Goal: Task Accomplishment & Management: Use online tool/utility

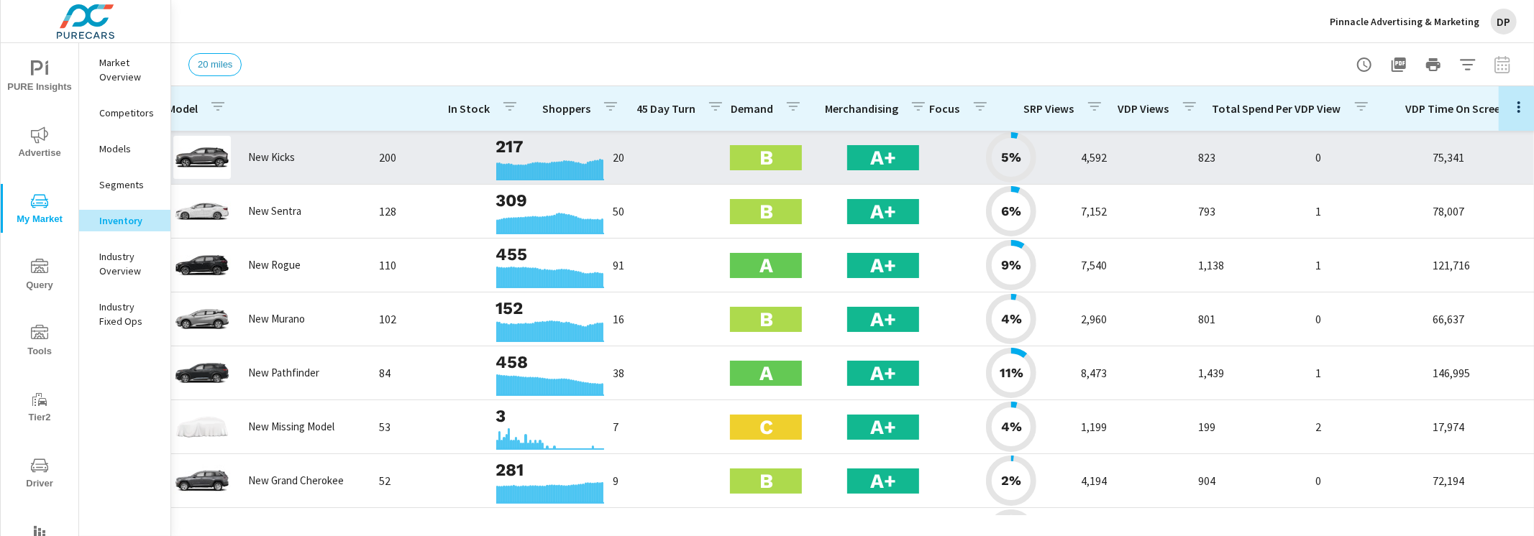
scroll to position [0, 20]
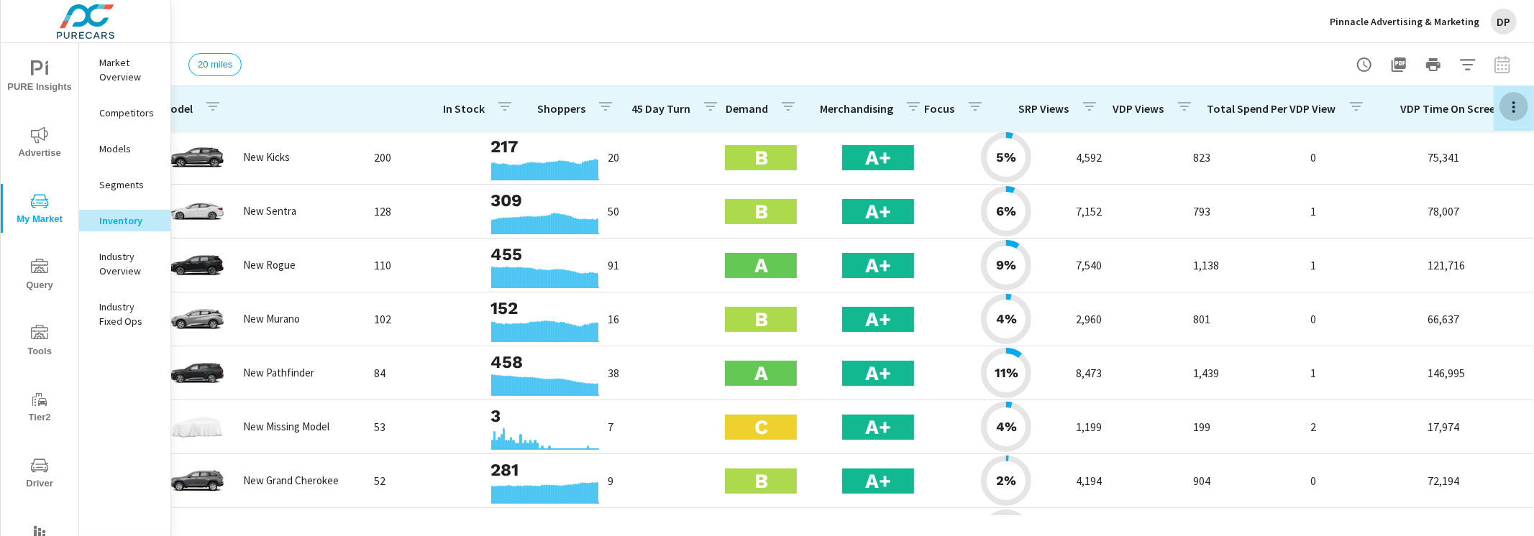
click at [1514, 110] on icon "button" at bounding box center [1513, 107] width 3 height 12
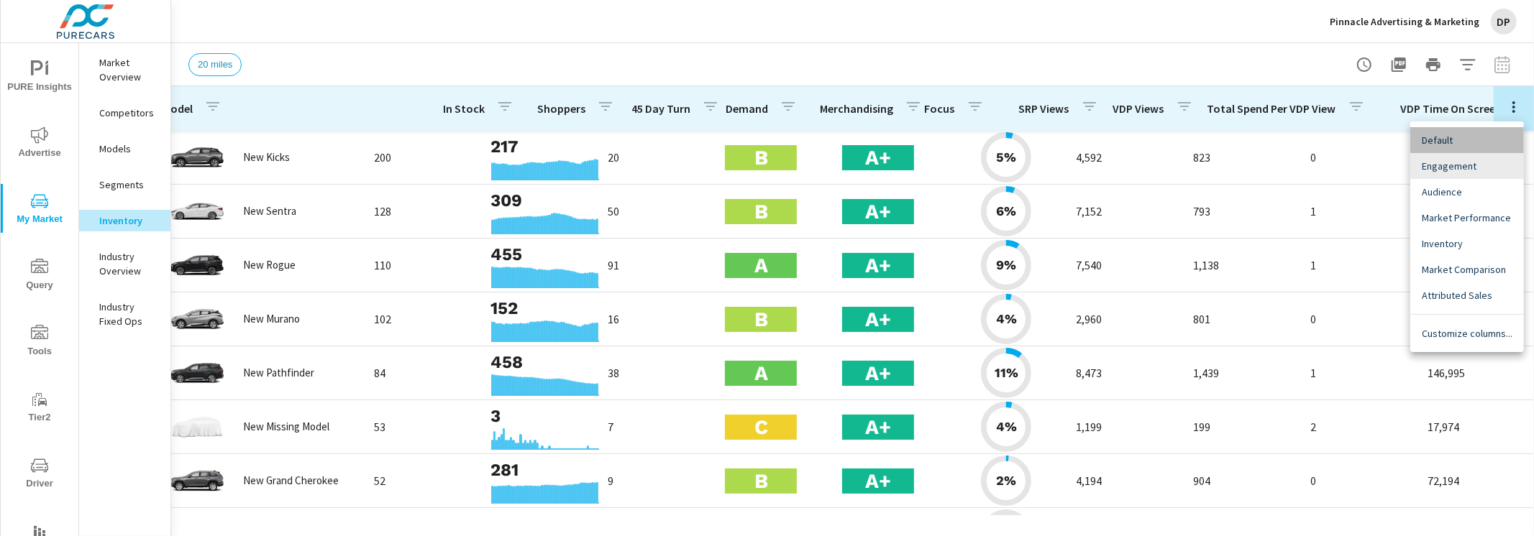
click at [1487, 144] on span "Default" at bounding box center [1467, 140] width 91 height 14
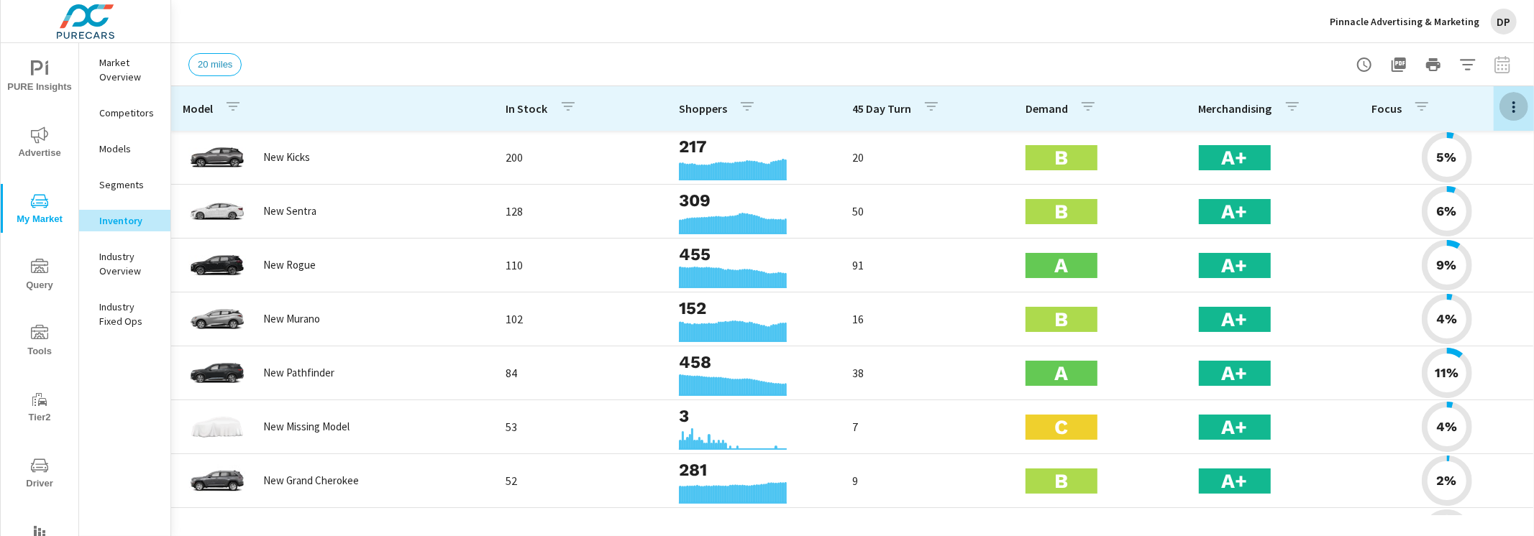
click at [1522, 104] on icon "button" at bounding box center [1513, 107] width 17 height 17
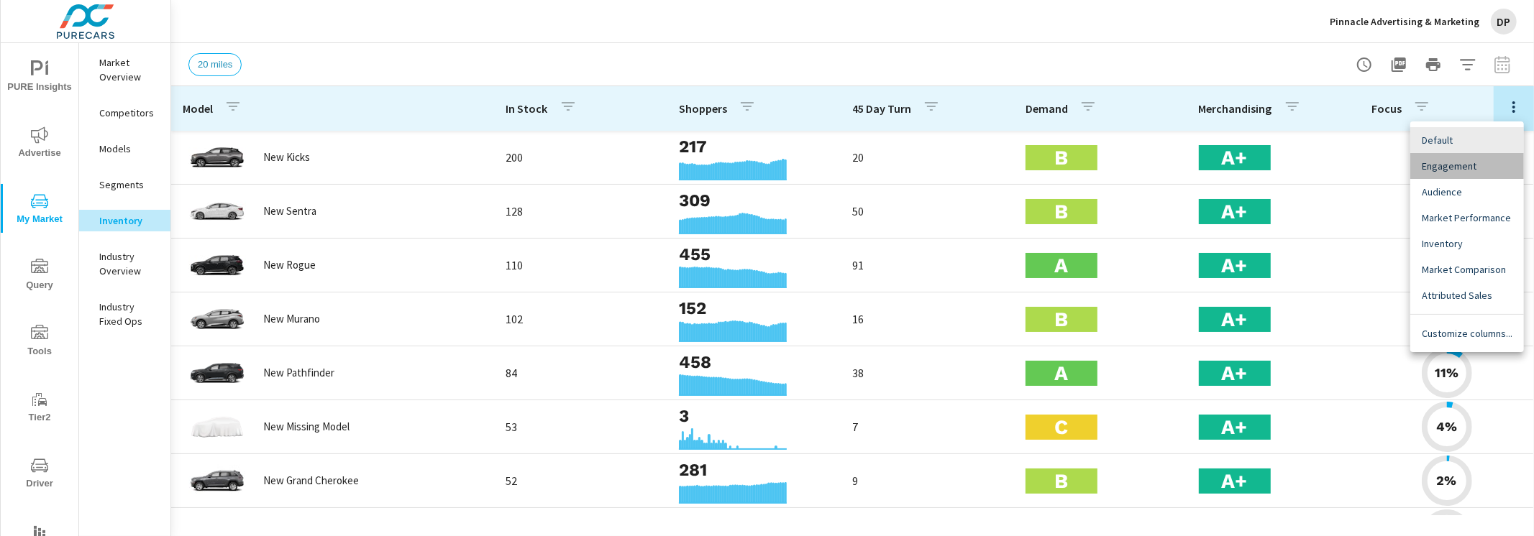
click at [1486, 165] on span "Engagement" at bounding box center [1467, 166] width 91 height 14
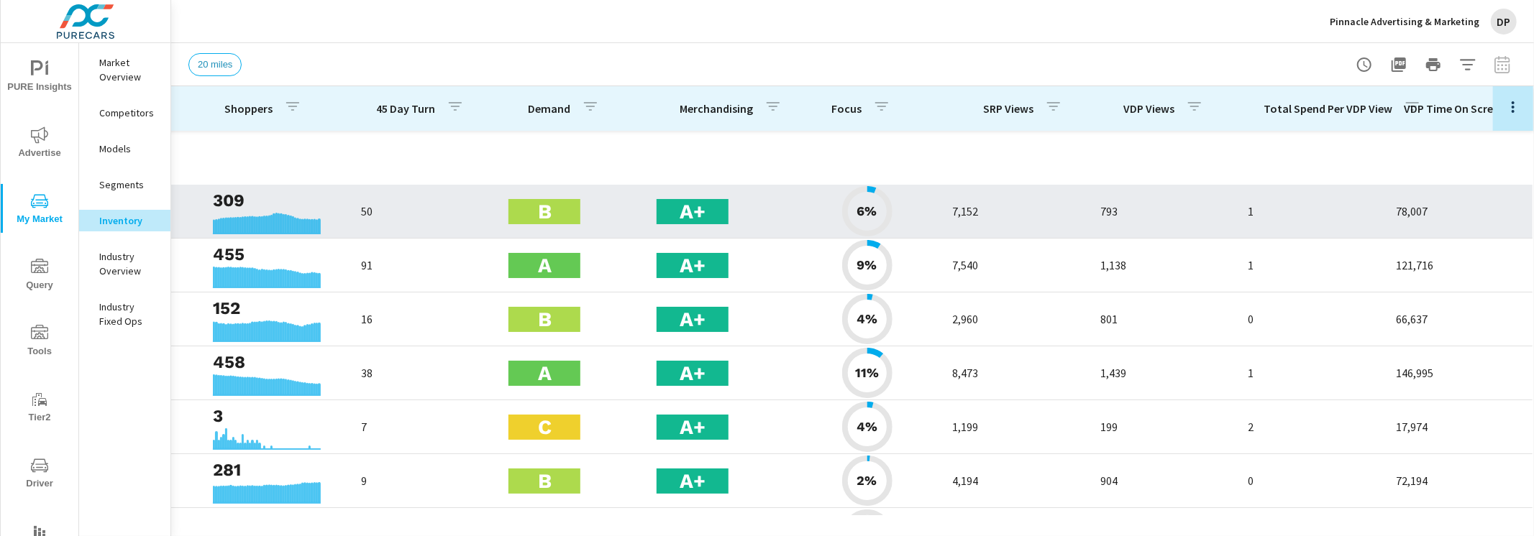
scroll to position [444, 391]
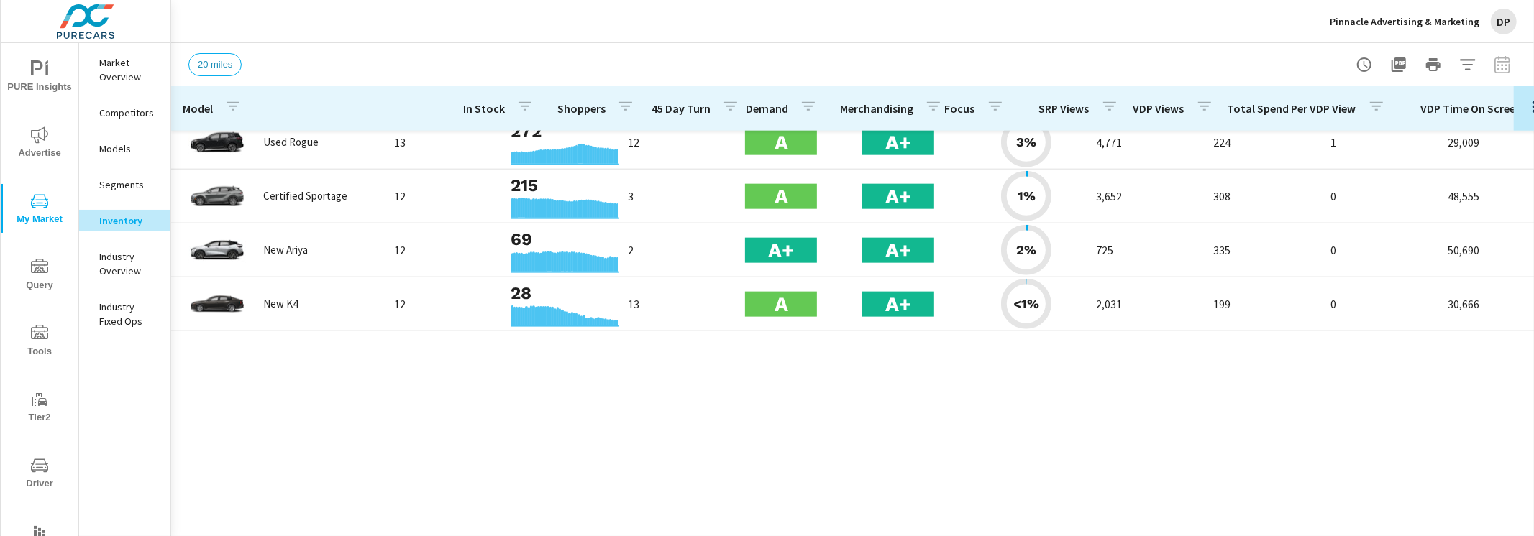
scroll to position [833, 0]
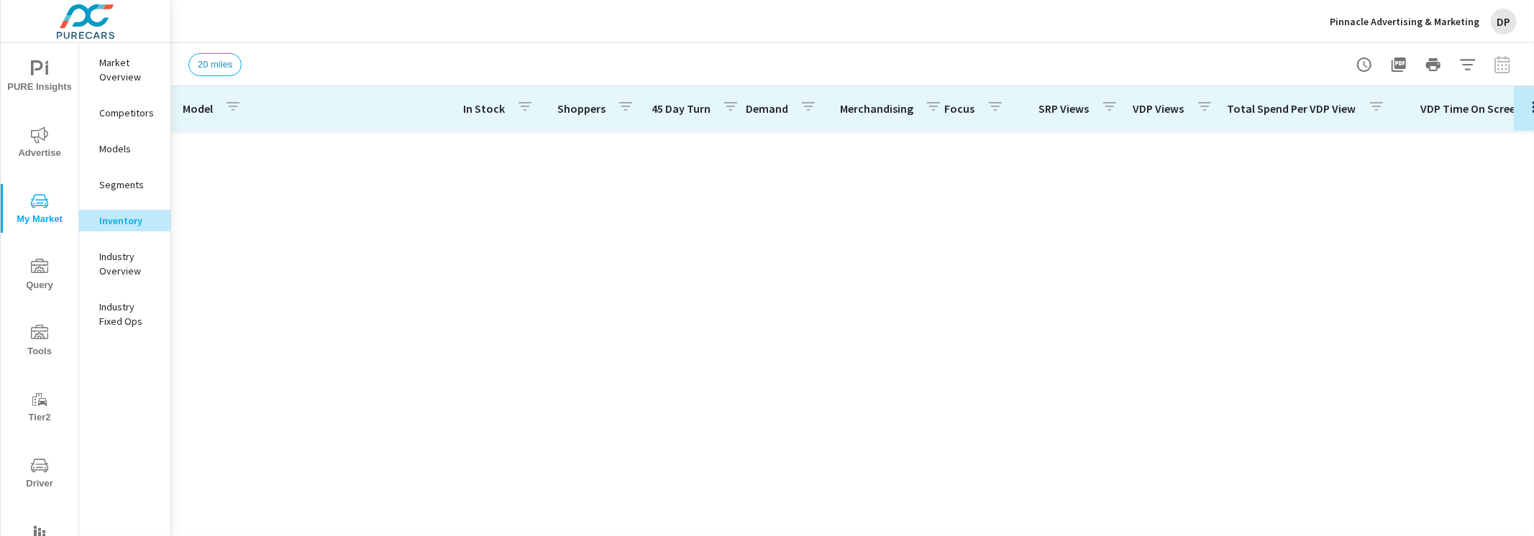
scroll to position [945, 0]
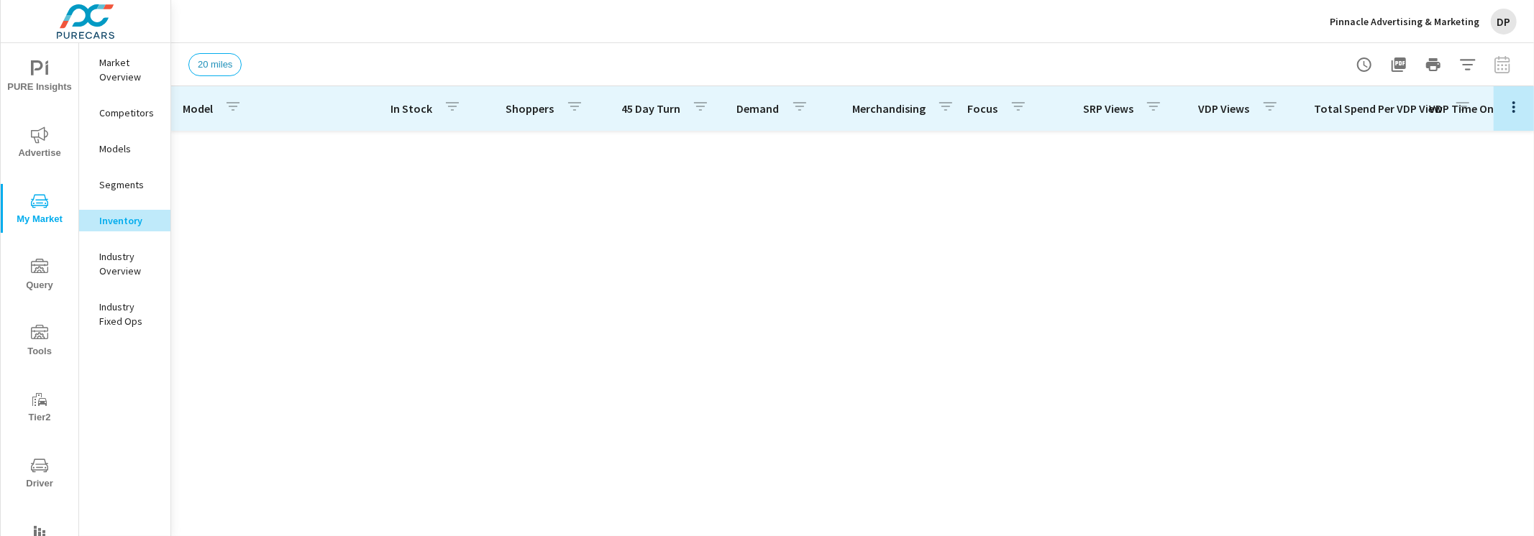
scroll to position [917, 0]
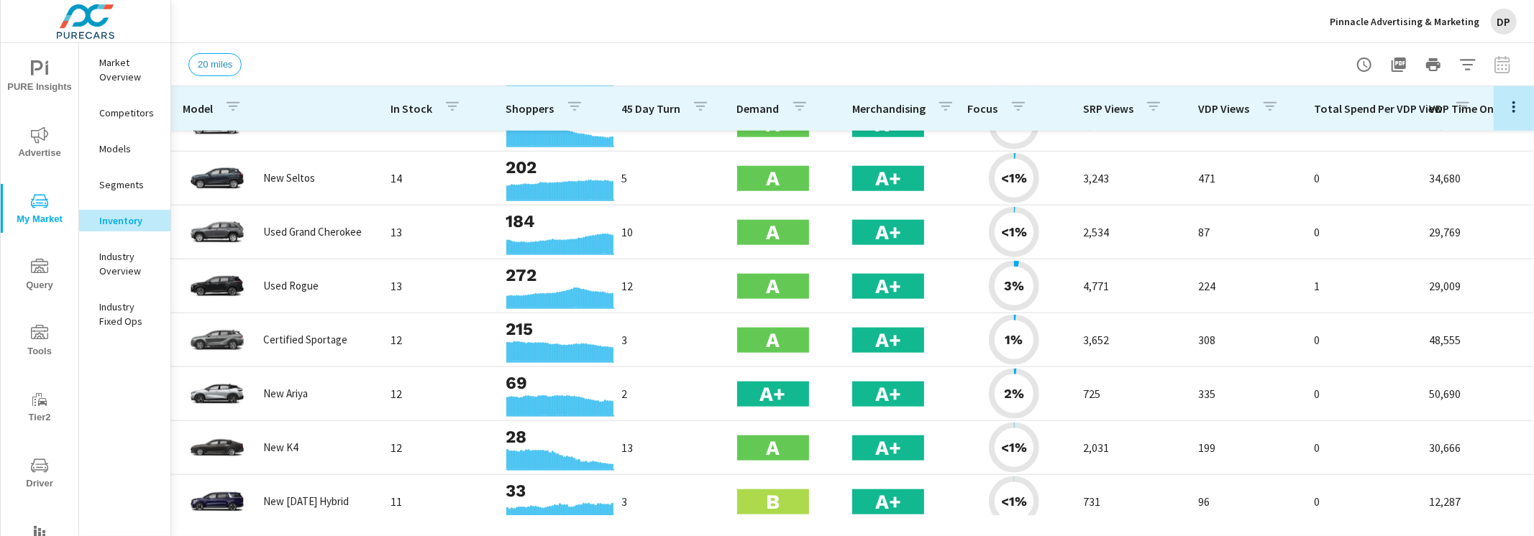
scroll to position [1512, 0]
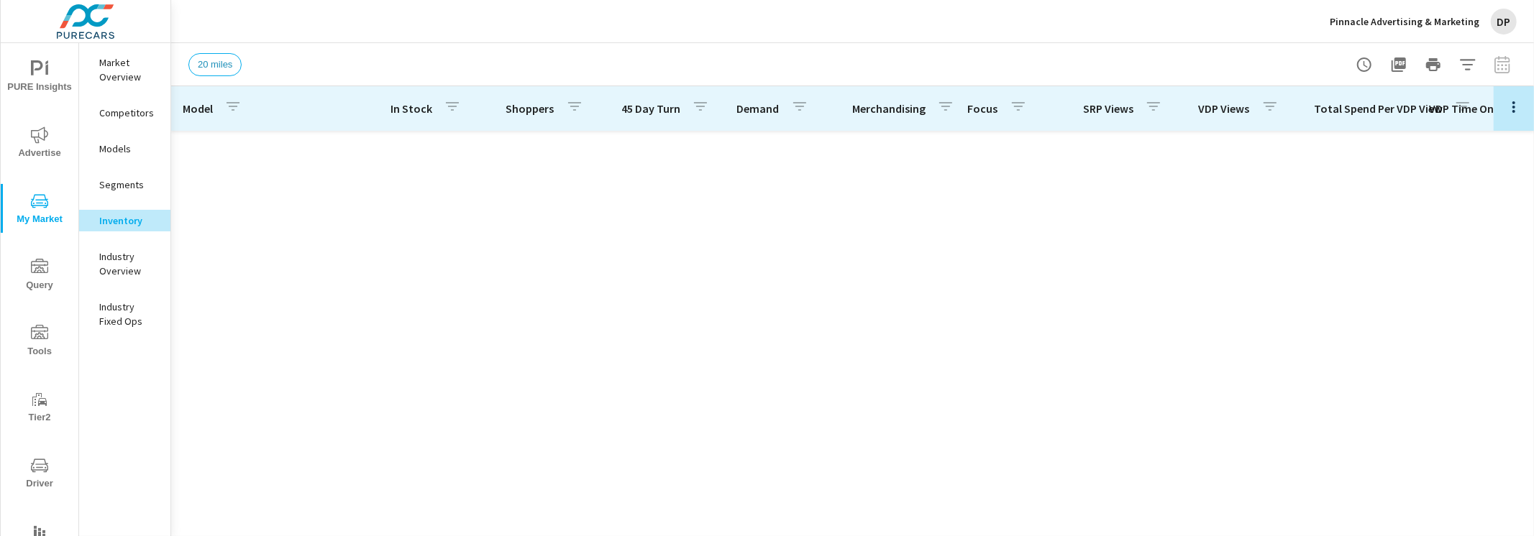
scroll to position [1510, 0]
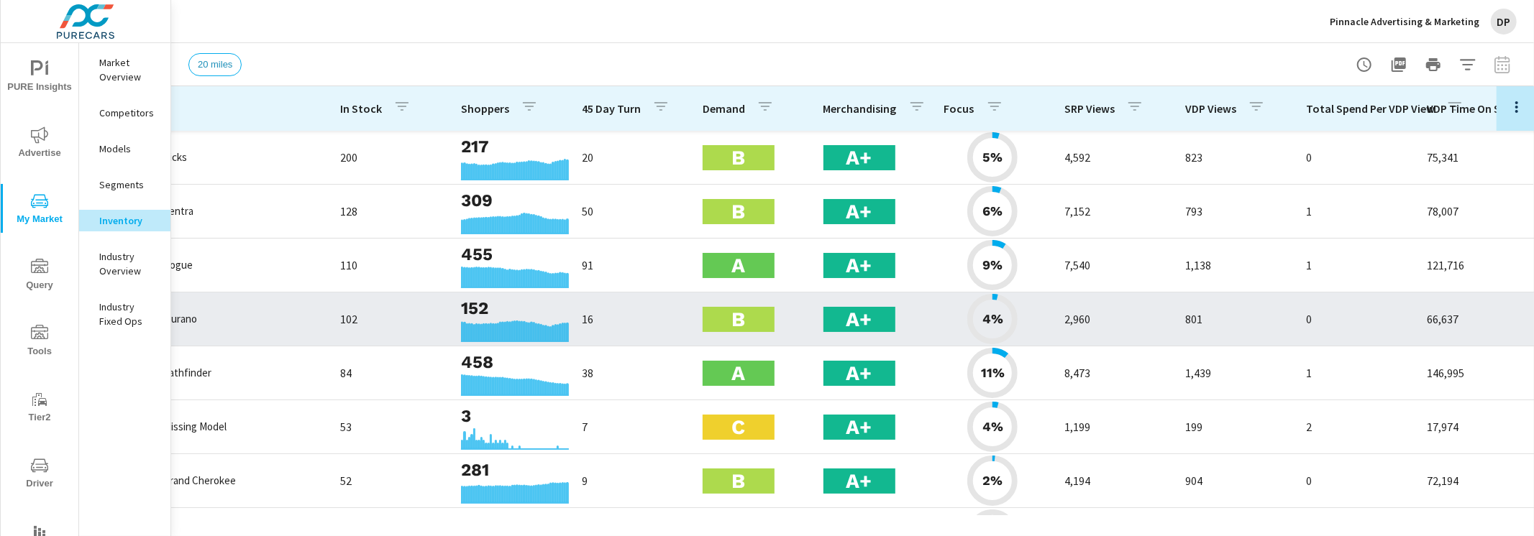
scroll to position [0, 140]
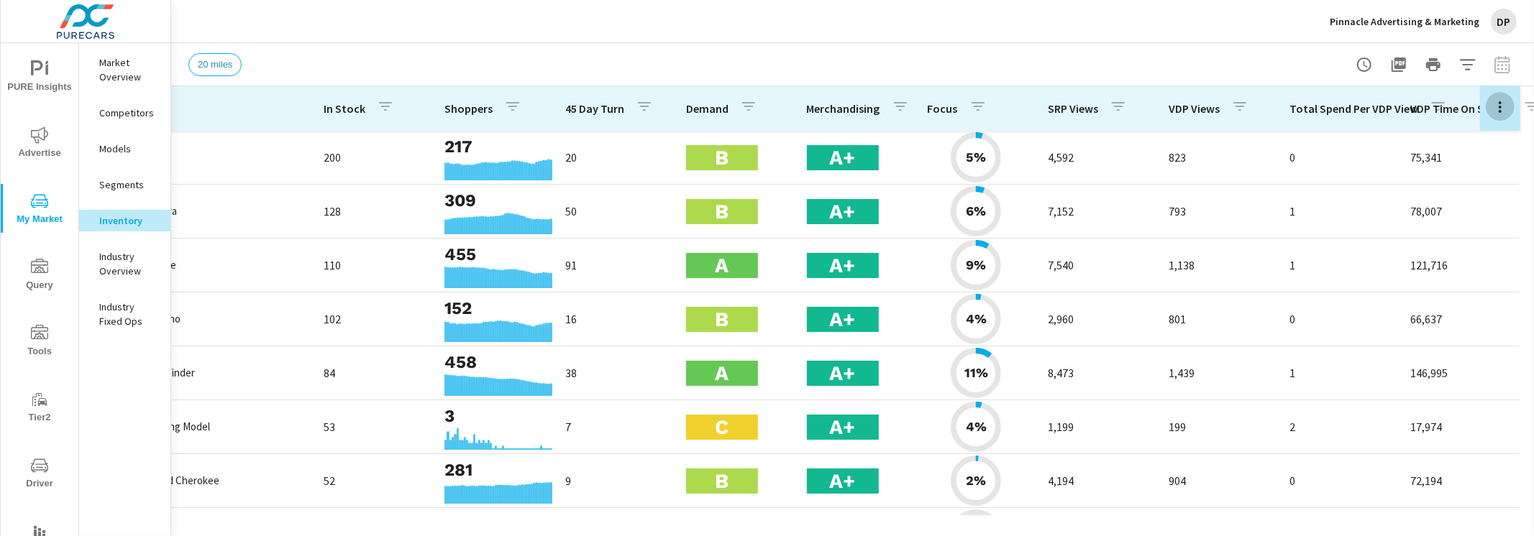
click at [1486, 116] on button "button" at bounding box center [1500, 106] width 29 height 29
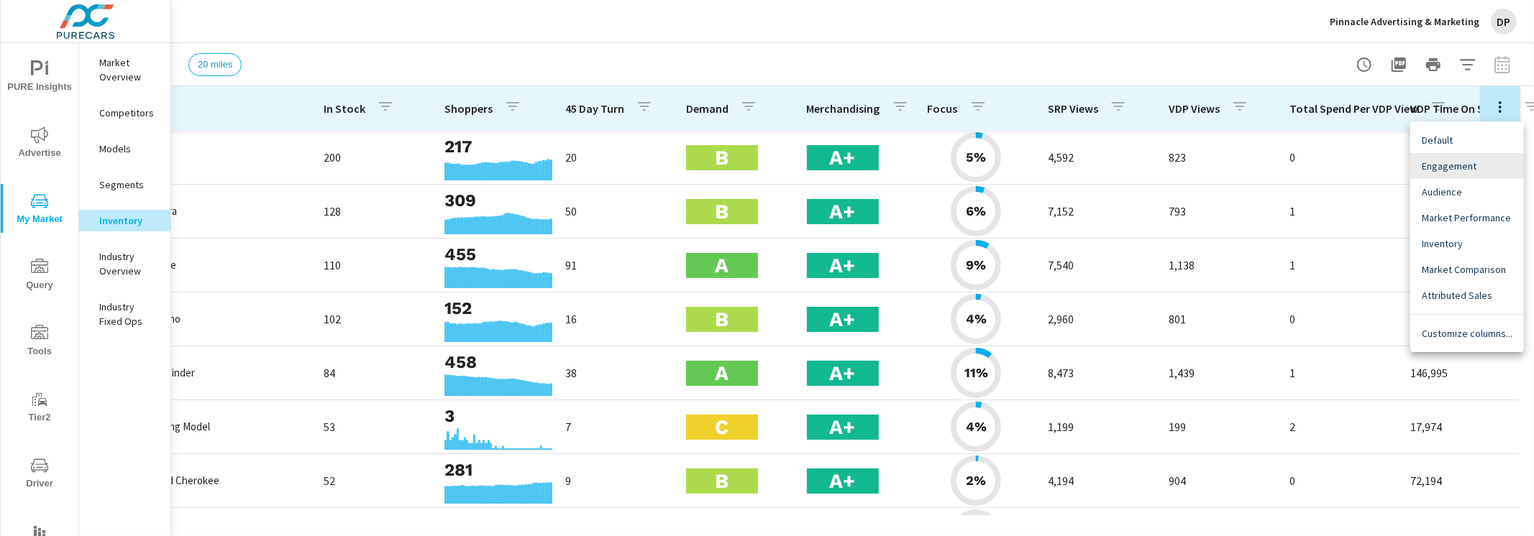
click at [1454, 147] on span "Default" at bounding box center [1467, 140] width 91 height 14
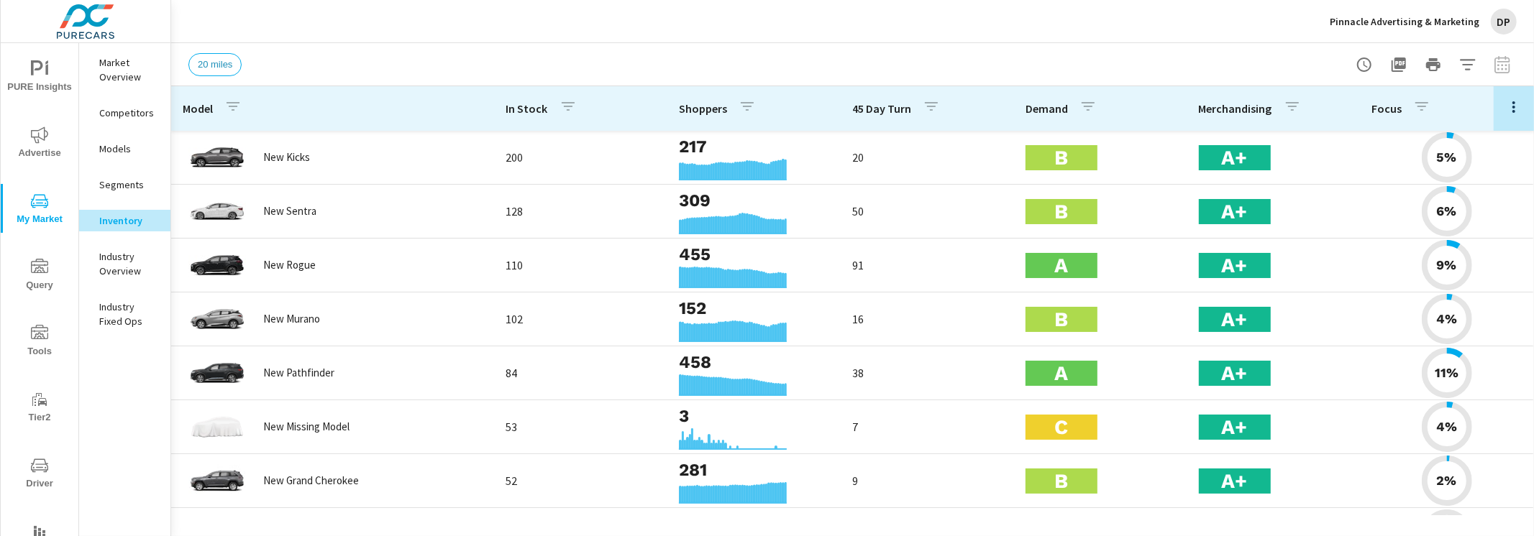
click at [1511, 105] on icon "button" at bounding box center [1513, 107] width 17 height 17
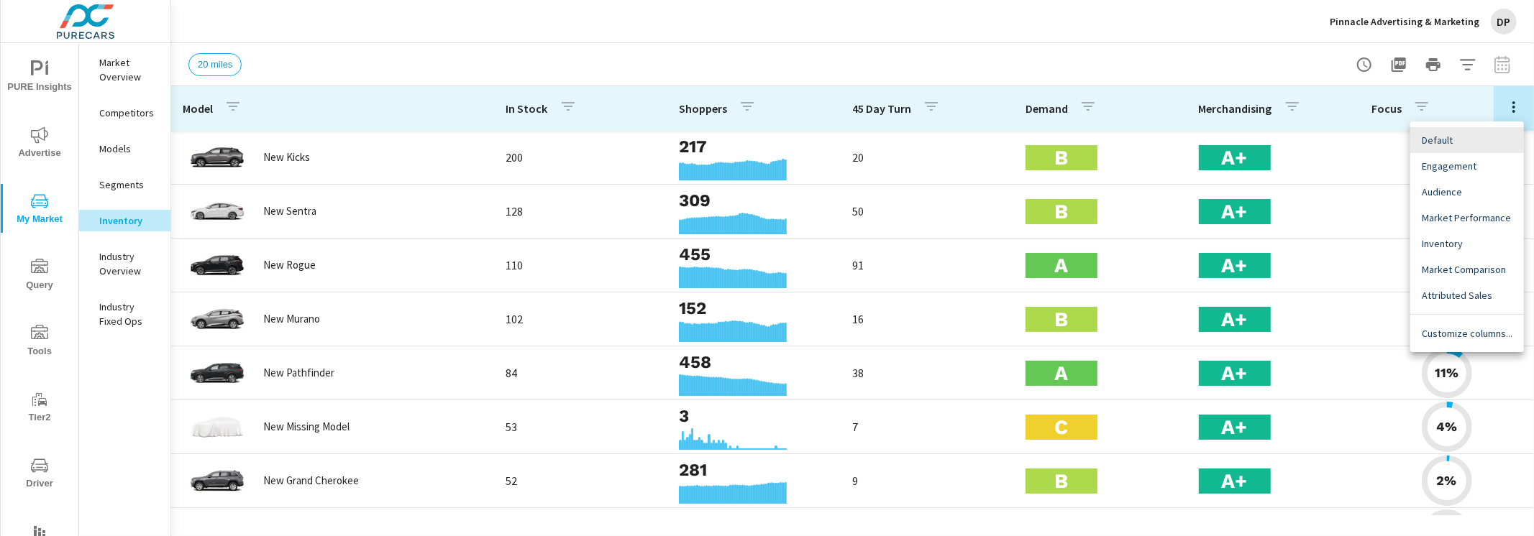
click at [1473, 168] on span "Engagement" at bounding box center [1467, 166] width 91 height 14
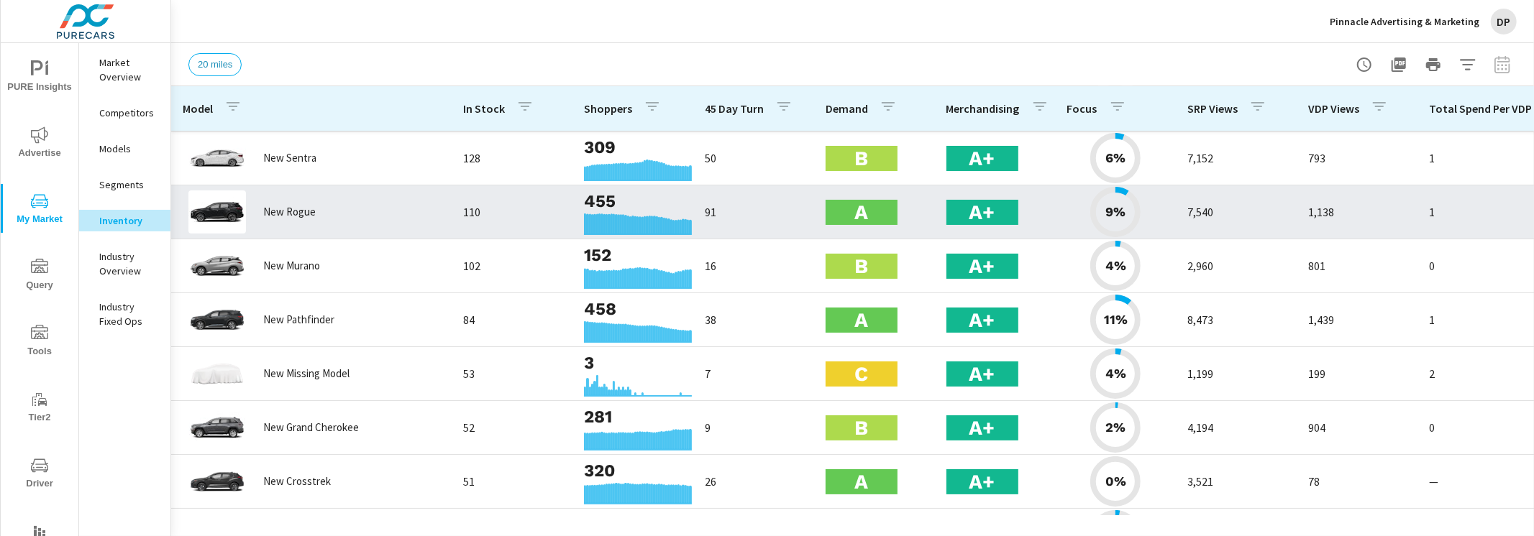
scroll to position [122, 0]
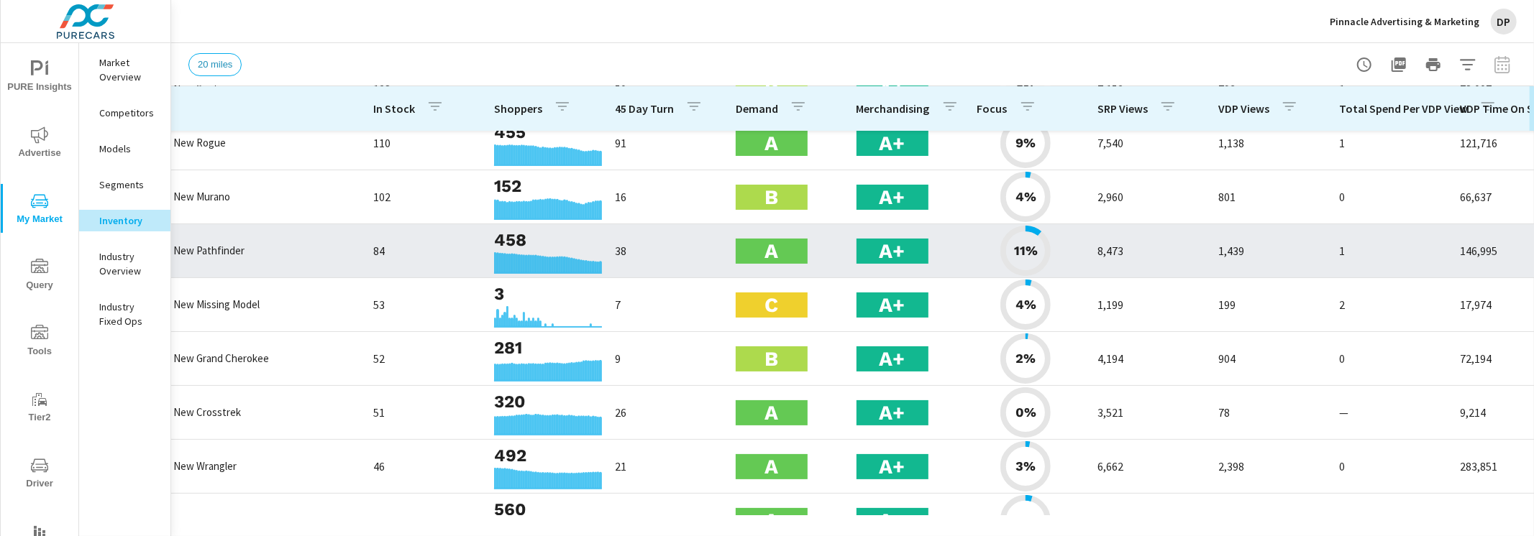
scroll to position [122, 140]
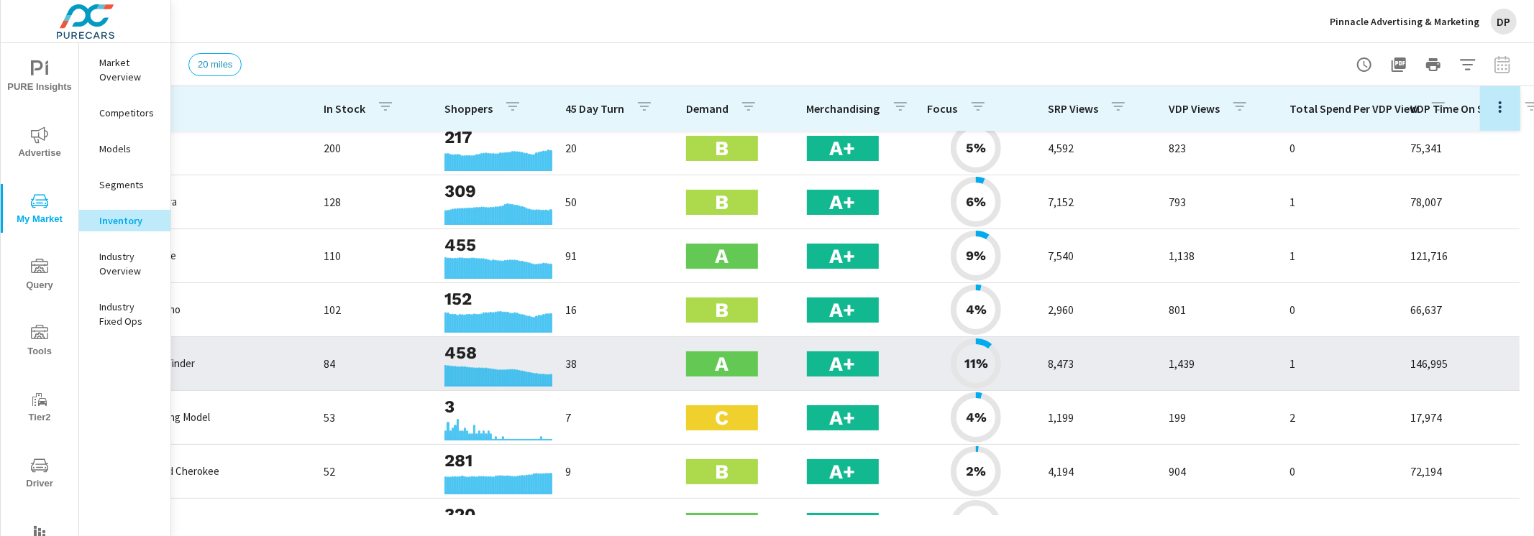
scroll to position [0, 140]
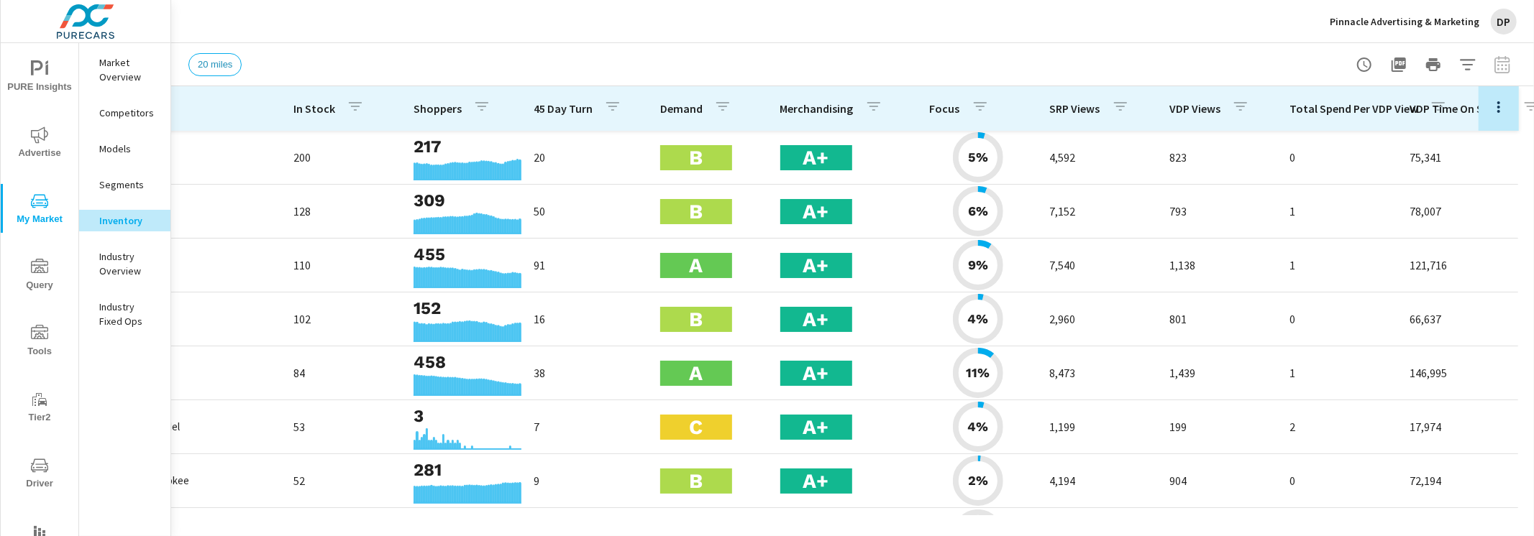
scroll to position [0, 170]
click at [1497, 108] on button "button" at bounding box center [1498, 106] width 29 height 29
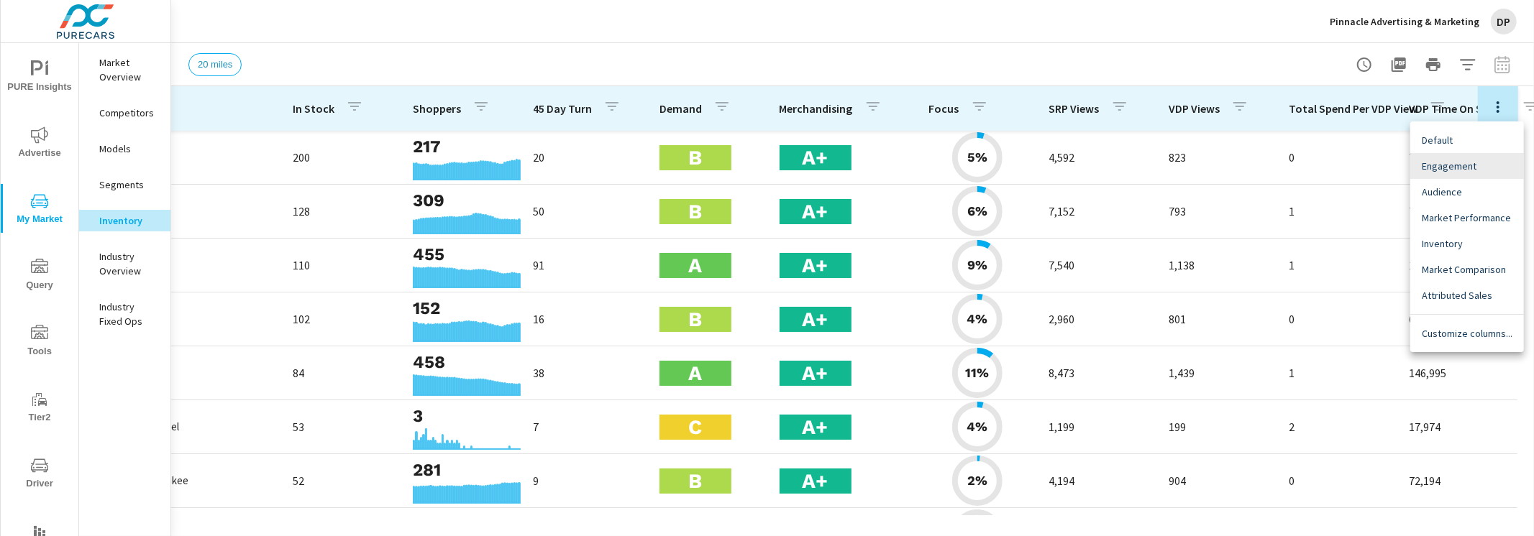
click at [1473, 195] on span "Audience" at bounding box center [1467, 192] width 91 height 14
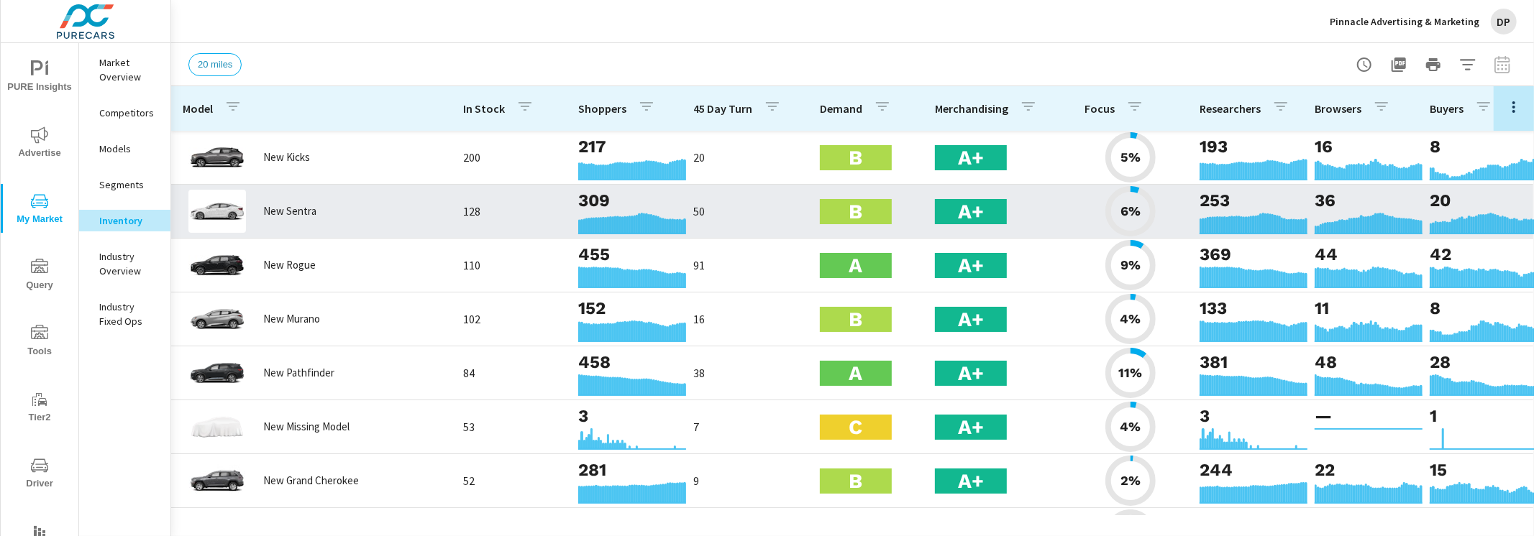
scroll to position [0, 3]
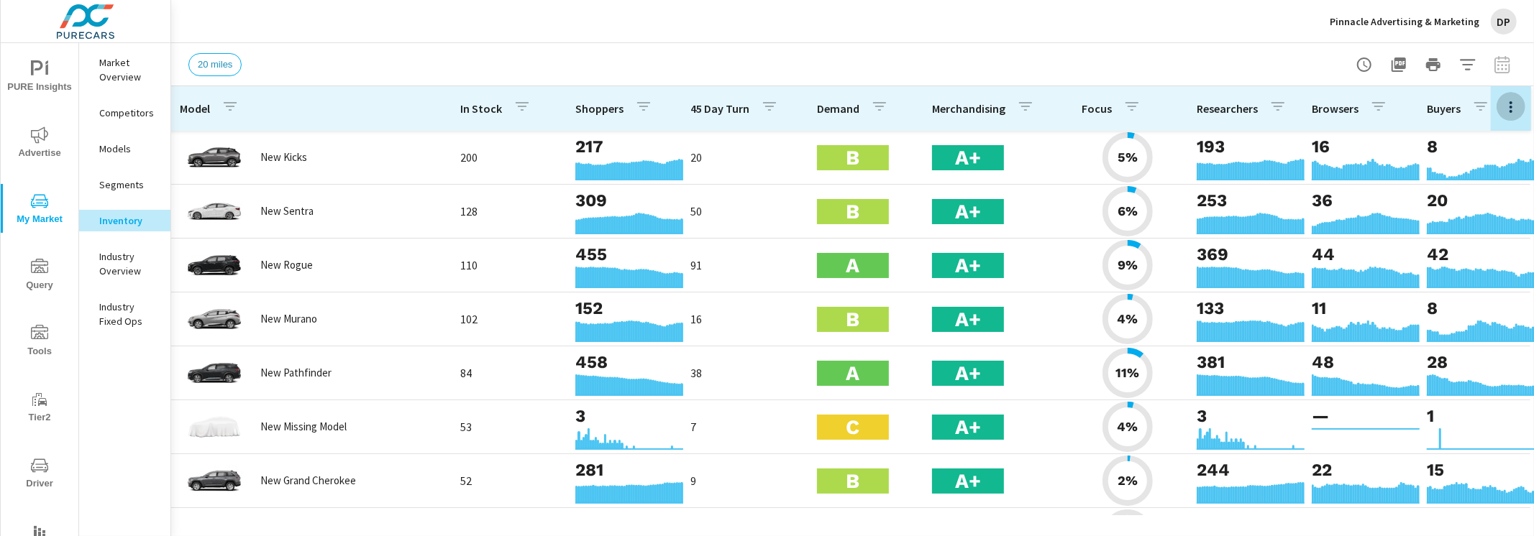
click at [1514, 102] on icon "button" at bounding box center [1510, 107] width 17 height 17
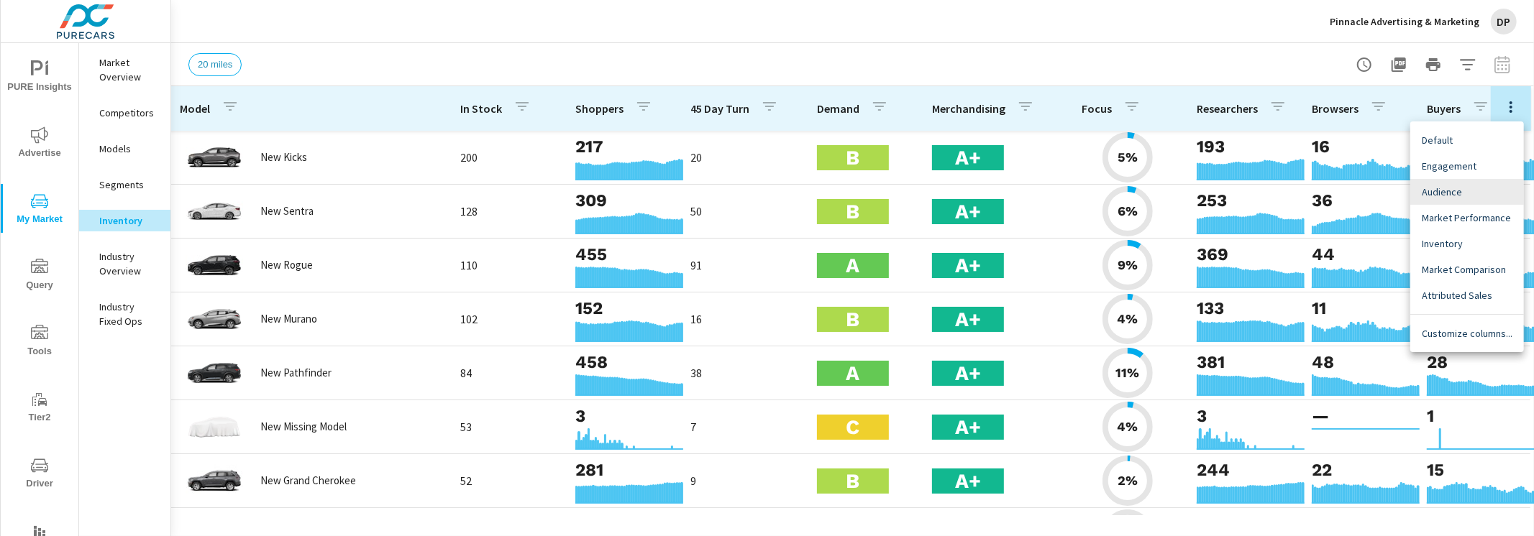
click at [1462, 156] on div "Engagement" at bounding box center [1467, 166] width 114 height 26
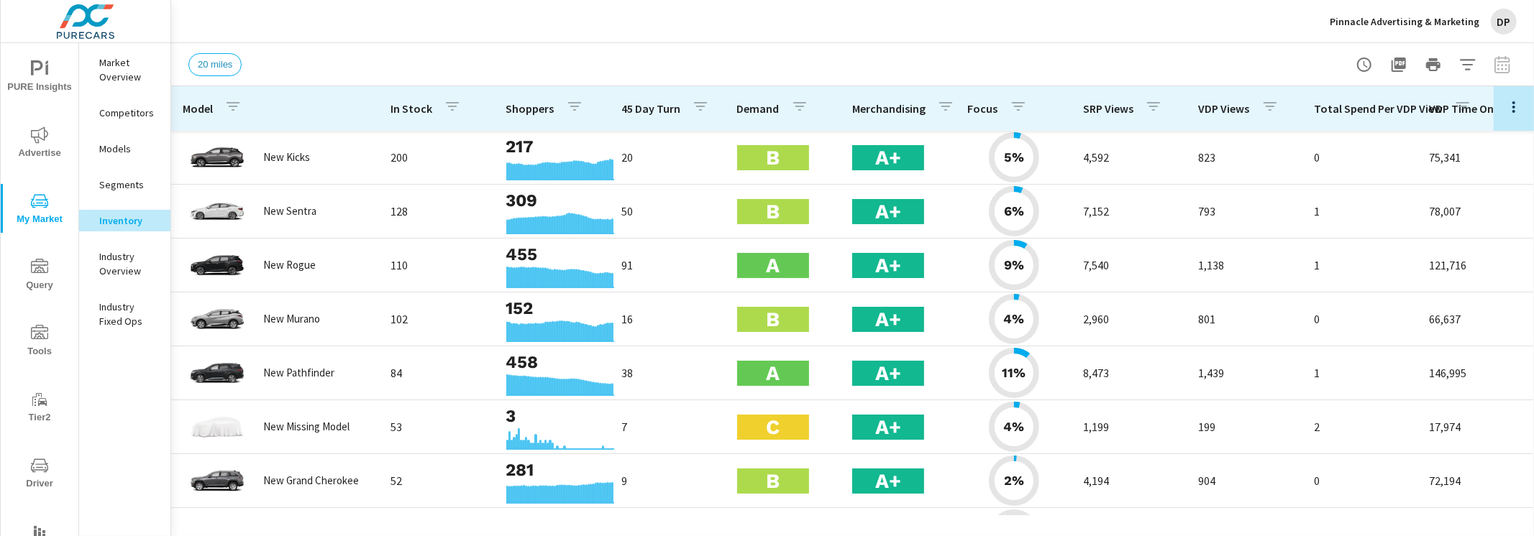
scroll to position [507, 0]
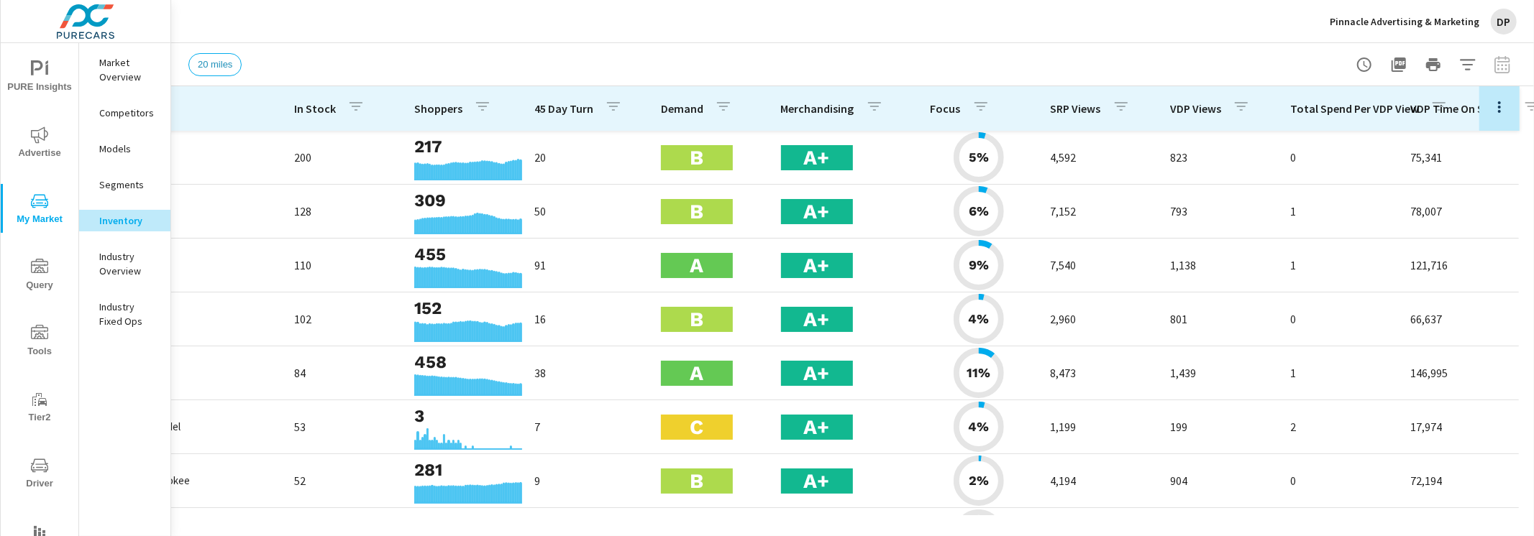
scroll to position [0, 170]
click at [1489, 109] on icon "button" at bounding box center [1497, 107] width 17 height 17
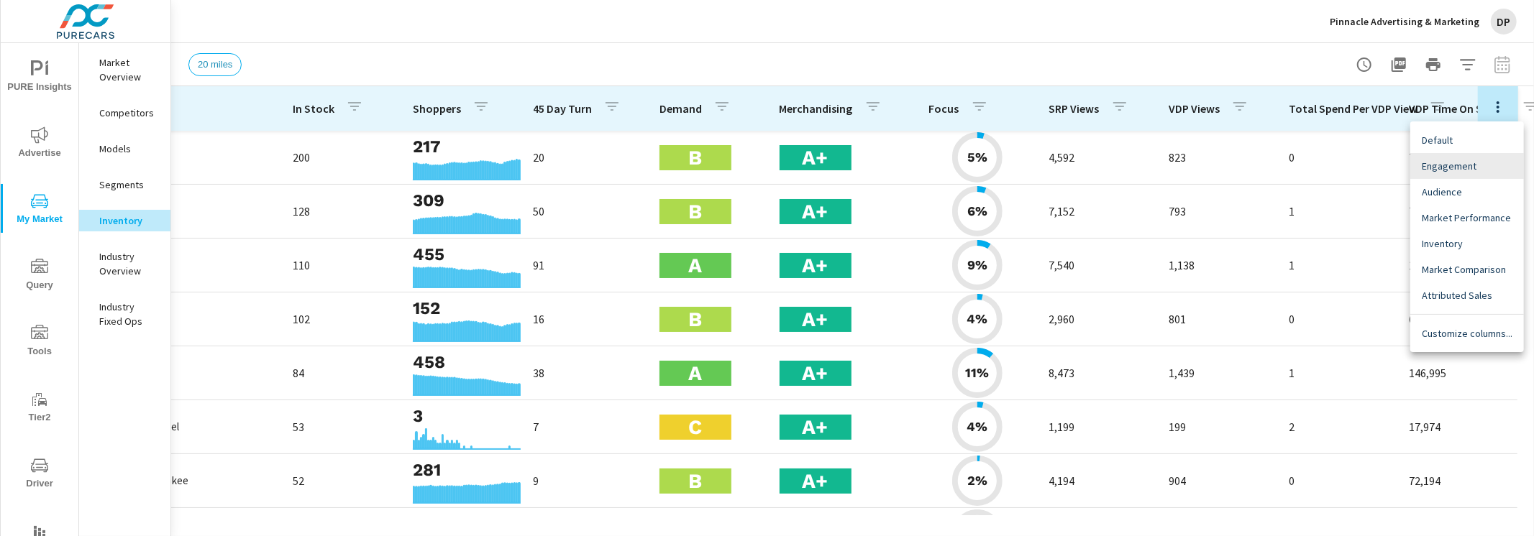
click at [1476, 143] on span "Default" at bounding box center [1467, 140] width 91 height 14
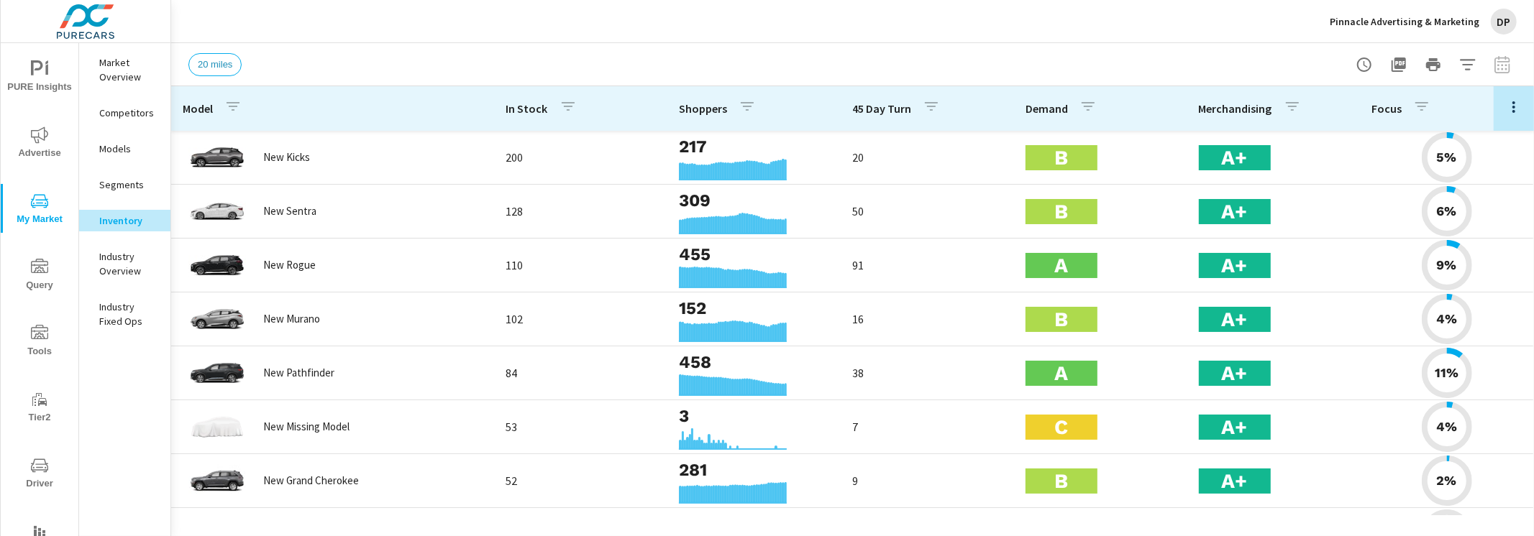
click at [1510, 113] on icon "button" at bounding box center [1513, 107] width 17 height 17
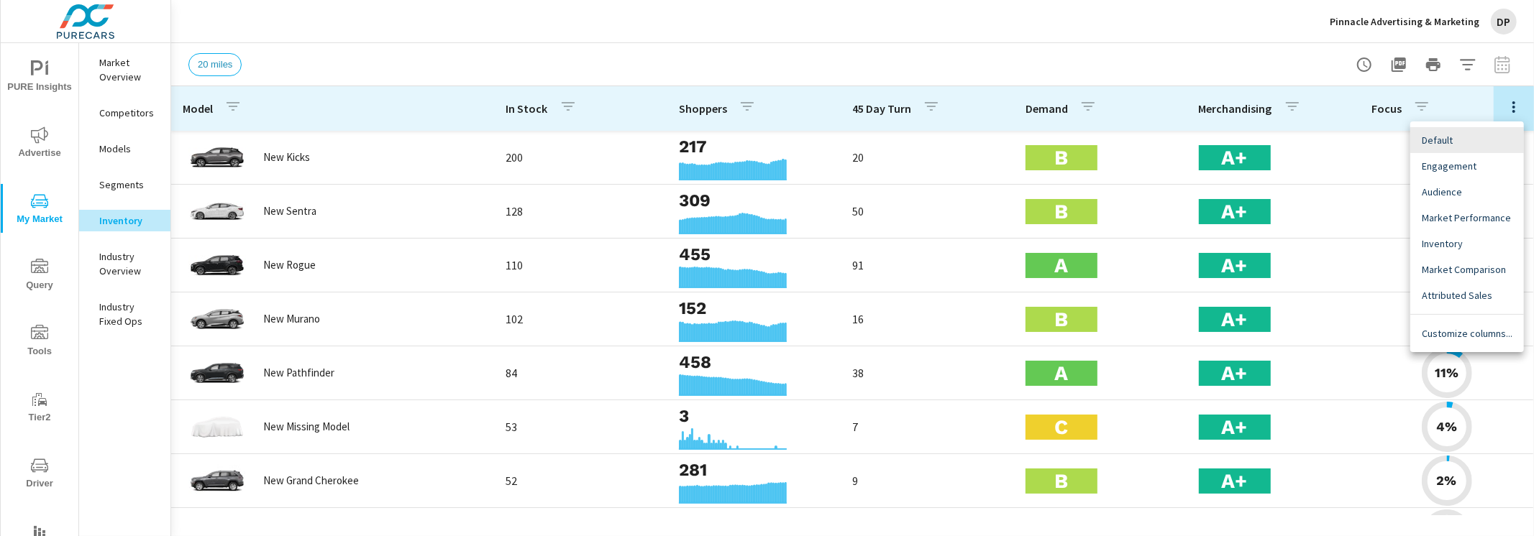
click at [1485, 164] on span "Engagement" at bounding box center [1467, 166] width 91 height 14
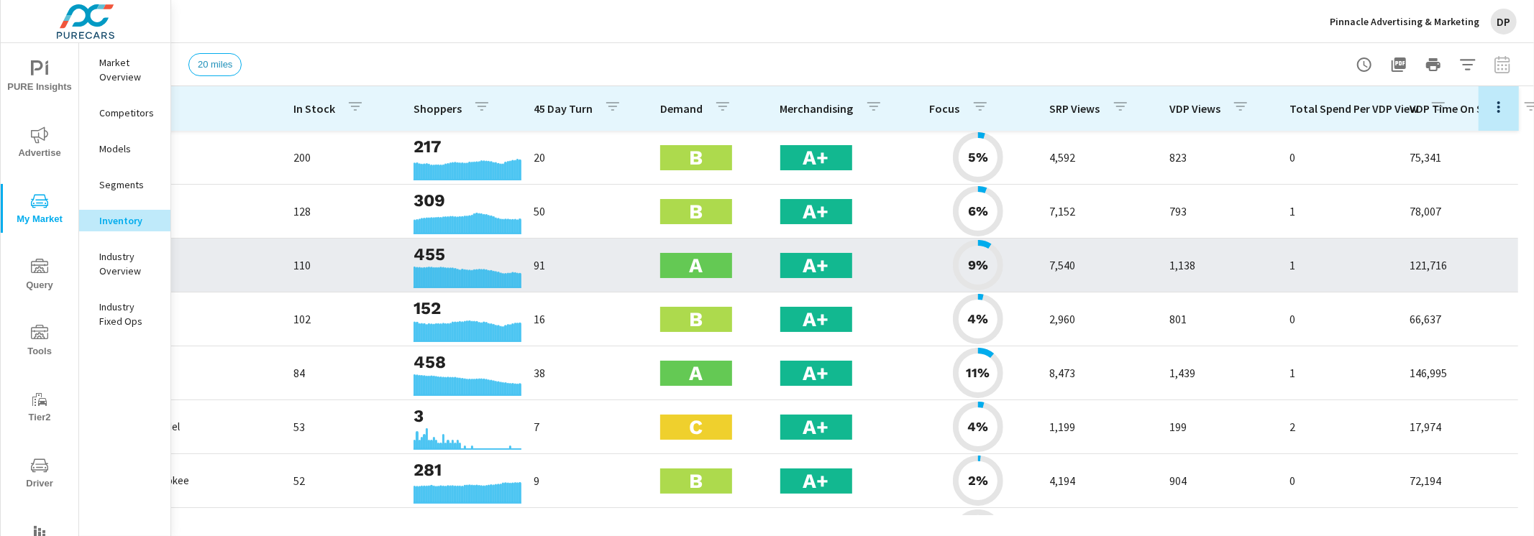
scroll to position [0, 170]
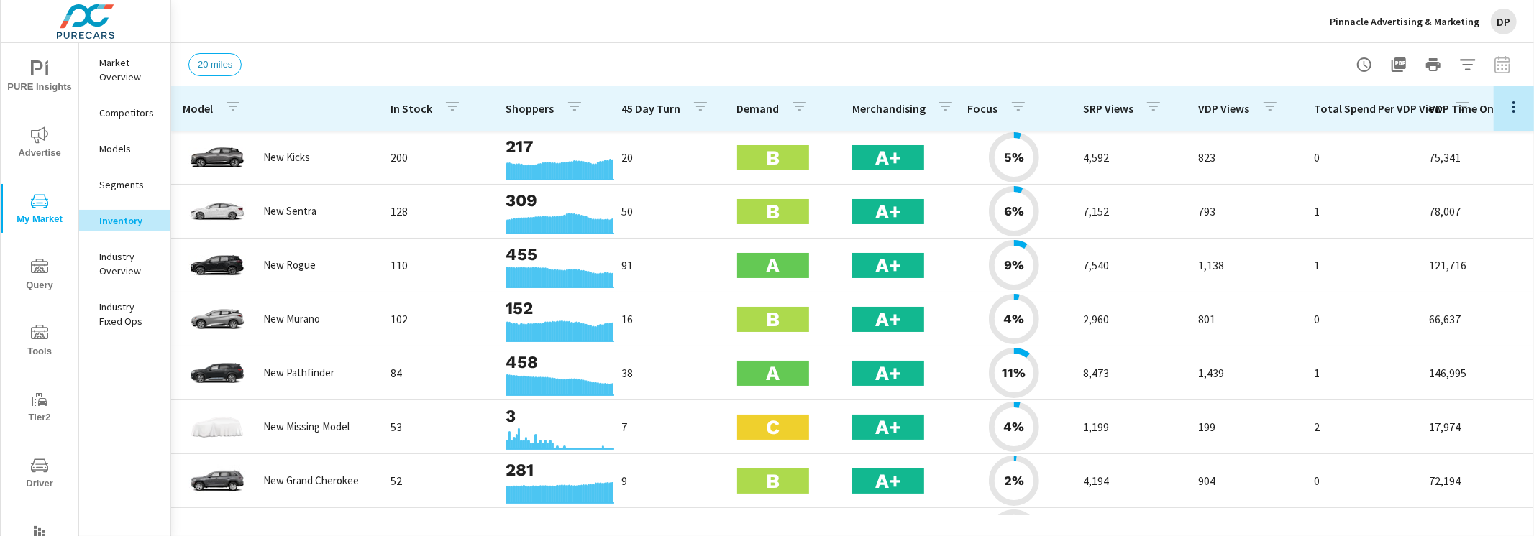
click at [1515, 104] on icon "button" at bounding box center [1513, 107] width 17 height 17
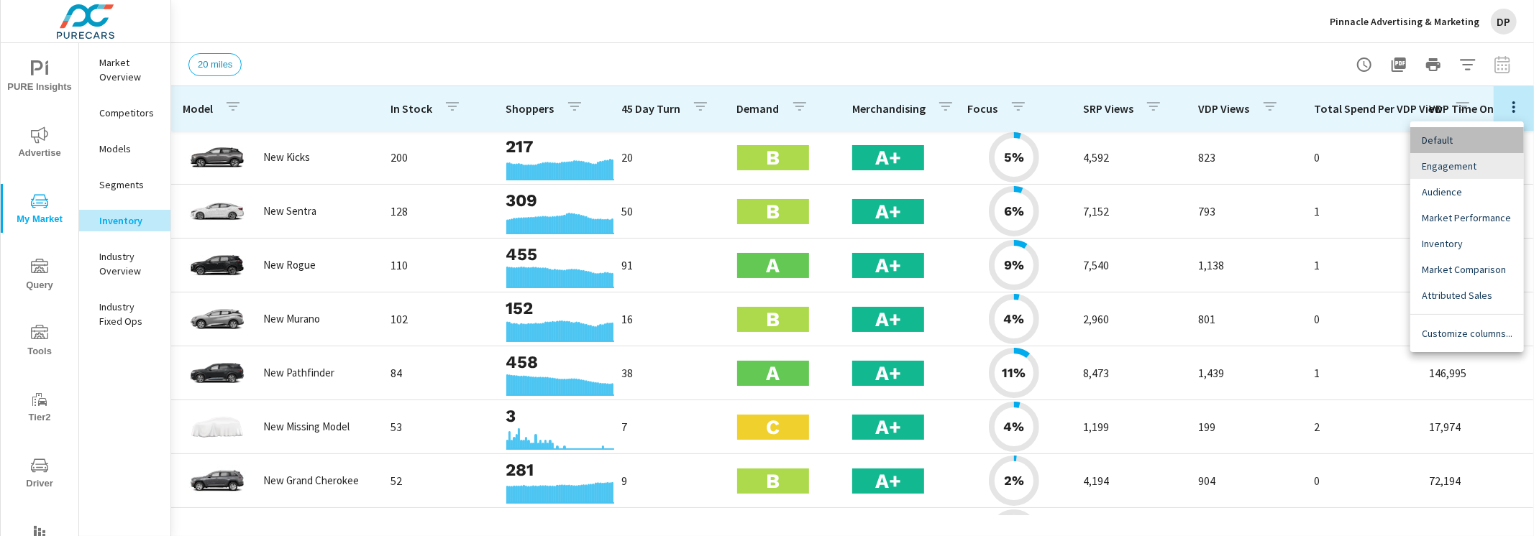
click at [1488, 137] on span "Default" at bounding box center [1467, 140] width 91 height 14
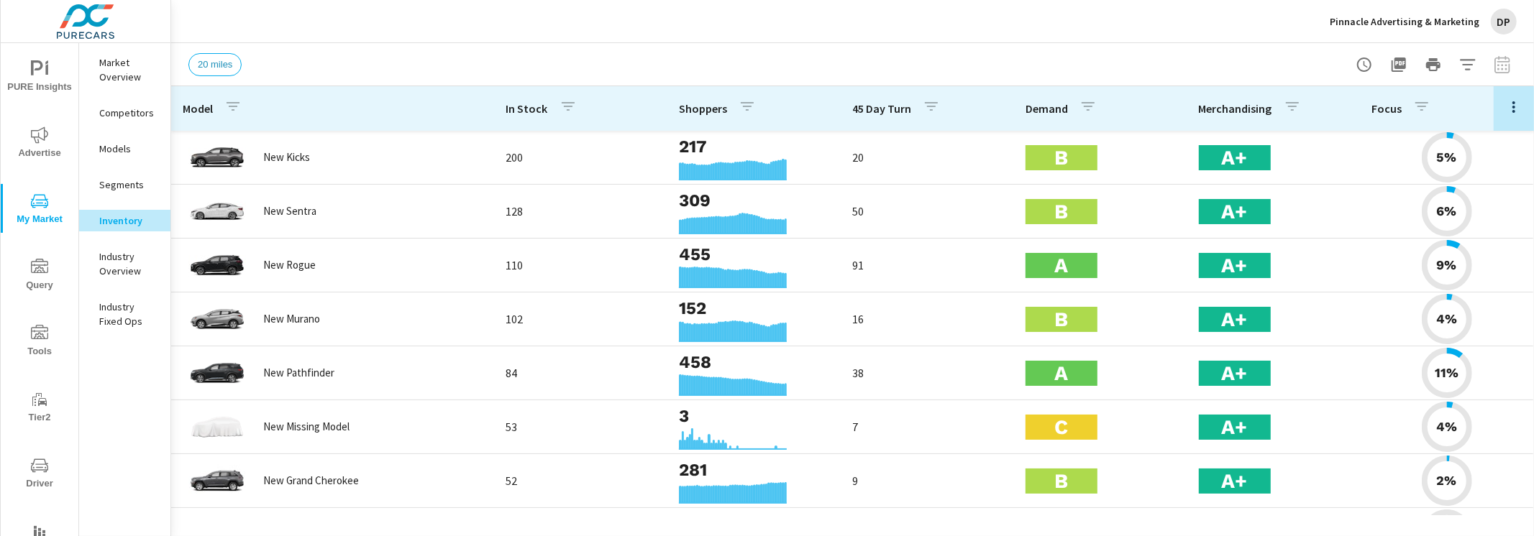
click at [1497, 107] on div at bounding box center [1514, 108] width 40 height 45
click at [1500, 99] on div at bounding box center [1514, 108] width 40 height 45
click at [1509, 104] on icon "button" at bounding box center [1513, 107] width 17 height 17
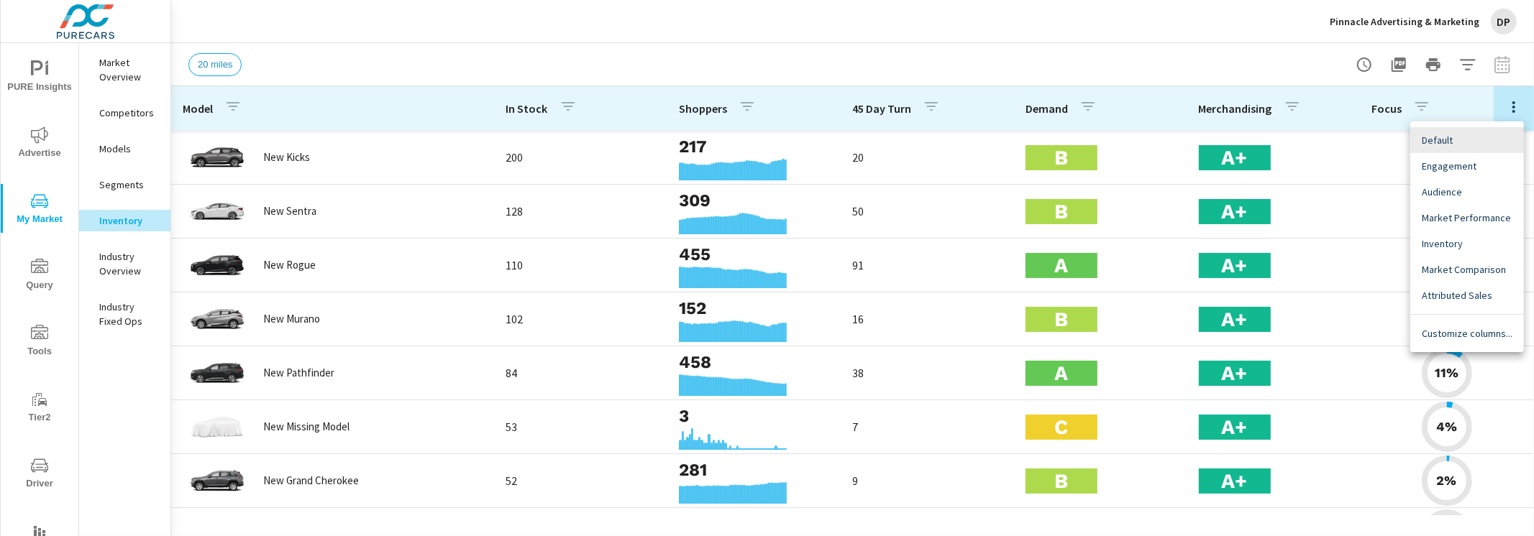
click at [1481, 162] on span "Engagement" at bounding box center [1467, 166] width 91 height 14
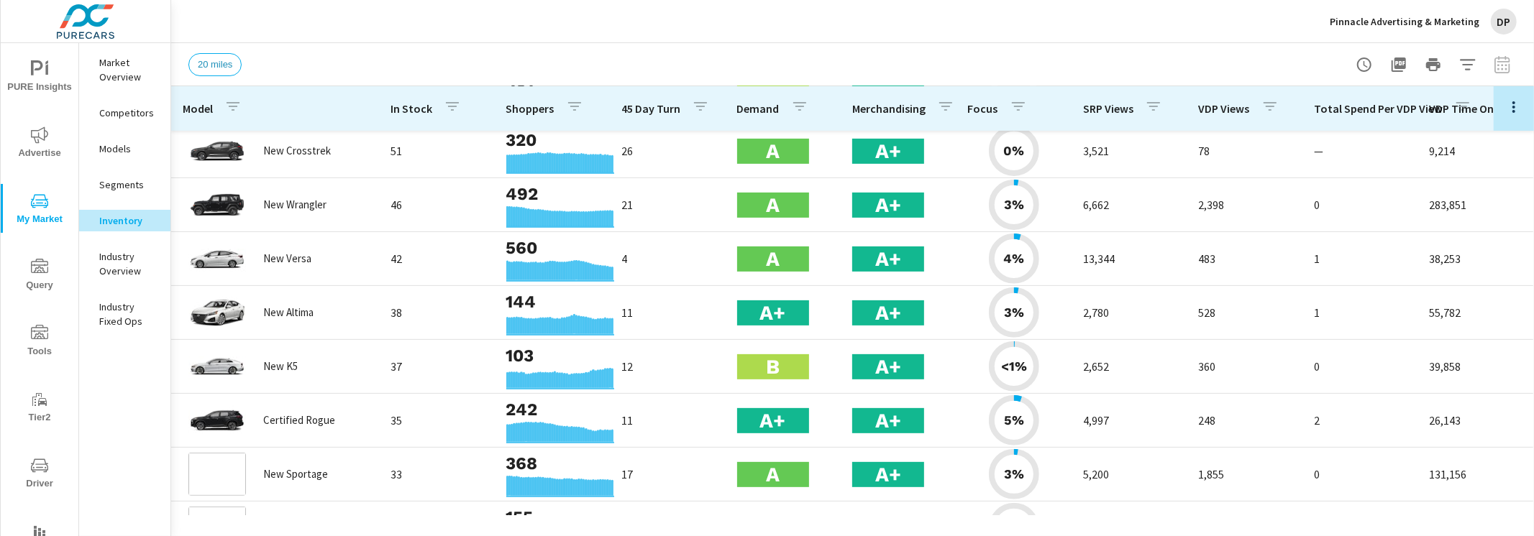
scroll to position [449, 0]
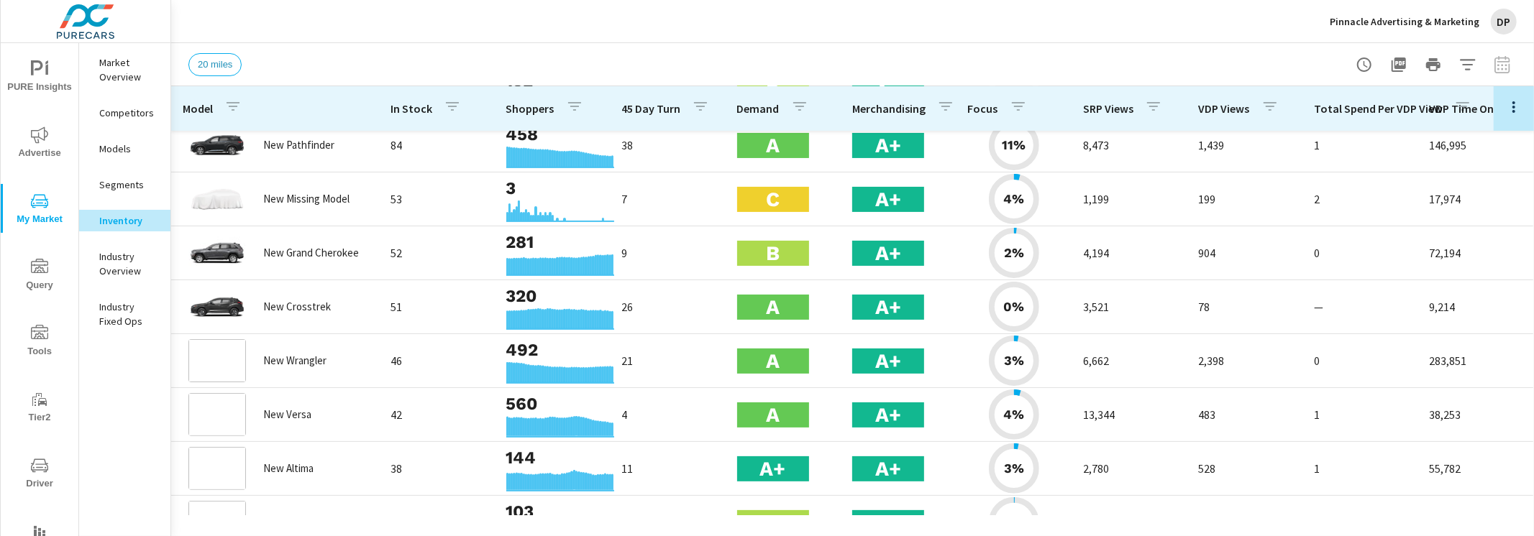
scroll to position [423, 0]
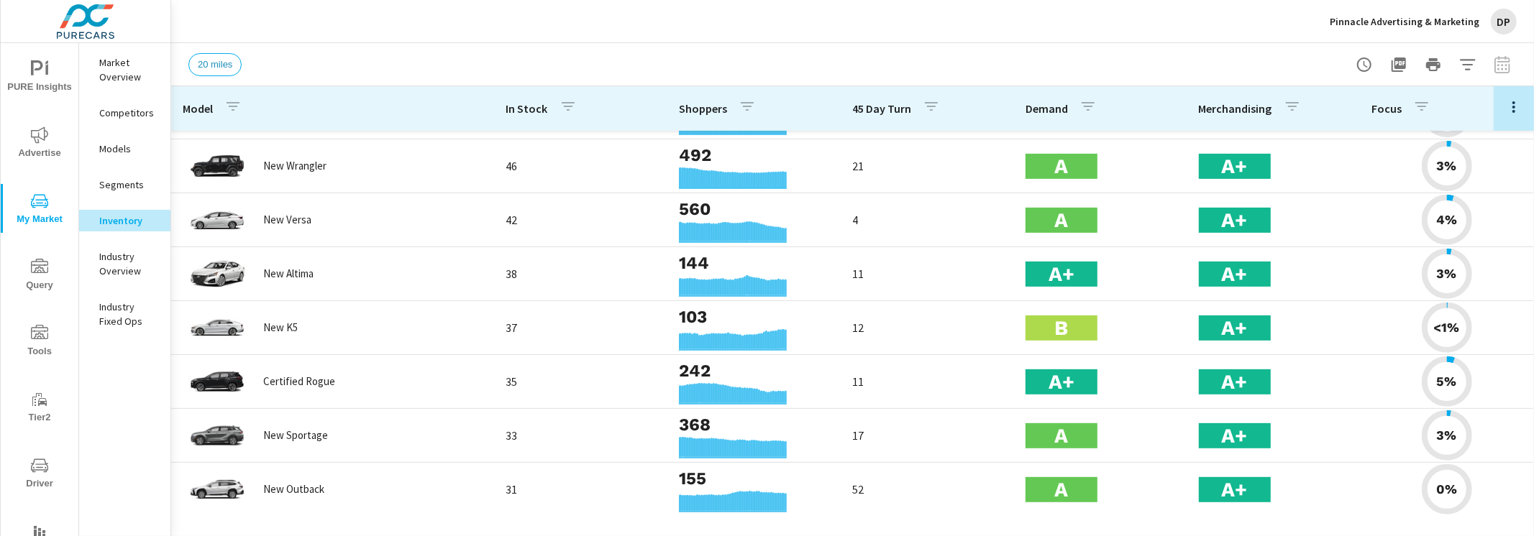
click at [1506, 109] on icon "button" at bounding box center [1513, 107] width 17 height 17
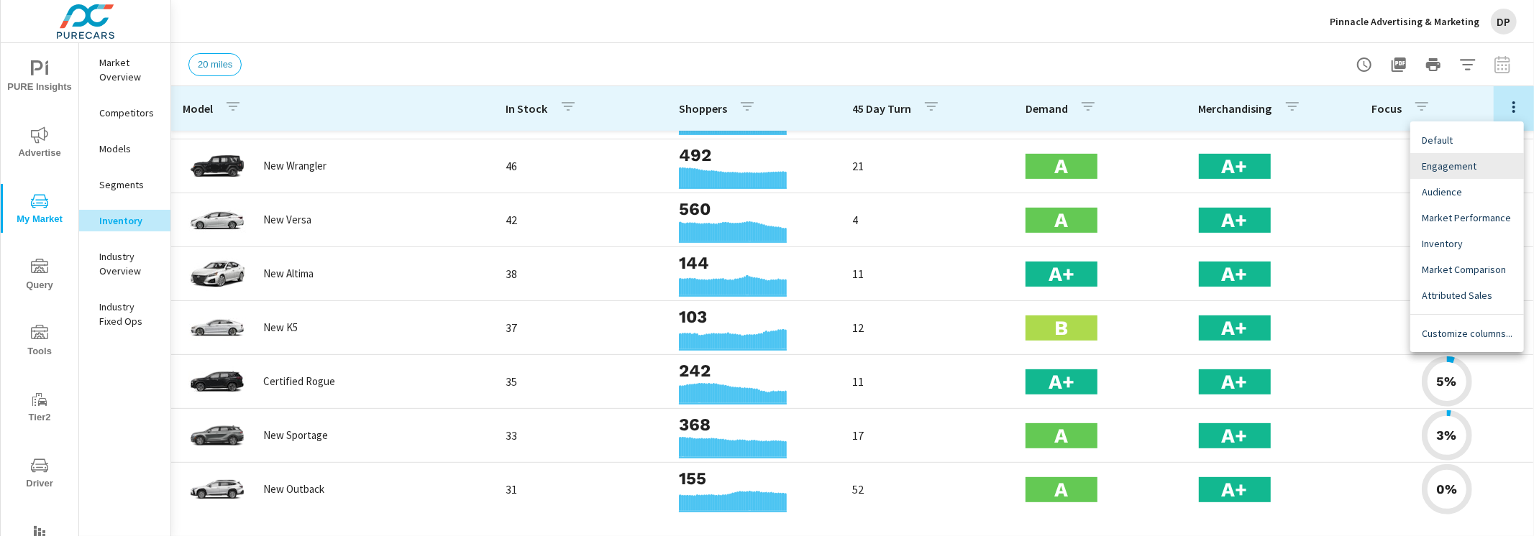
click at [1482, 143] on span "Default" at bounding box center [1467, 140] width 91 height 14
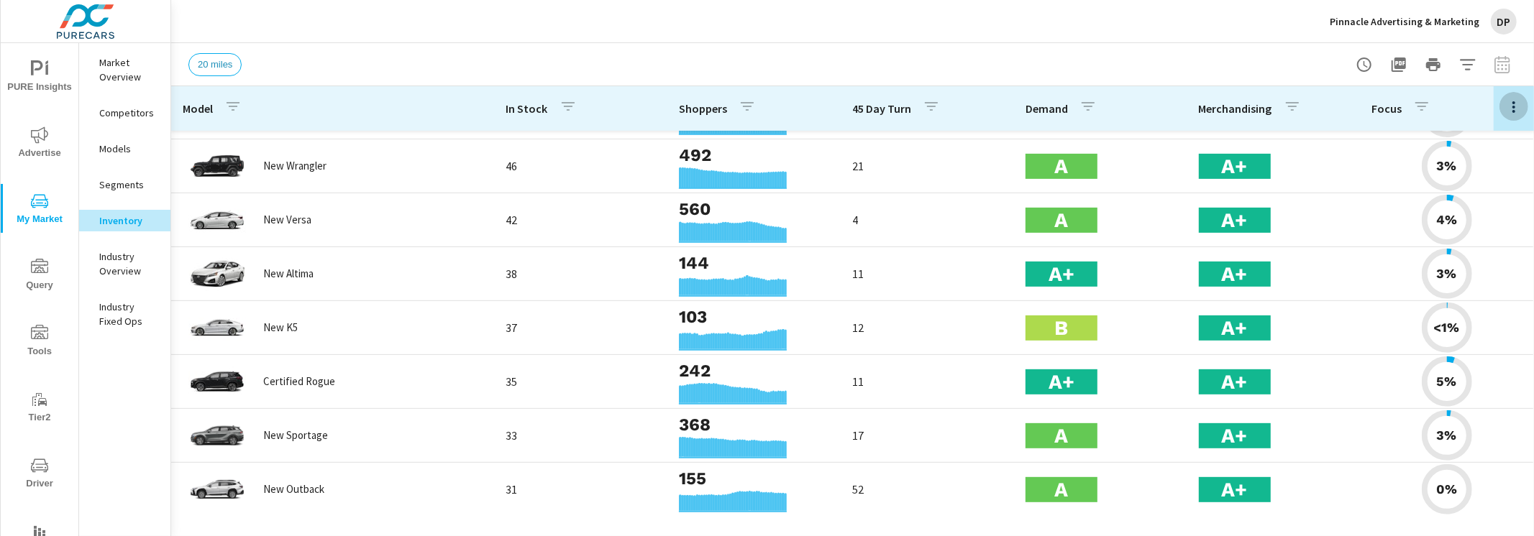
click at [1520, 106] on icon "button" at bounding box center [1513, 107] width 17 height 17
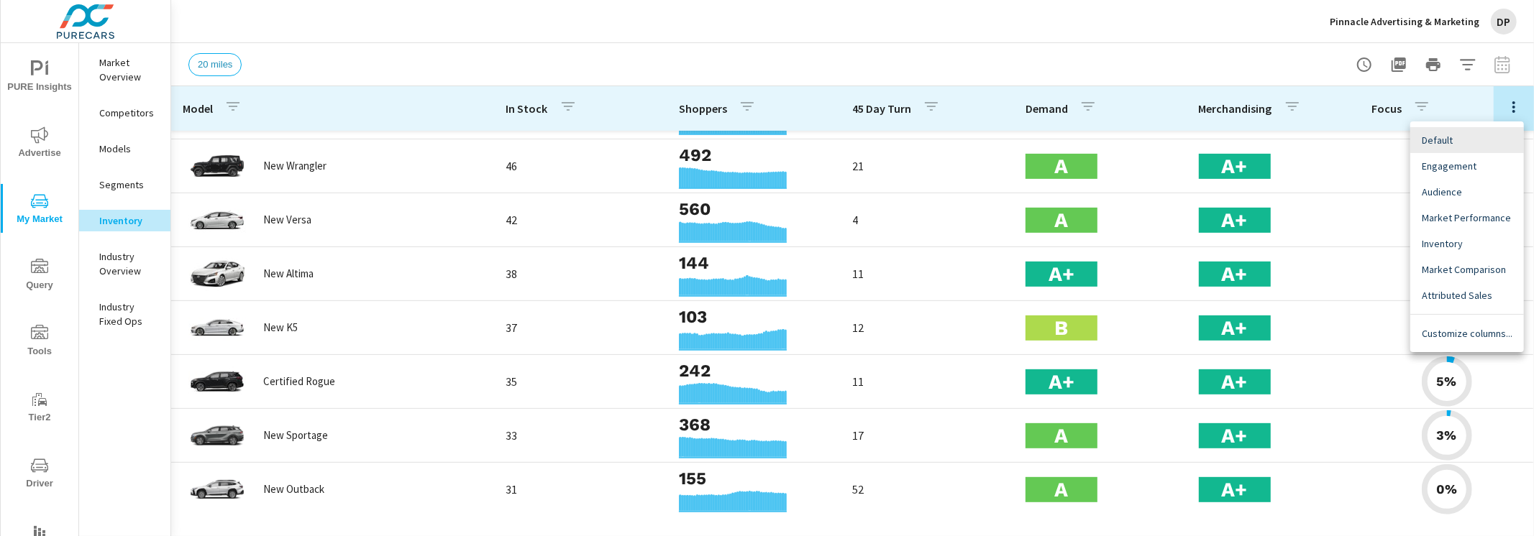
click at [1484, 166] on span "Engagement" at bounding box center [1467, 166] width 91 height 14
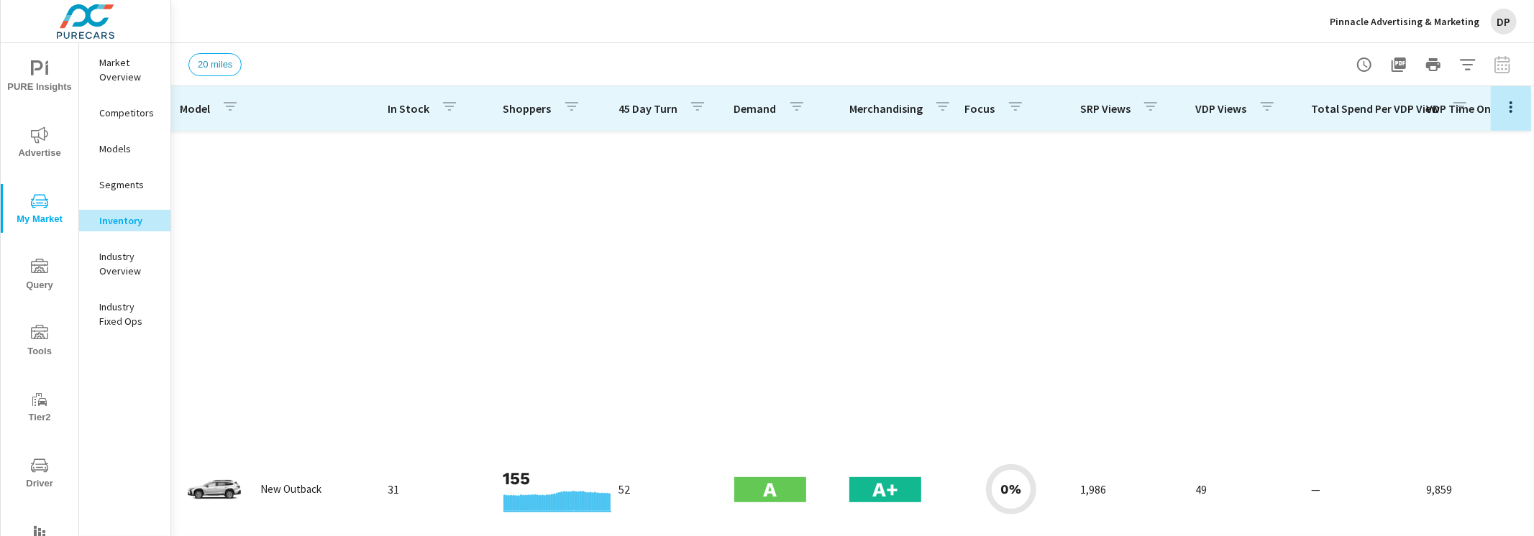
scroll to position [1126, 3]
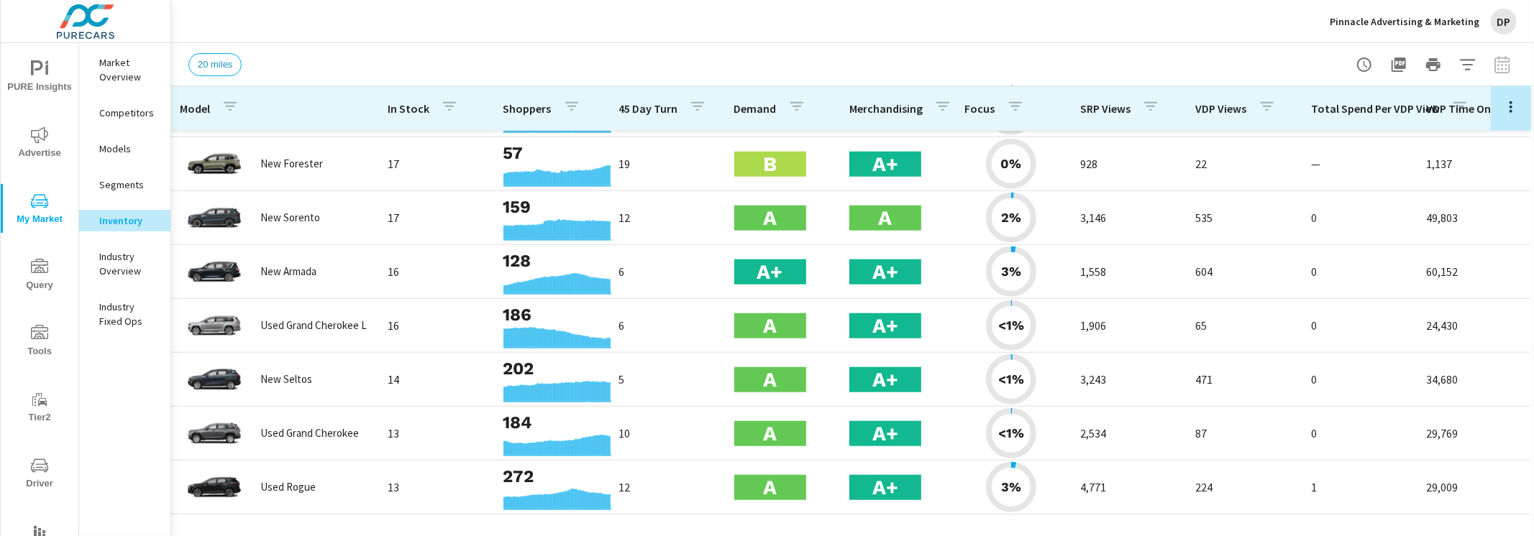
scroll to position [0, 3]
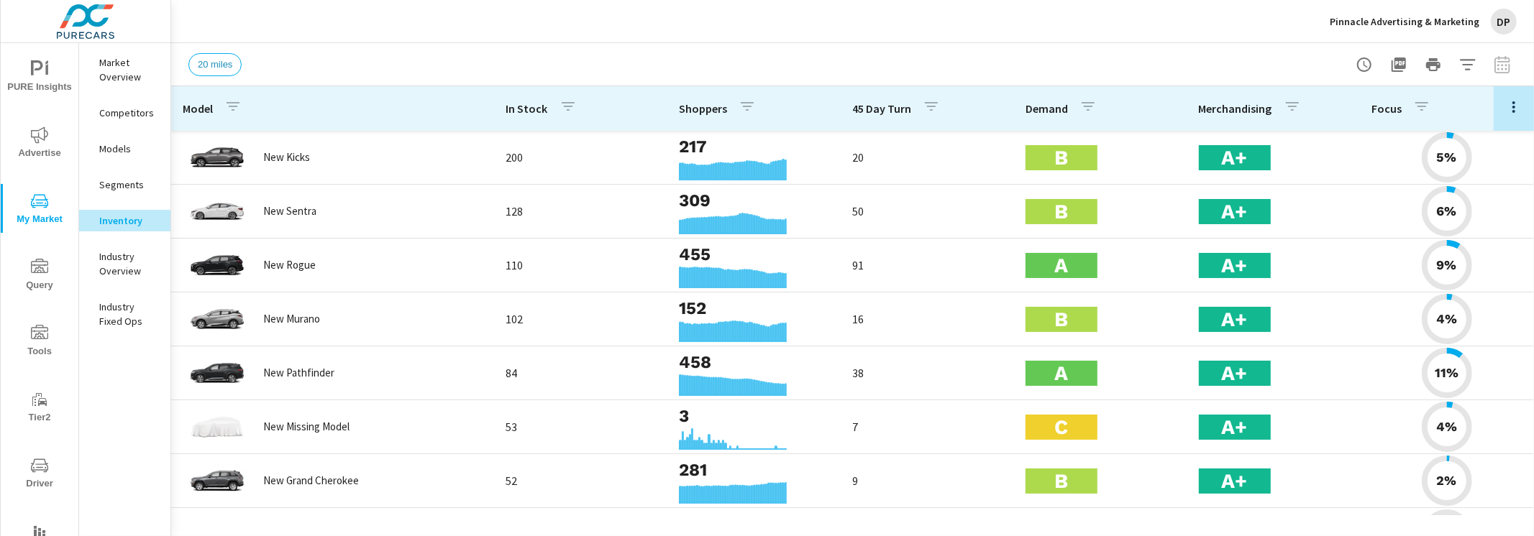
click at [1509, 101] on icon "button" at bounding box center [1513, 107] width 17 height 17
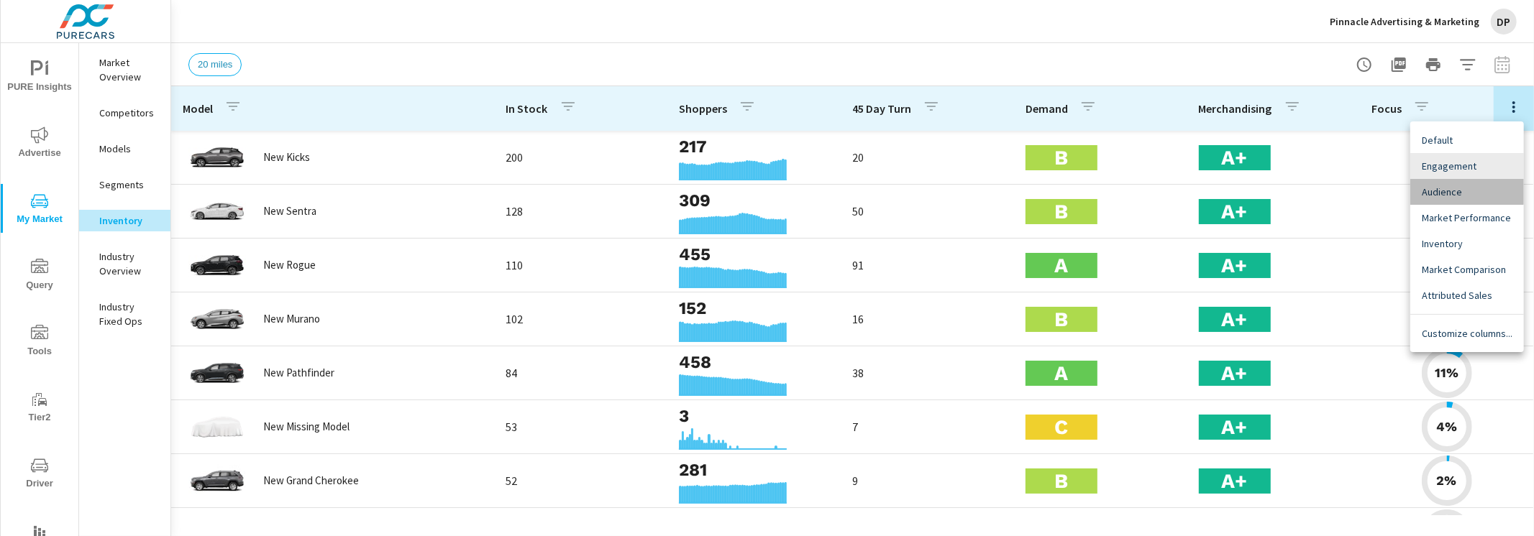
click at [1454, 180] on div "Audience" at bounding box center [1467, 192] width 114 height 26
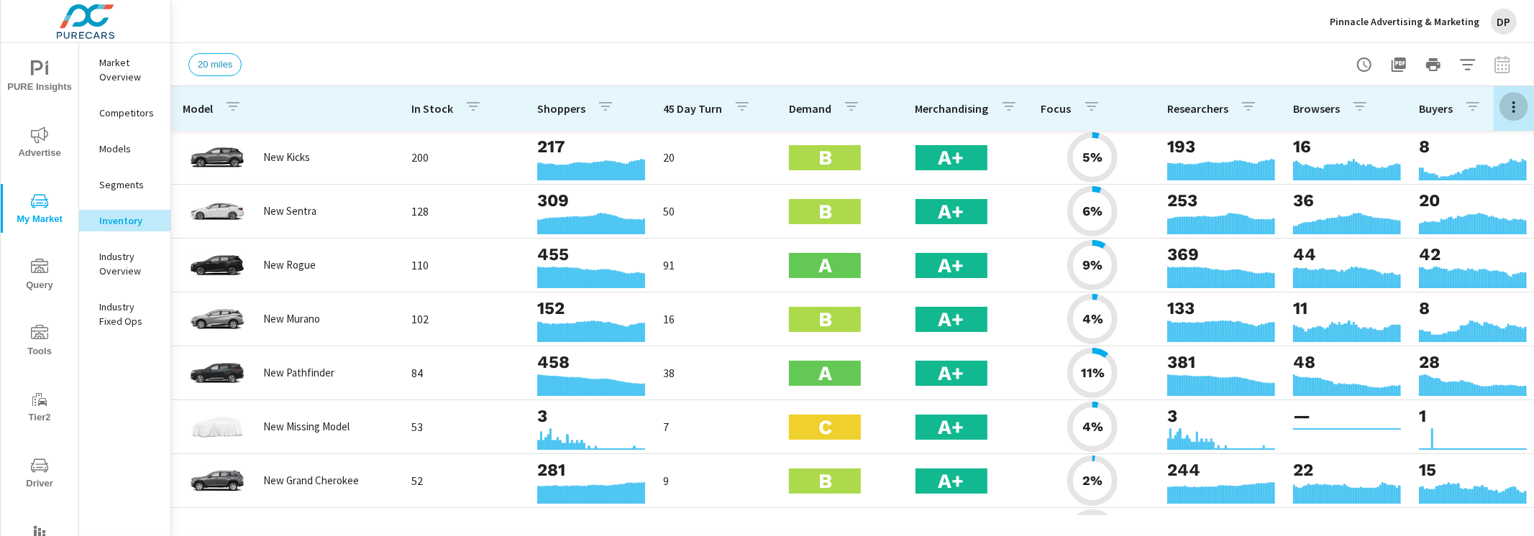
click at [1514, 106] on icon "button" at bounding box center [1513, 107] width 3 height 12
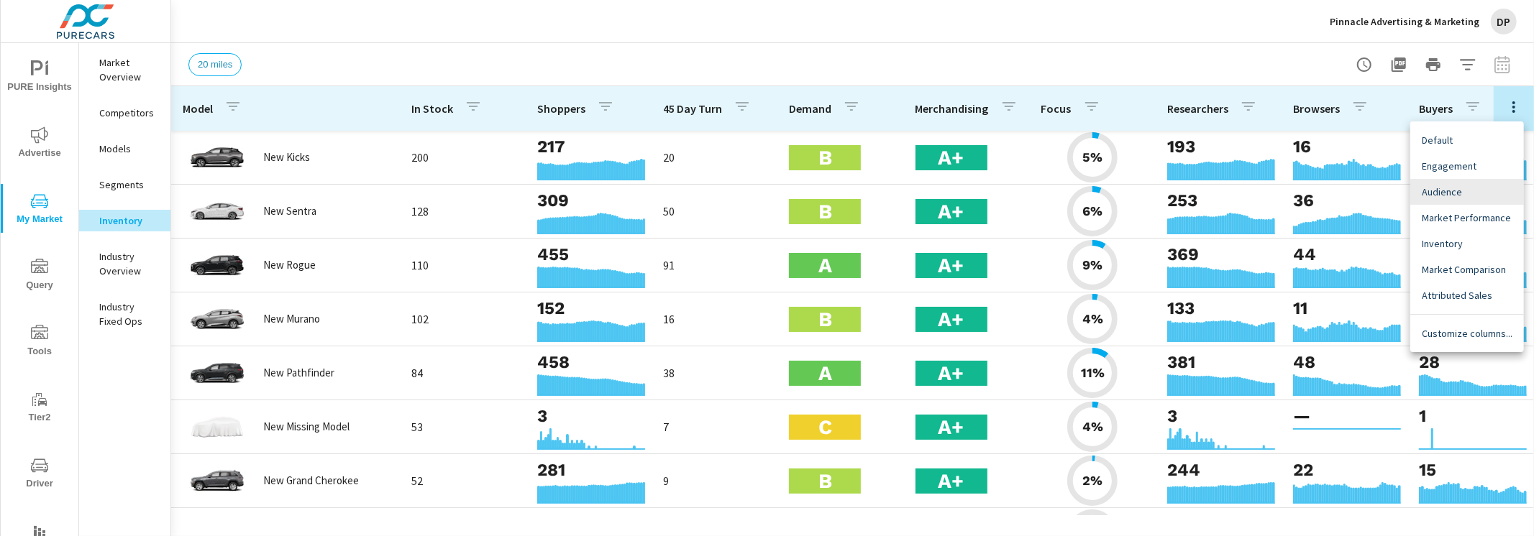
click at [1467, 162] on span "Engagement" at bounding box center [1467, 166] width 91 height 14
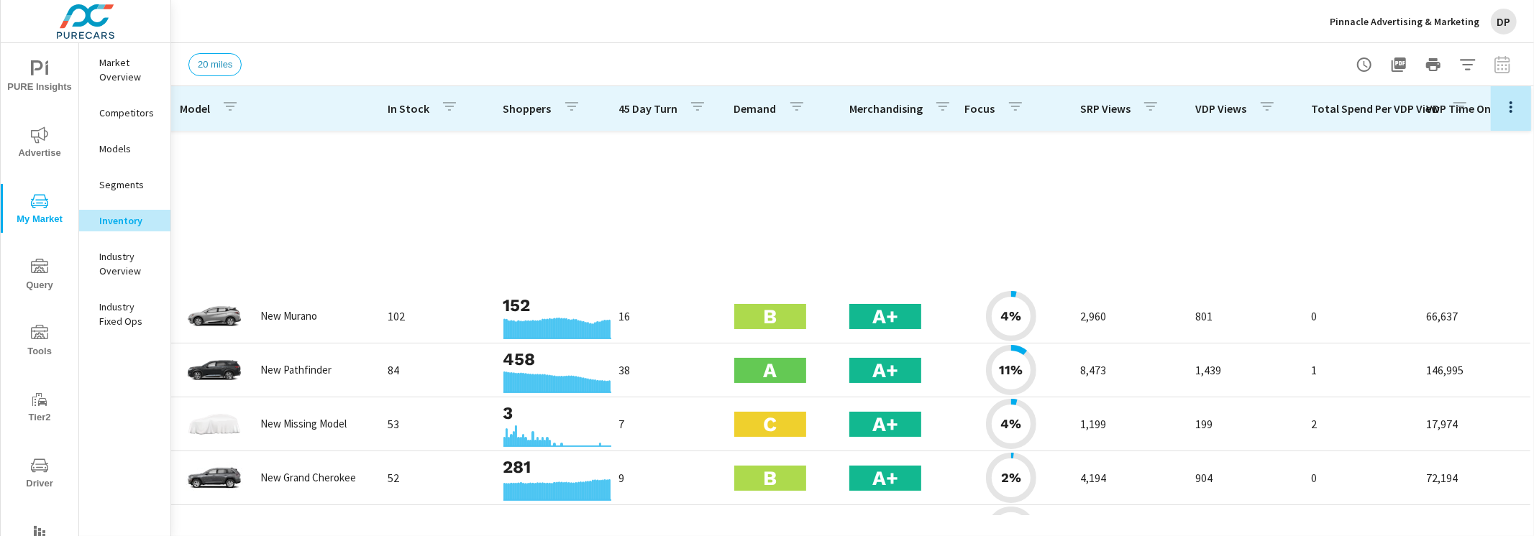
scroll to position [477, 3]
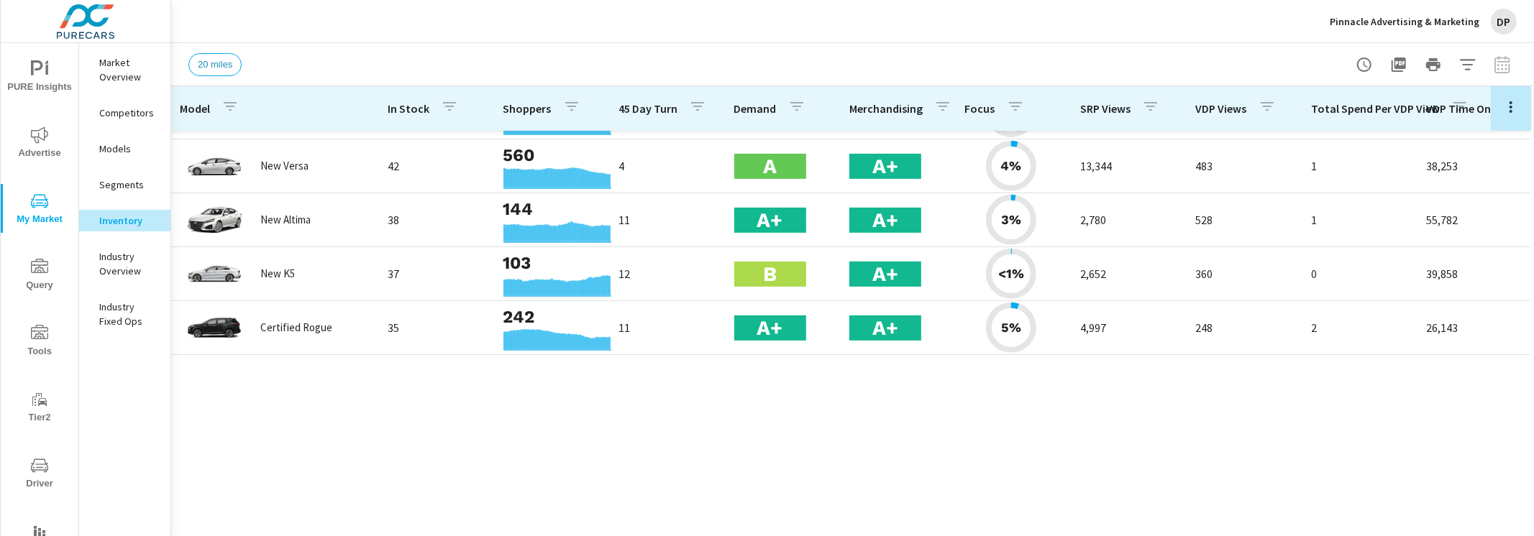
scroll to position [0, 3]
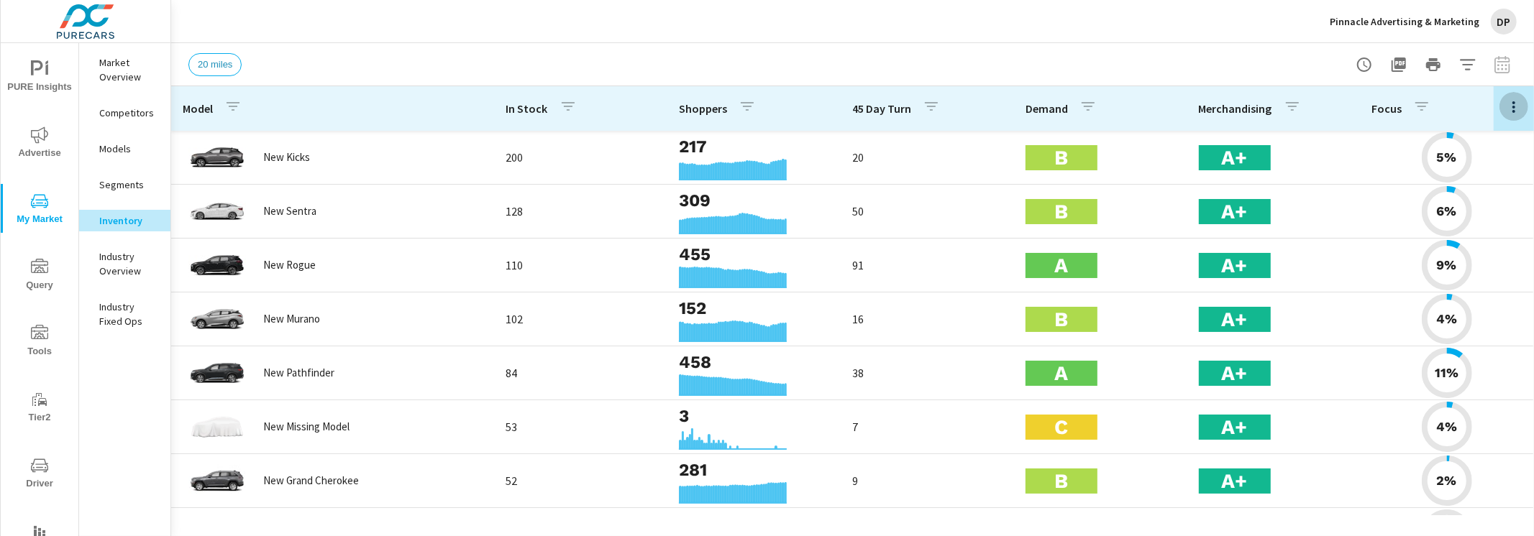
click at [1504, 110] on button "button" at bounding box center [1513, 106] width 29 height 29
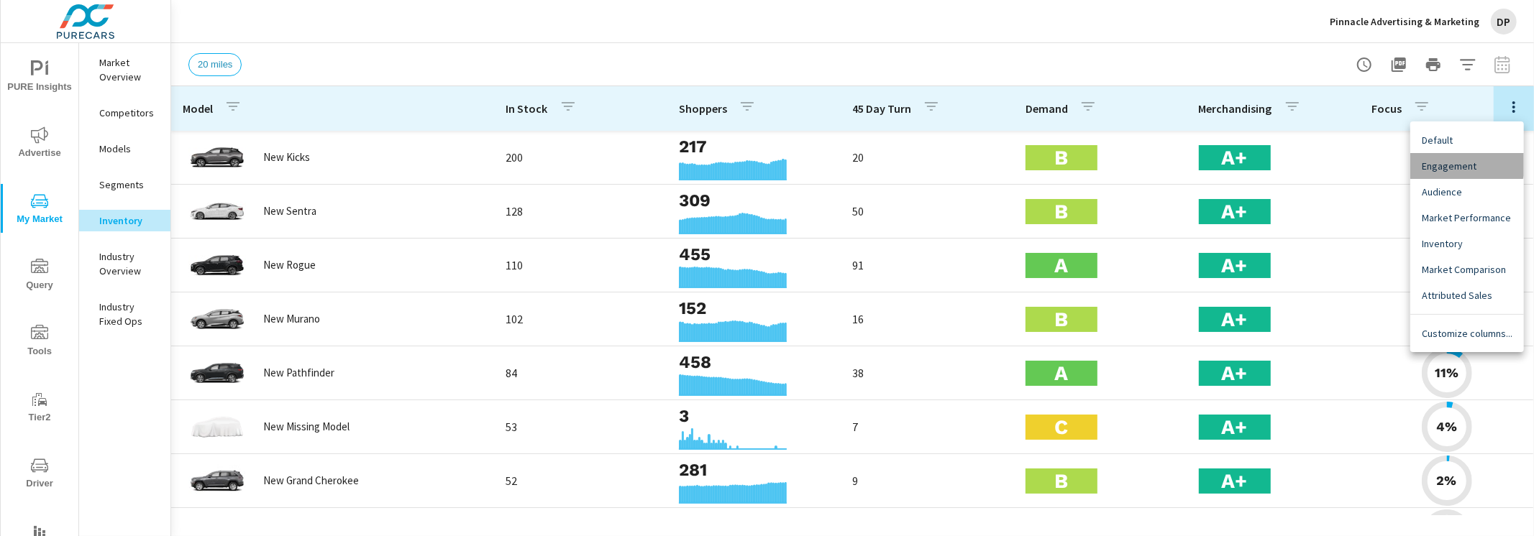
click at [1463, 160] on span "Engagement" at bounding box center [1467, 166] width 91 height 14
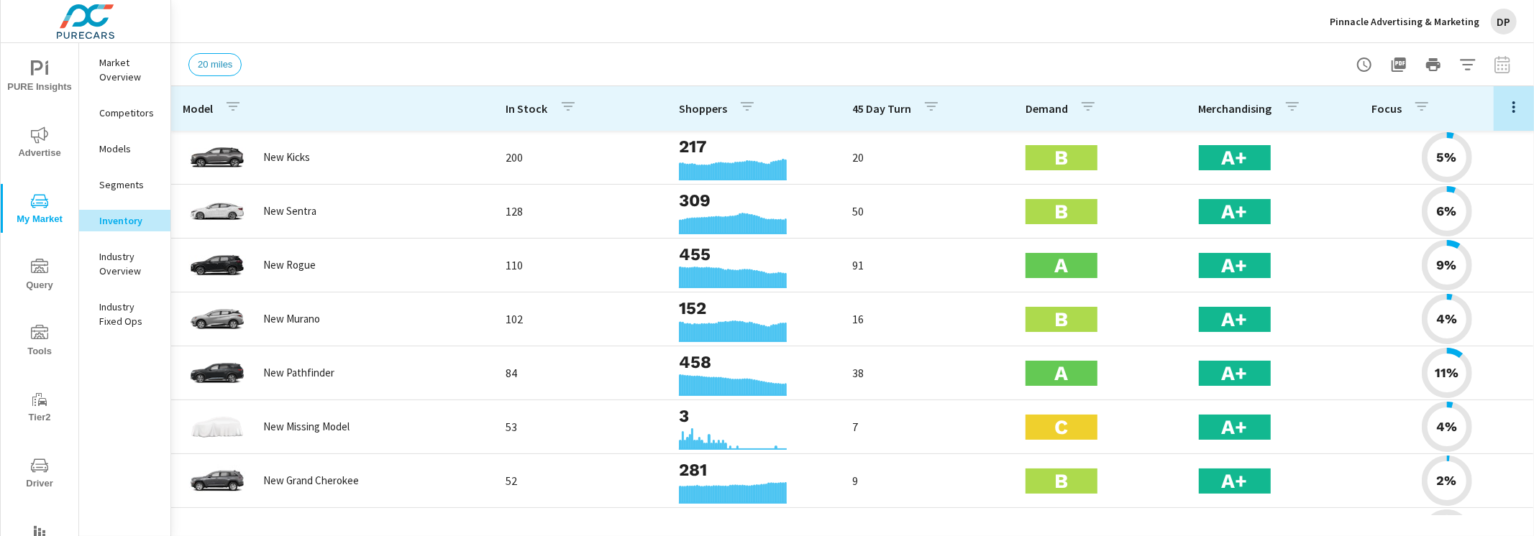
click at [1515, 102] on icon "button" at bounding box center [1513, 107] width 17 height 17
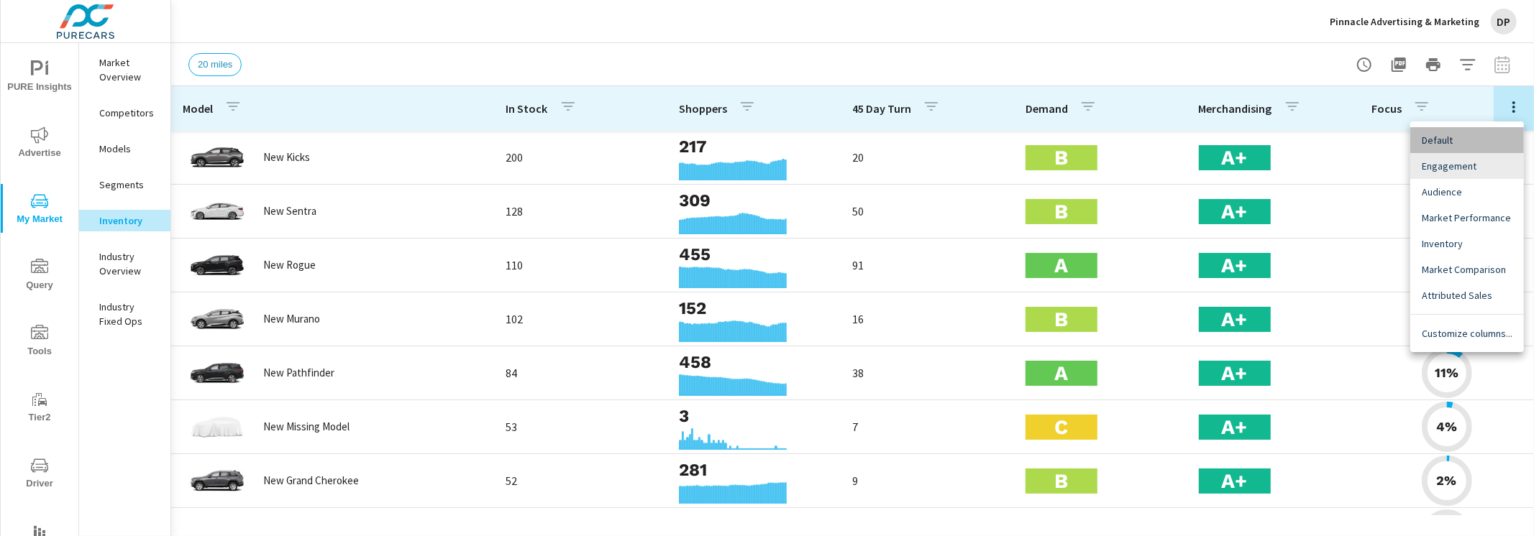
click at [1484, 143] on span "Default" at bounding box center [1467, 140] width 91 height 14
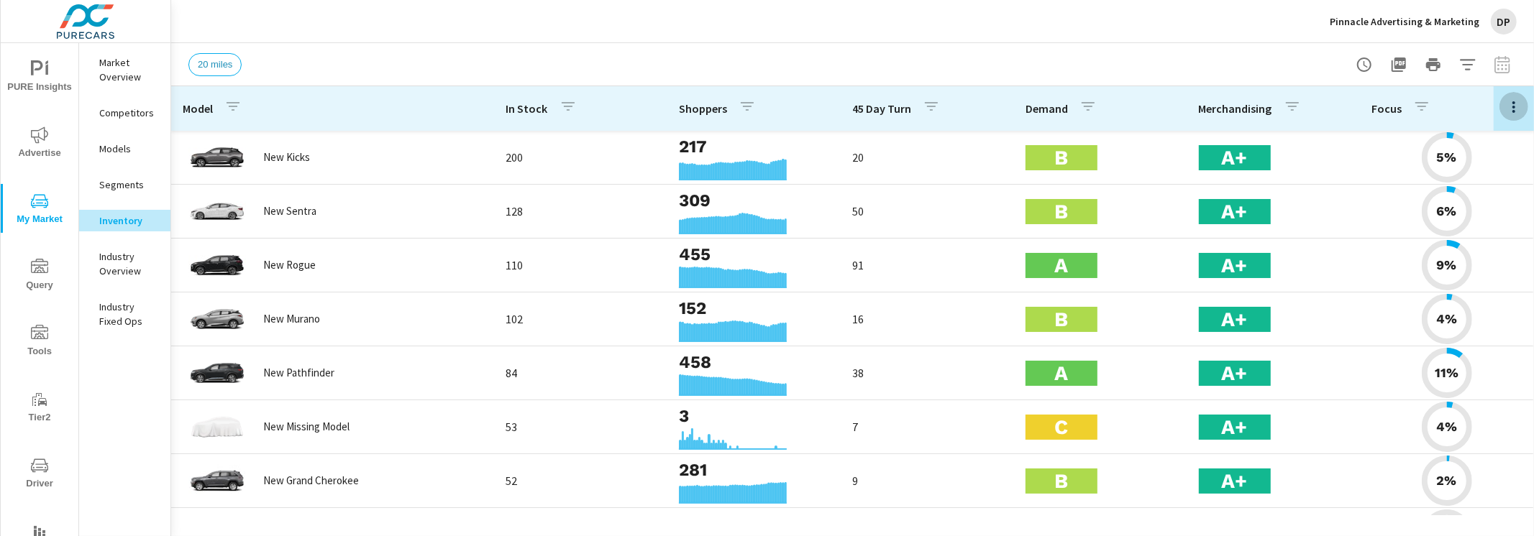
click at [1511, 101] on icon "button" at bounding box center [1513, 107] width 17 height 17
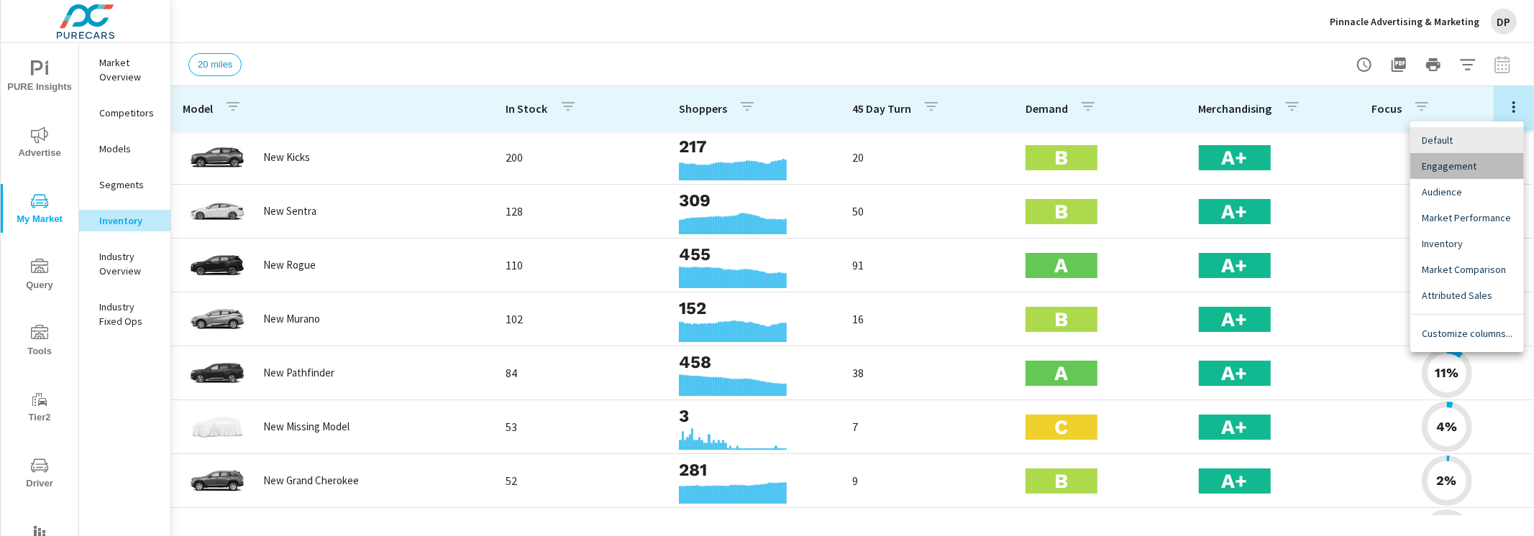
click at [1467, 168] on span "Engagement" at bounding box center [1467, 166] width 91 height 14
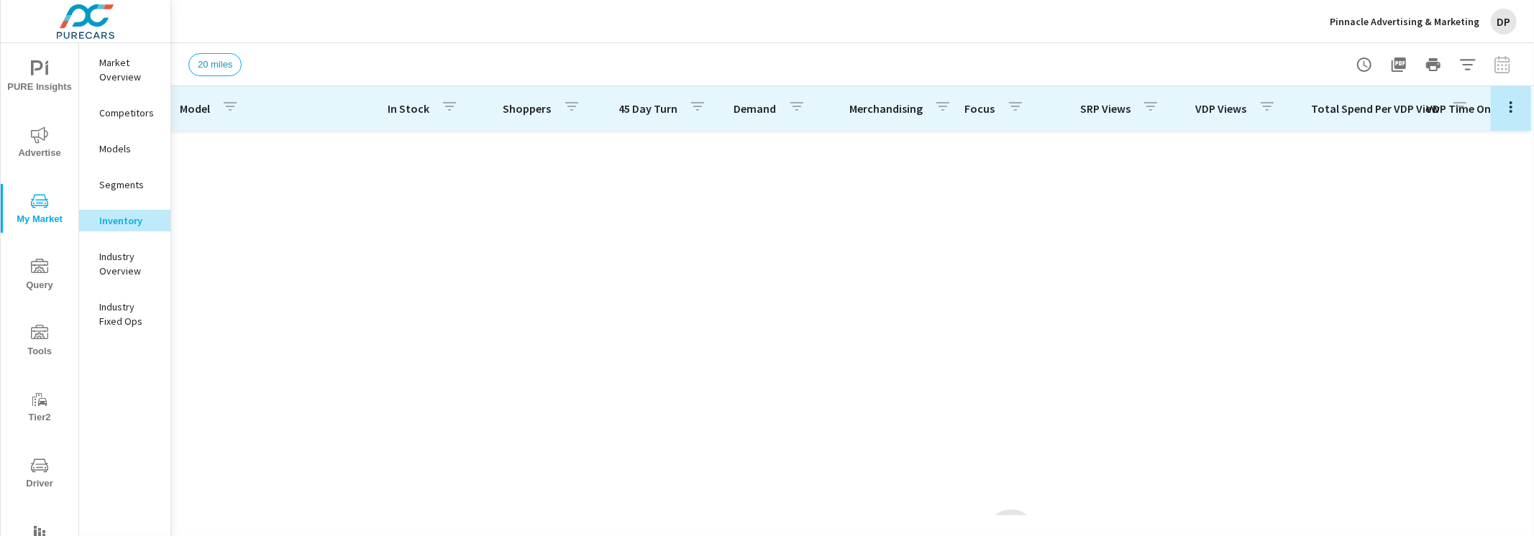
scroll to position [684, 3]
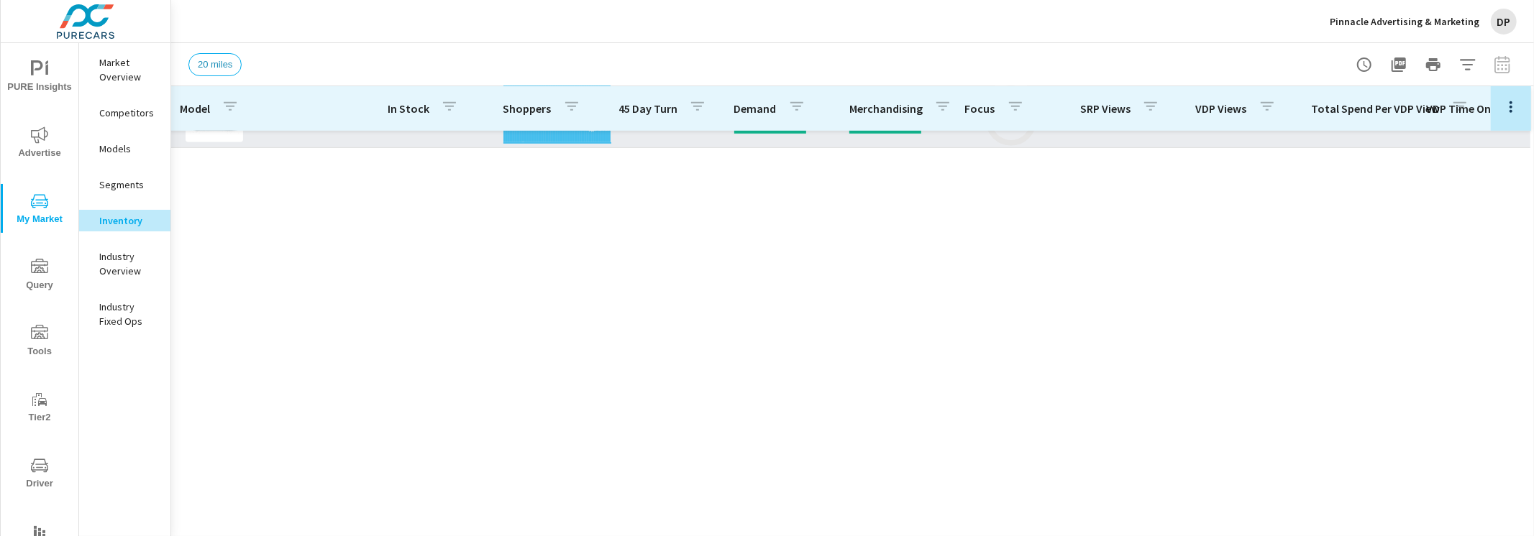
scroll to position [0, 3]
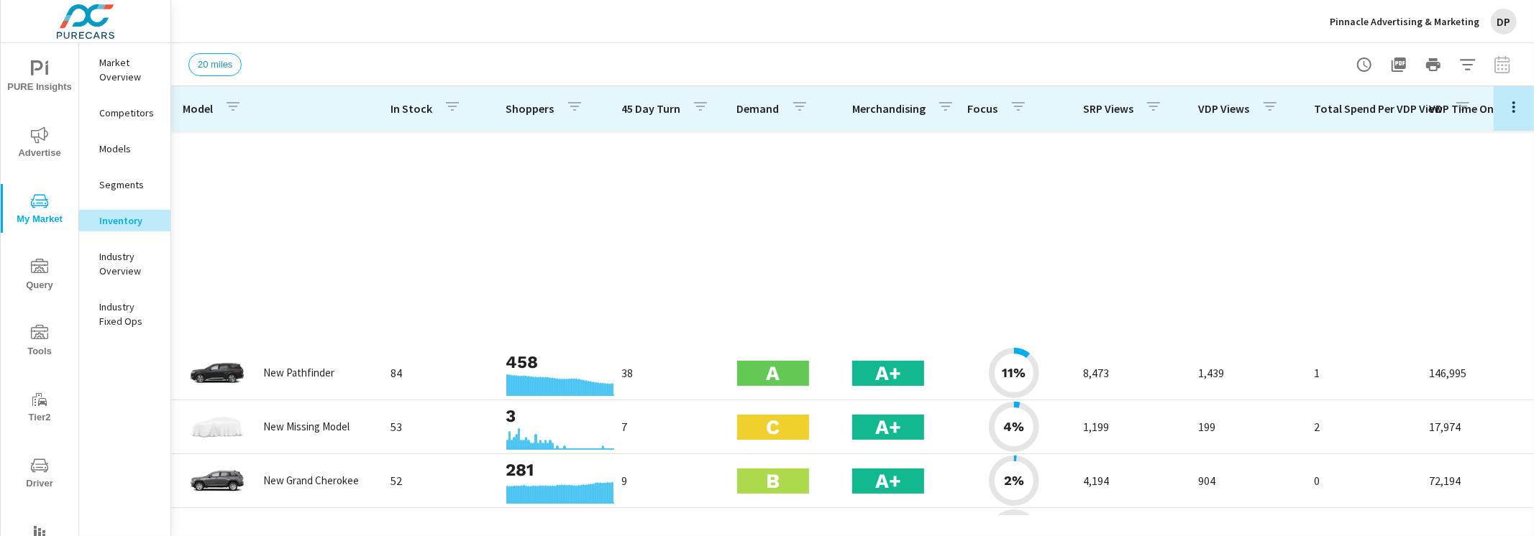
scroll to position [496, 0]
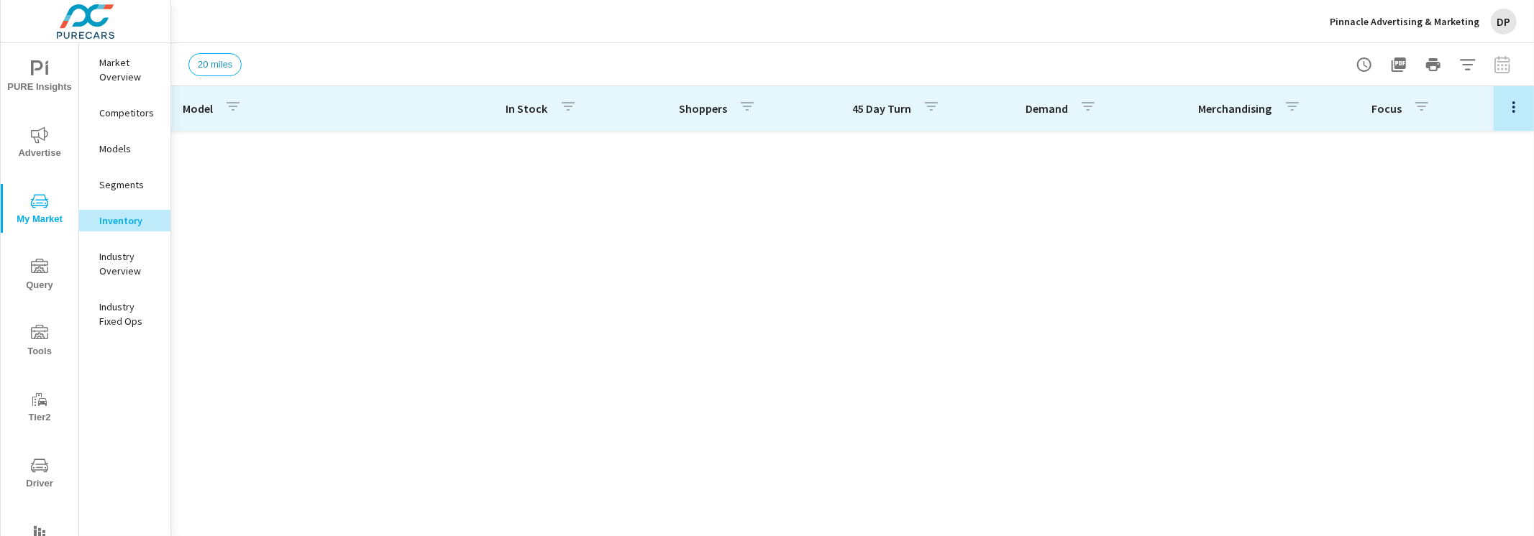
scroll to position [960, 0]
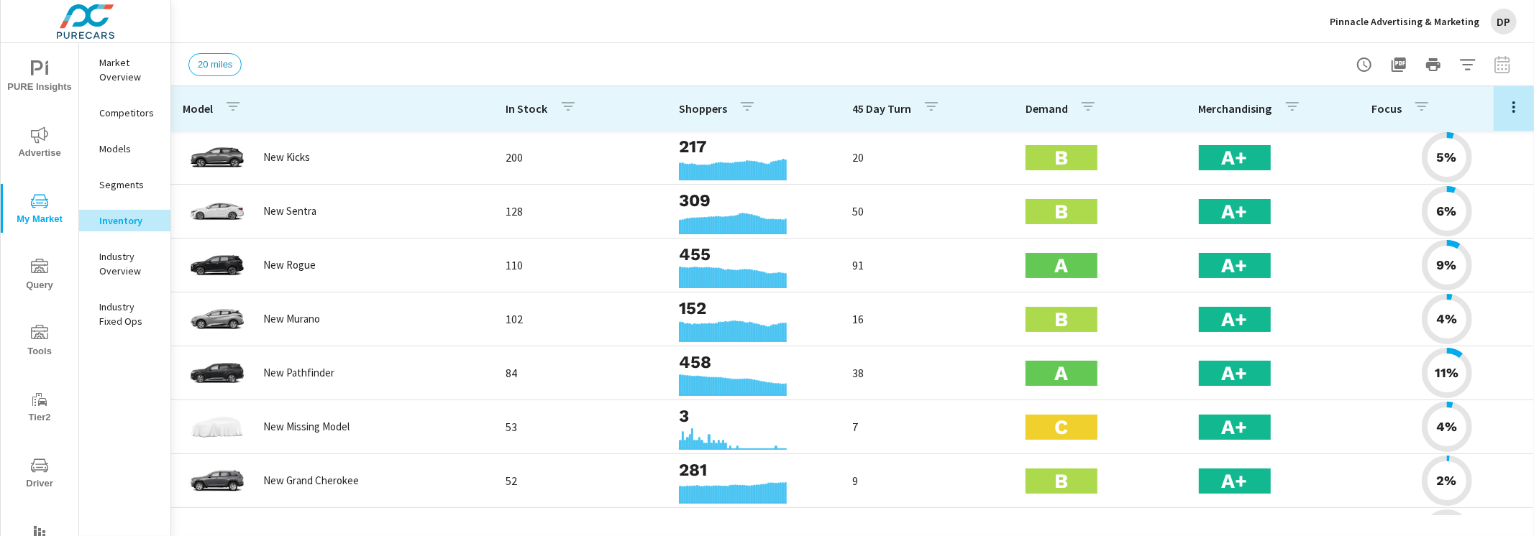
click at [1512, 109] on icon "button" at bounding box center [1513, 107] width 17 height 17
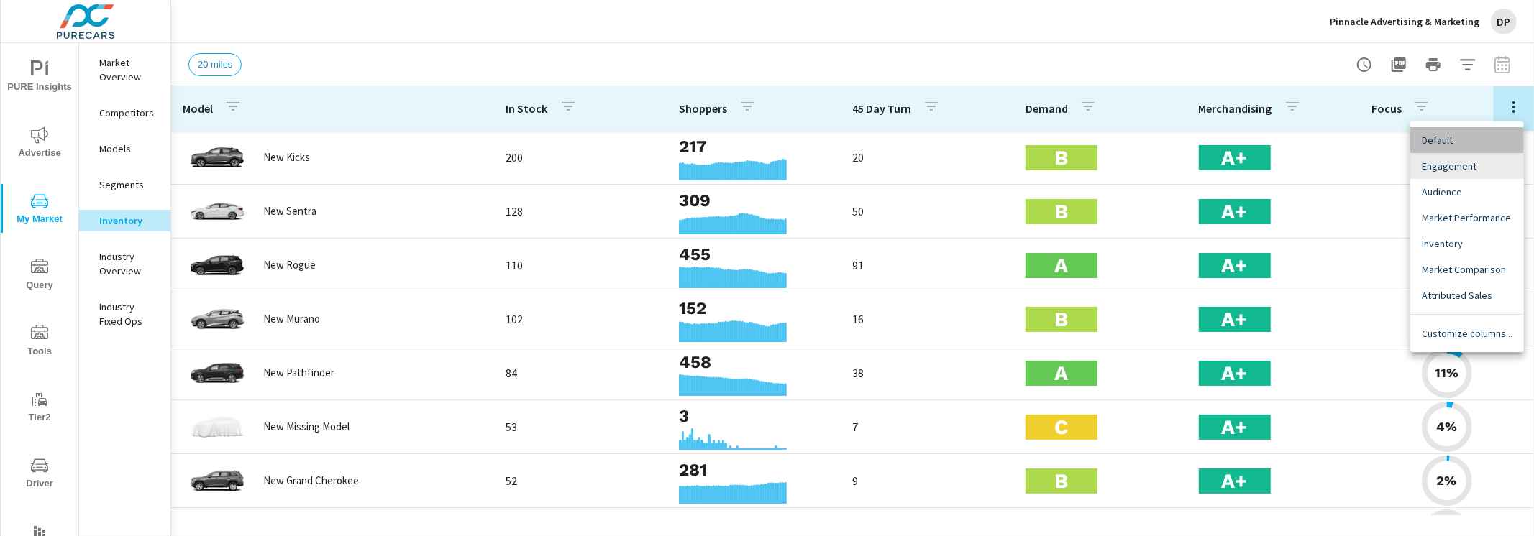
click at [1467, 142] on span "Default" at bounding box center [1467, 140] width 91 height 14
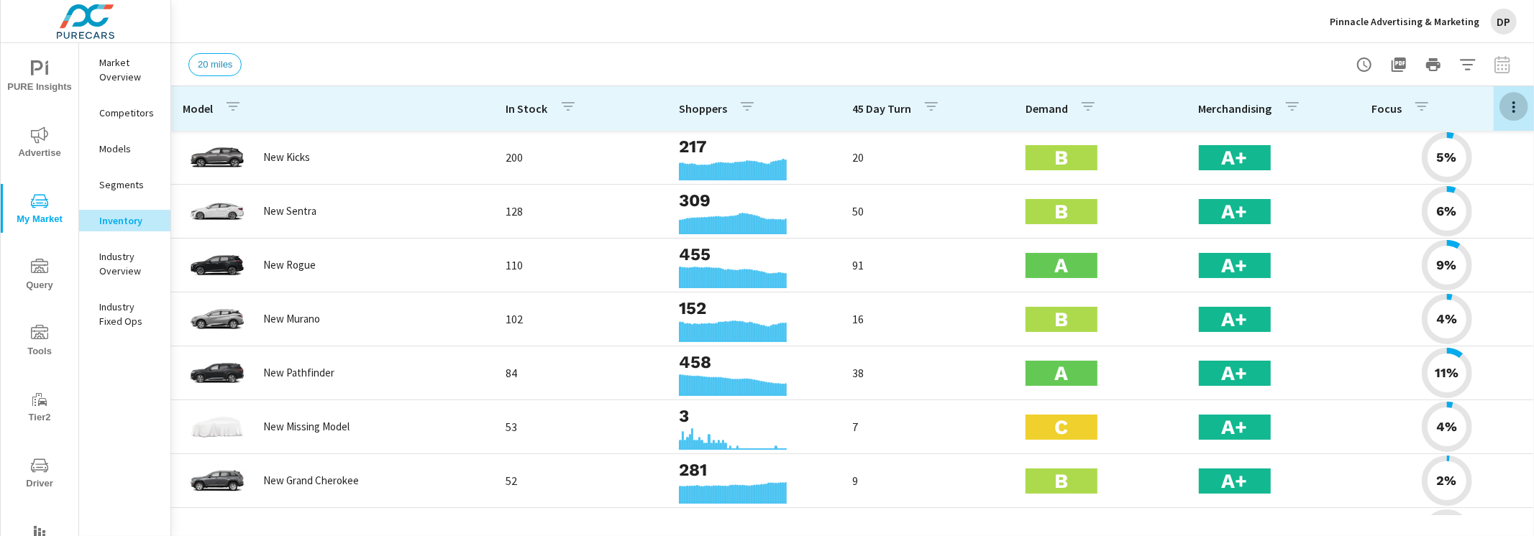
click at [1501, 109] on button "button" at bounding box center [1513, 106] width 29 height 29
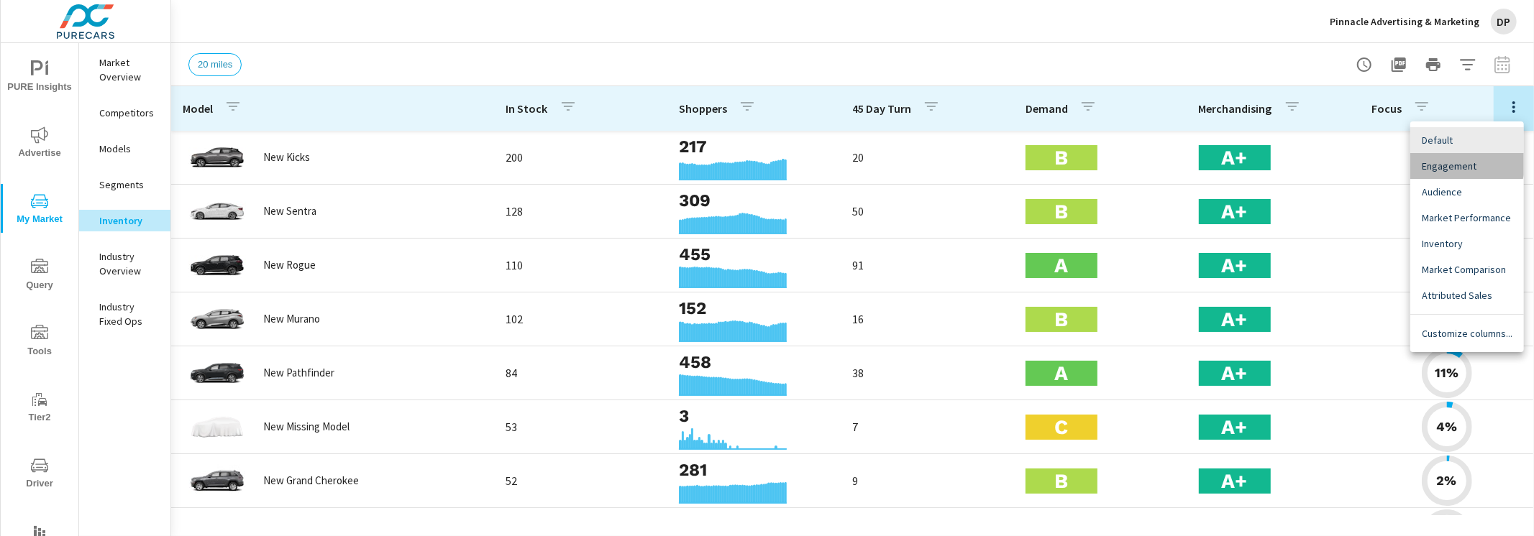
click at [1466, 163] on span "Engagement" at bounding box center [1467, 166] width 91 height 14
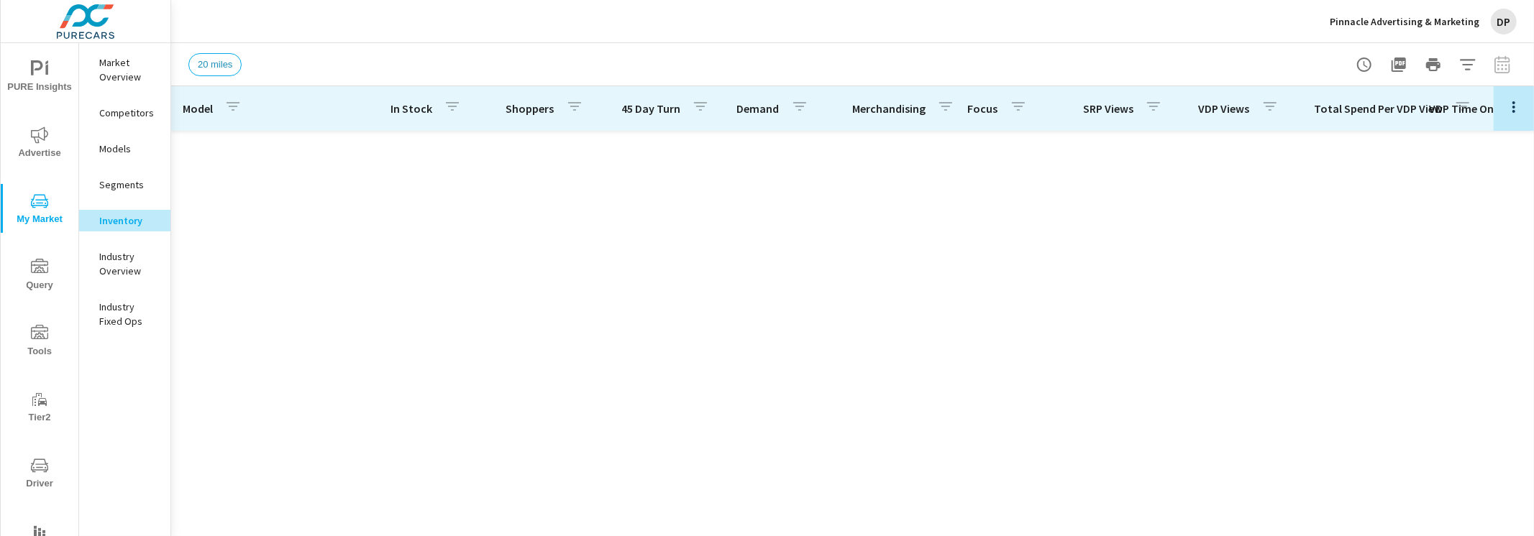
scroll to position [755, 0]
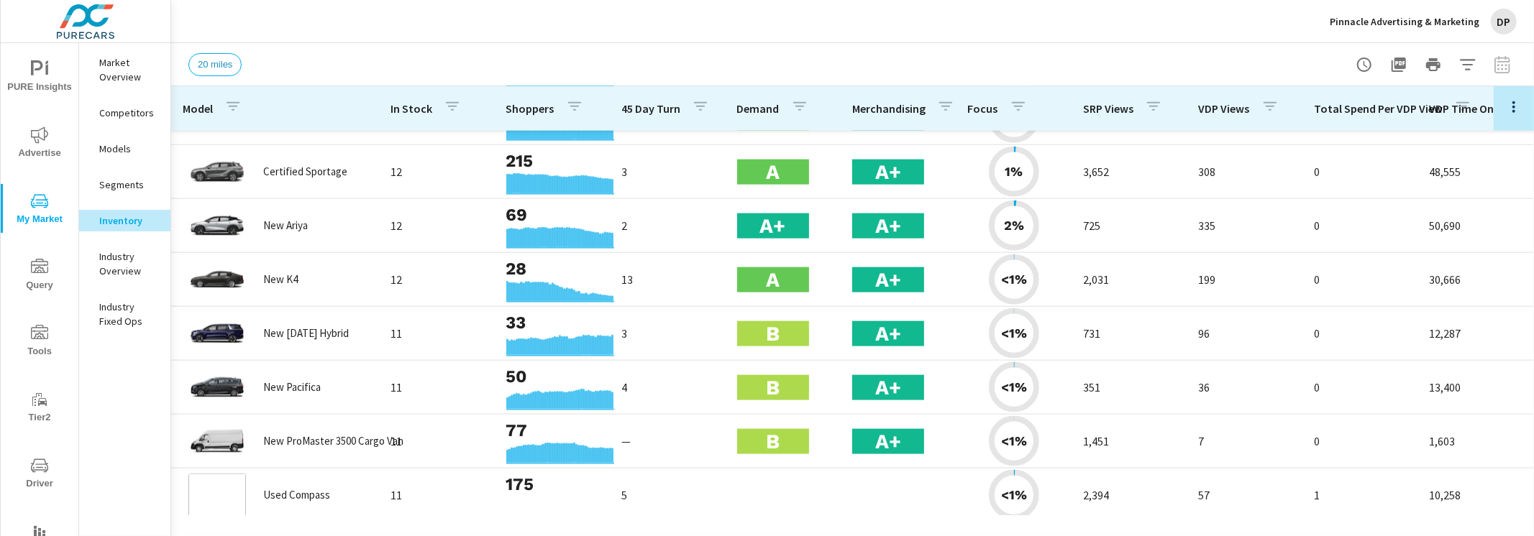
scroll to position [1512, 0]
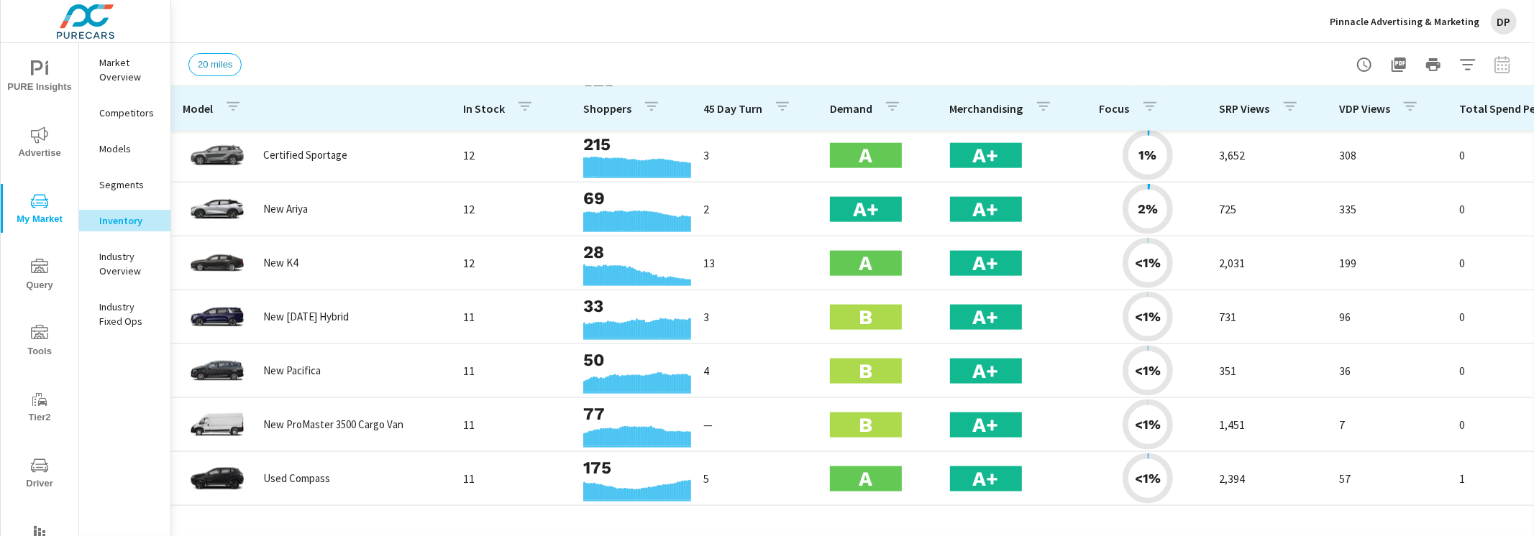
scroll to position [1253, 0]
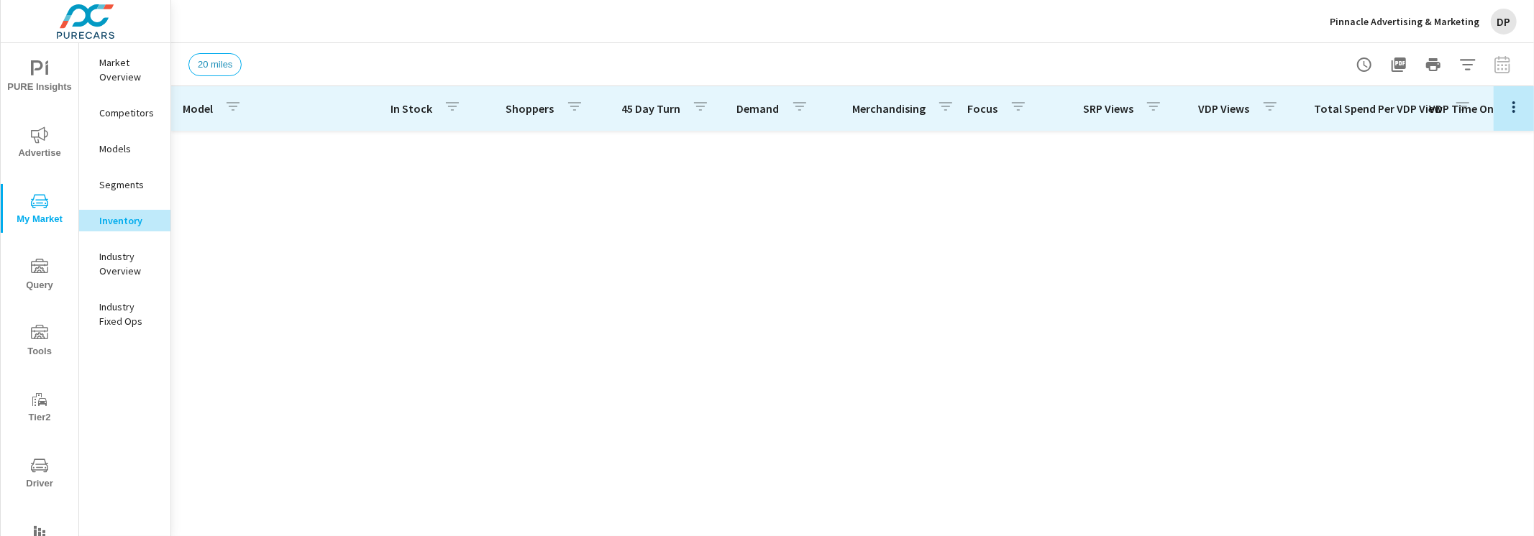
scroll to position [1241, 0]
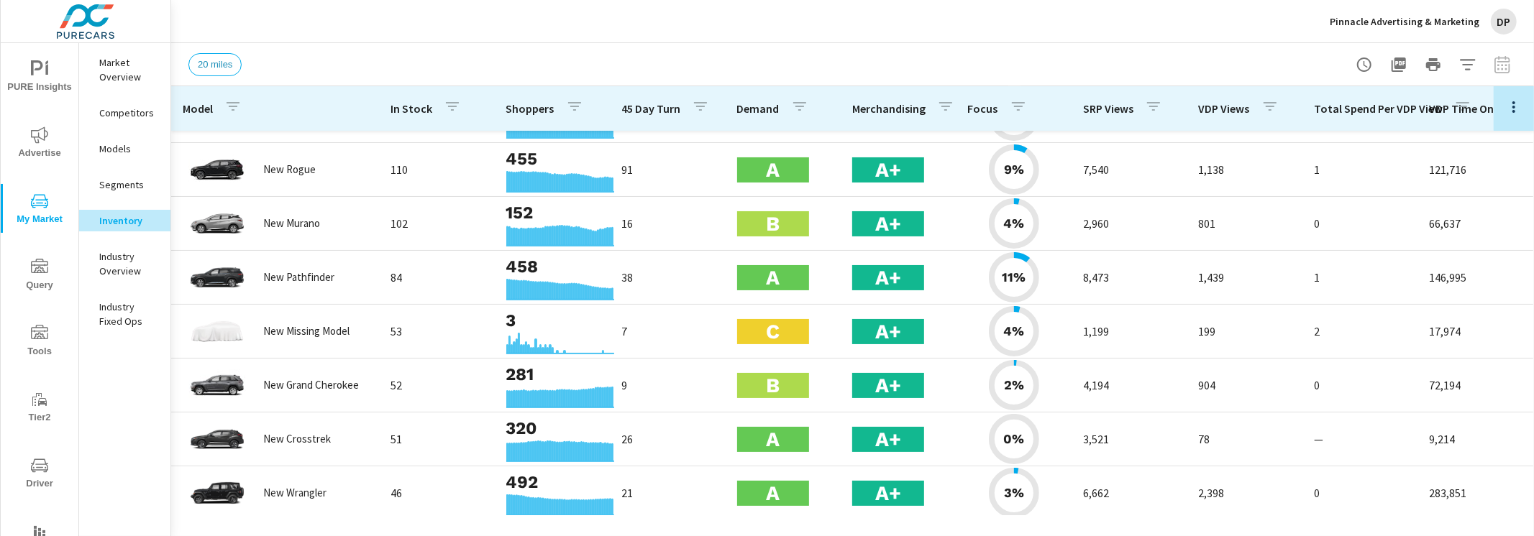
scroll to position [15, 0]
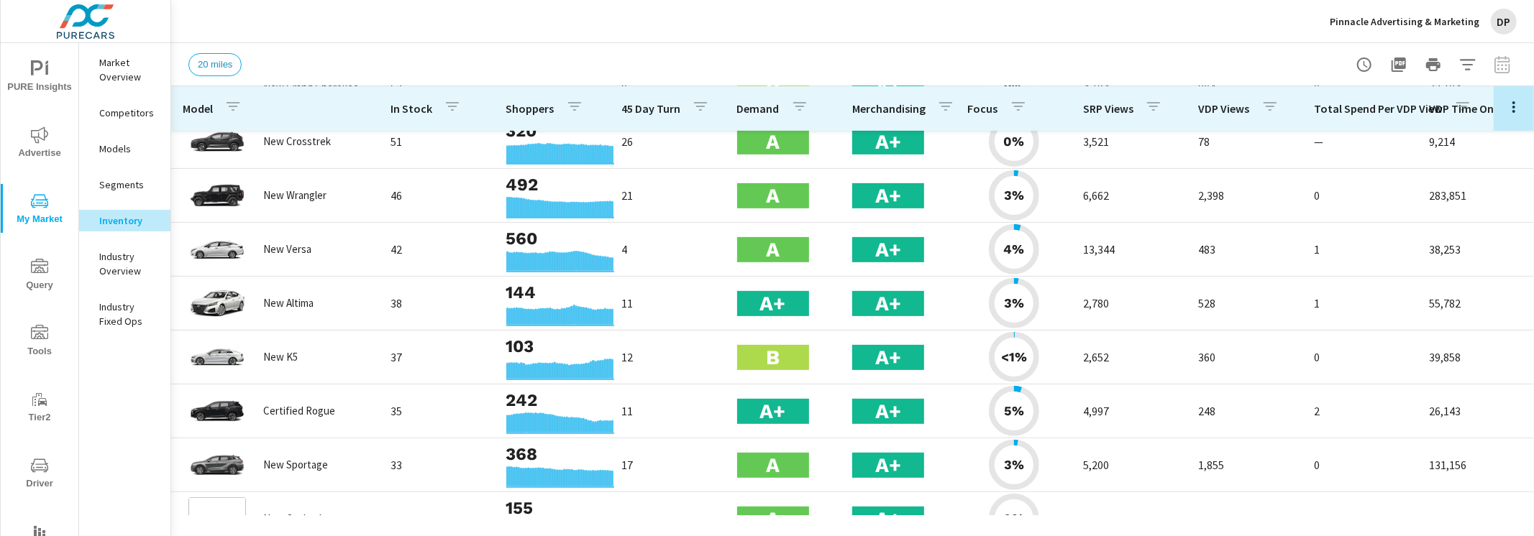
scroll to position [470, 0]
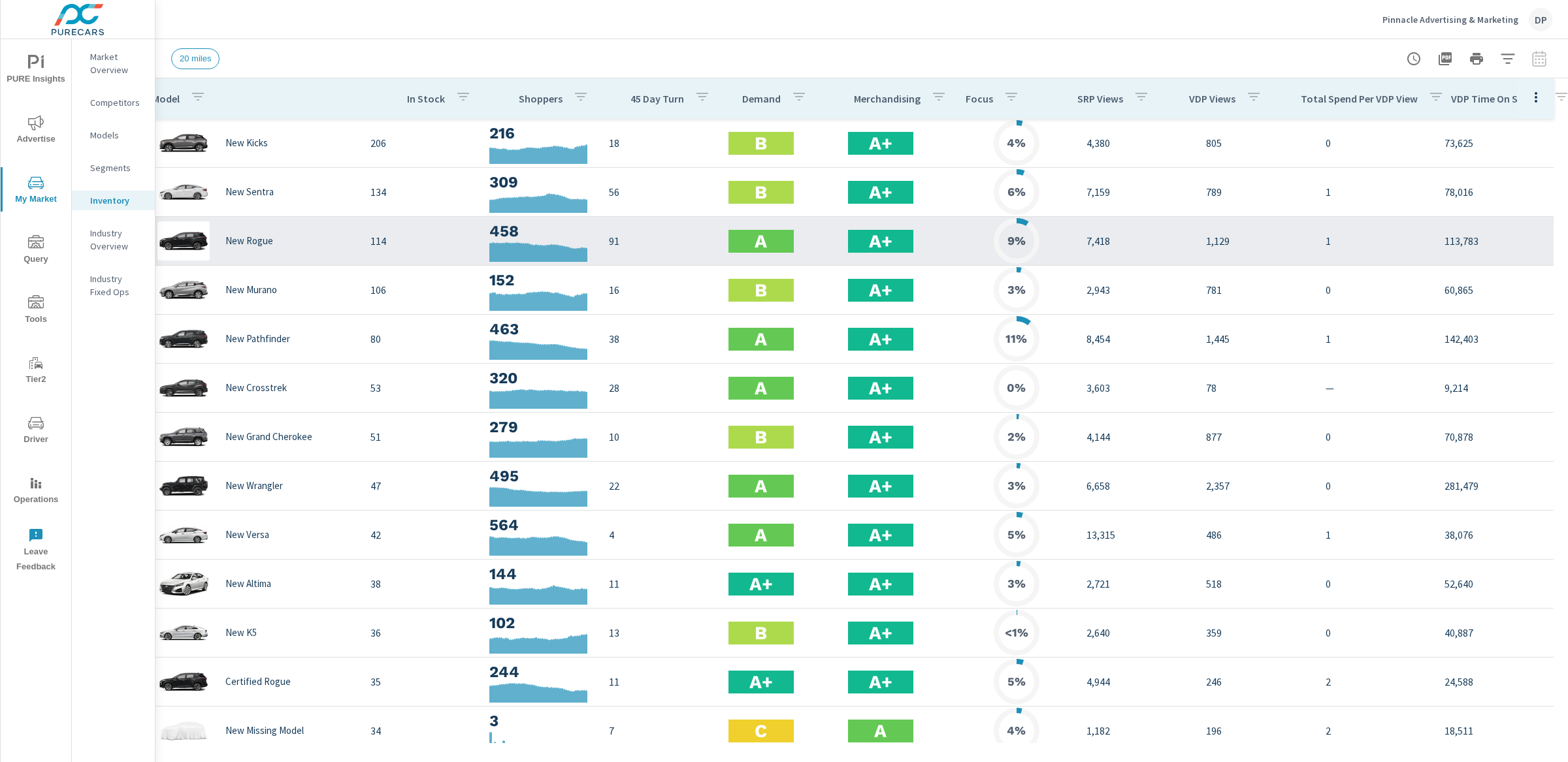
scroll to position [0, 18]
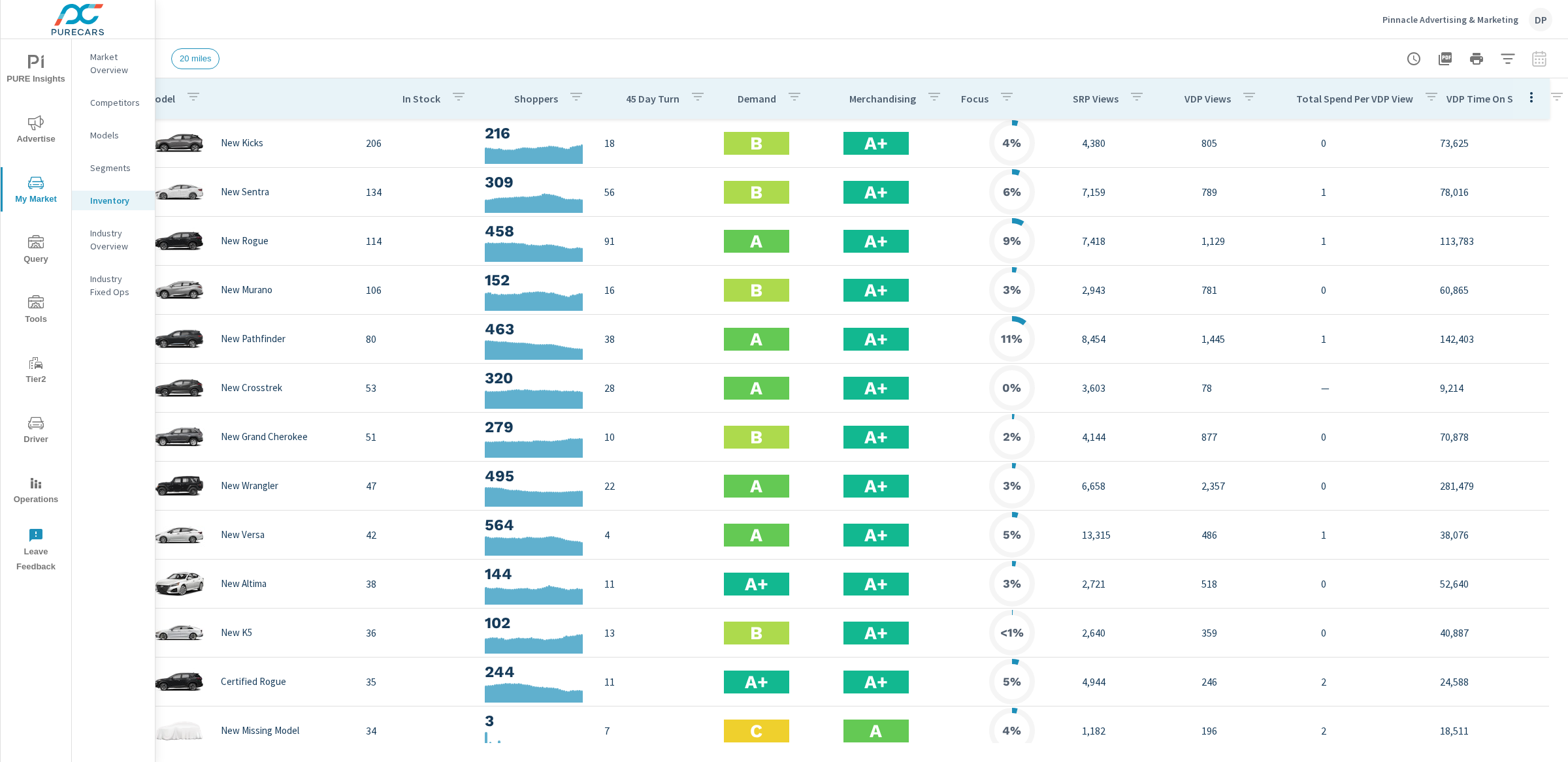
click at [136, 198] on p "Inventory" at bounding box center [117, 201] width 55 height 13
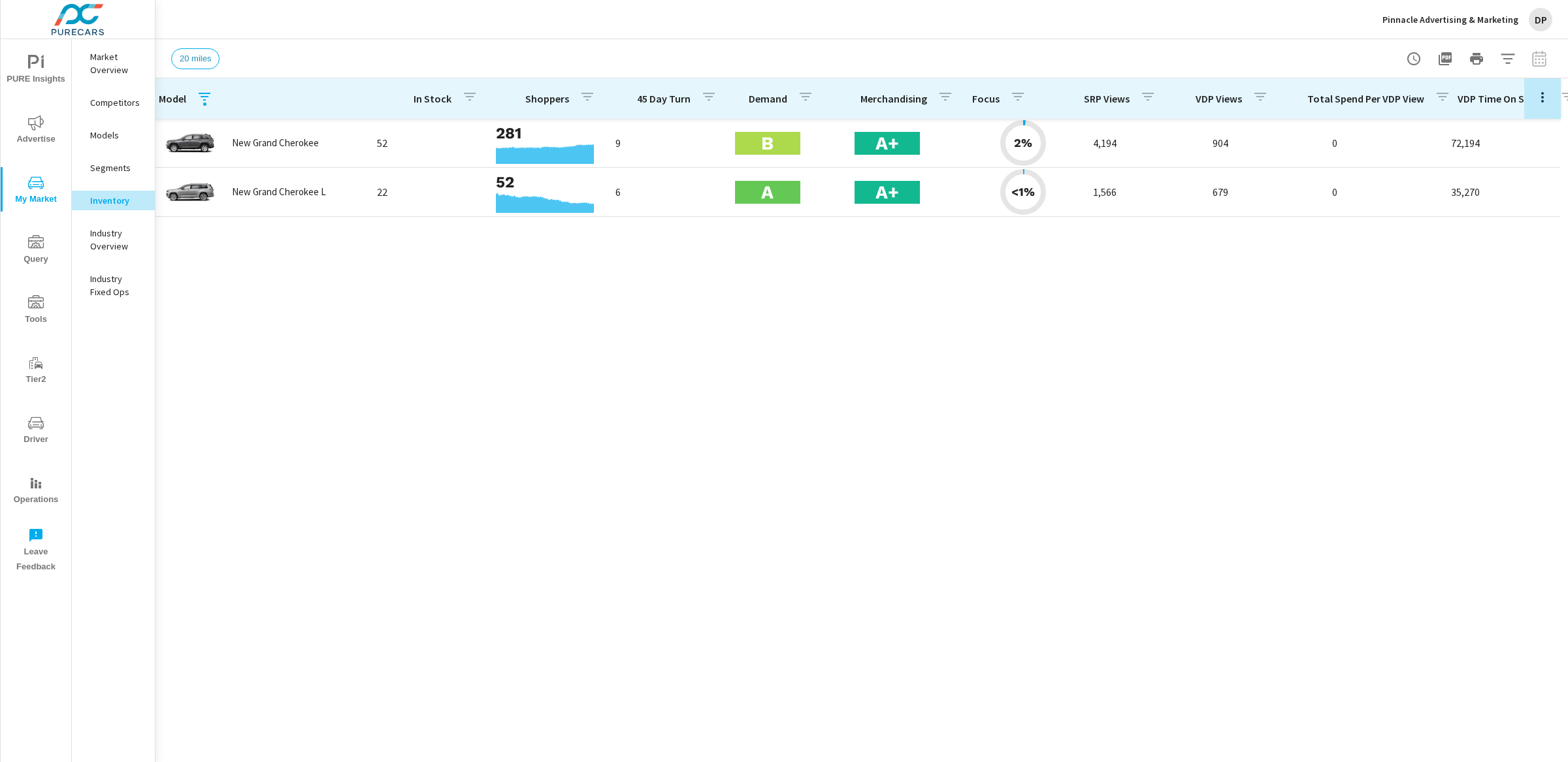
scroll to position [0, 18]
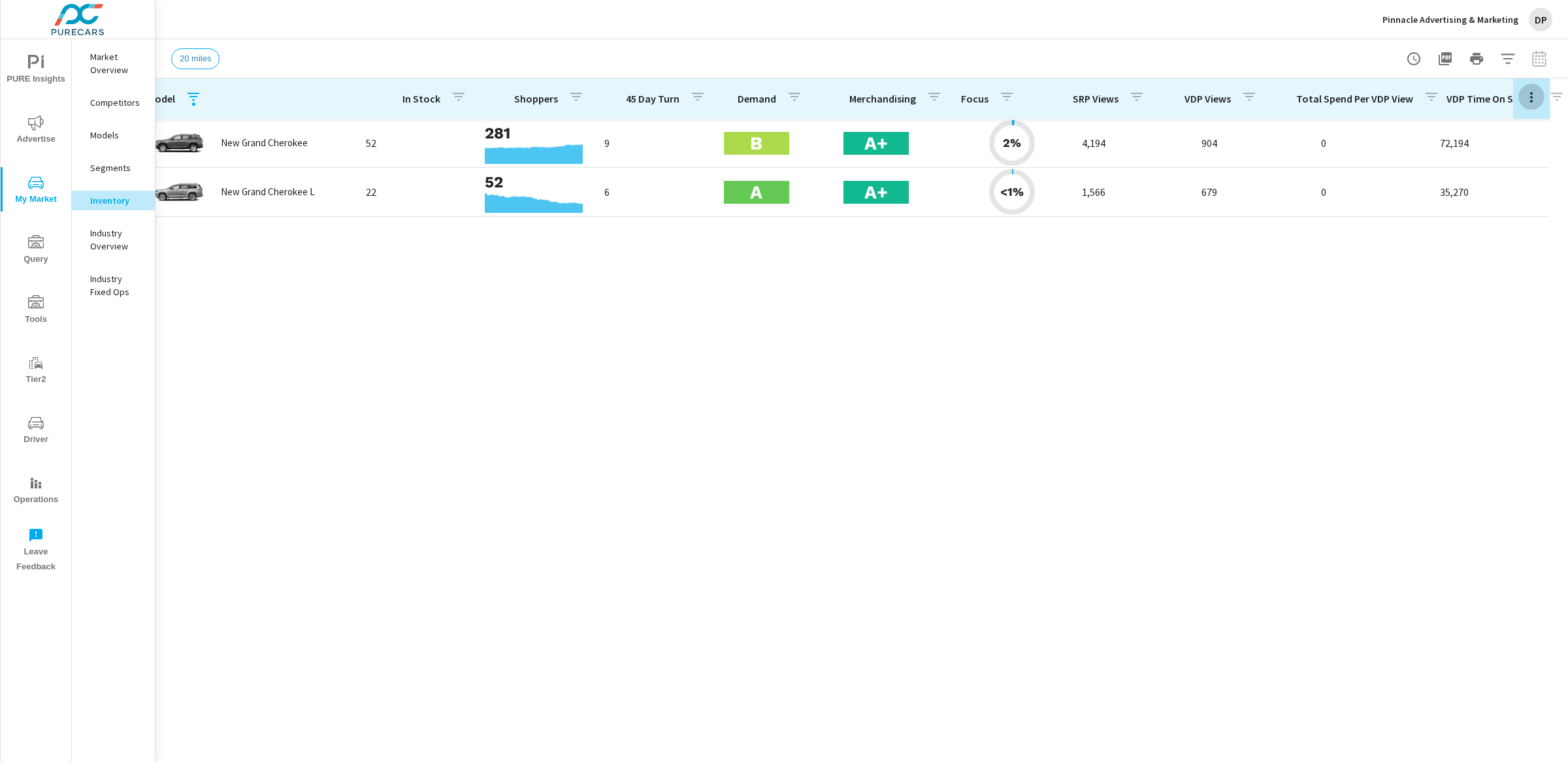
click at [1532, 104] on icon "button" at bounding box center [1531, 97] width 15 height 15
click at [1513, 132] on span "Default" at bounding box center [1507, 127] width 83 height 13
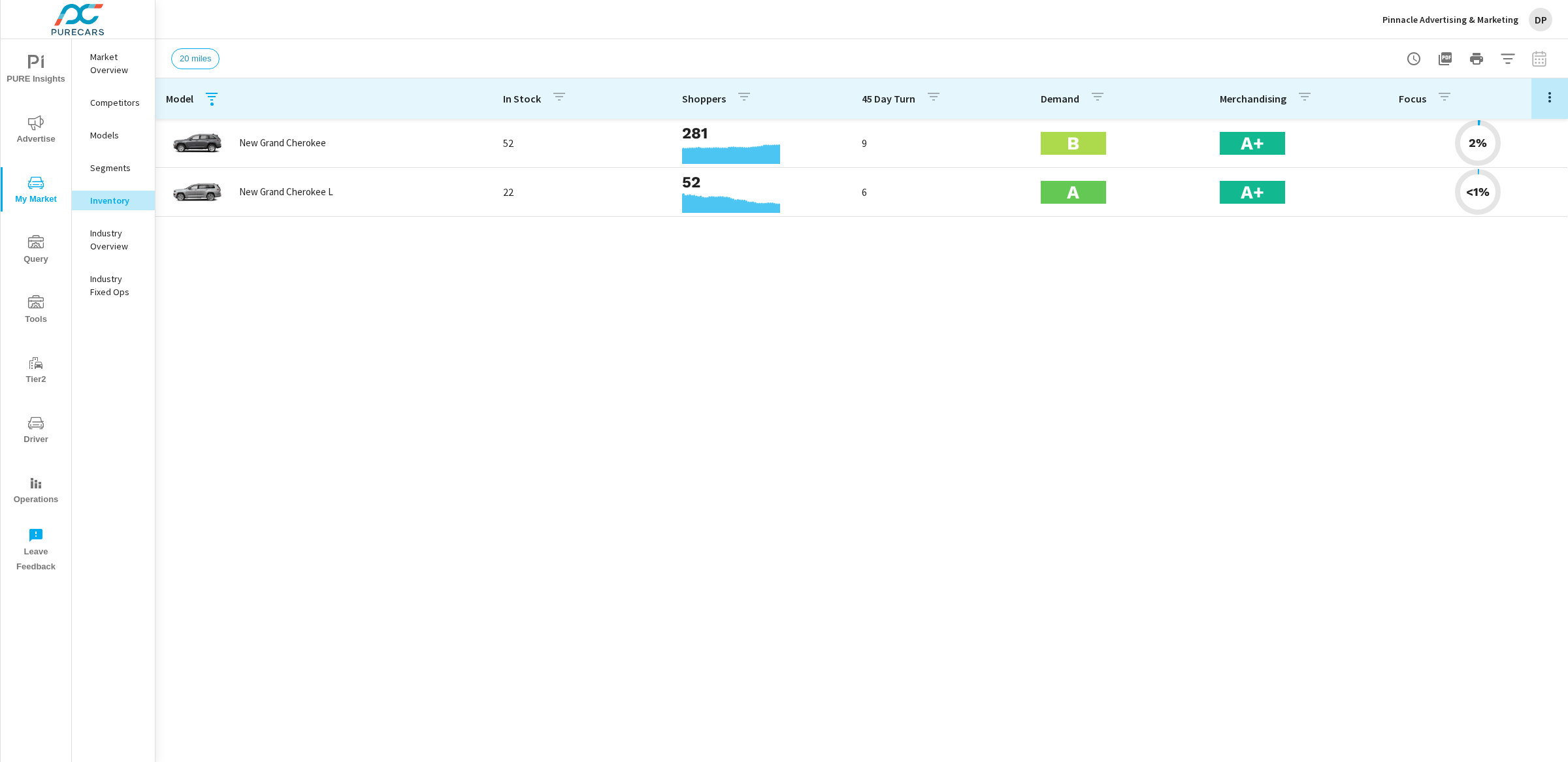
click at [1555, 97] on icon "button" at bounding box center [1549, 97] width 15 height 15
click at [1519, 153] on span "Engagement" at bounding box center [1507, 151] width 83 height 13
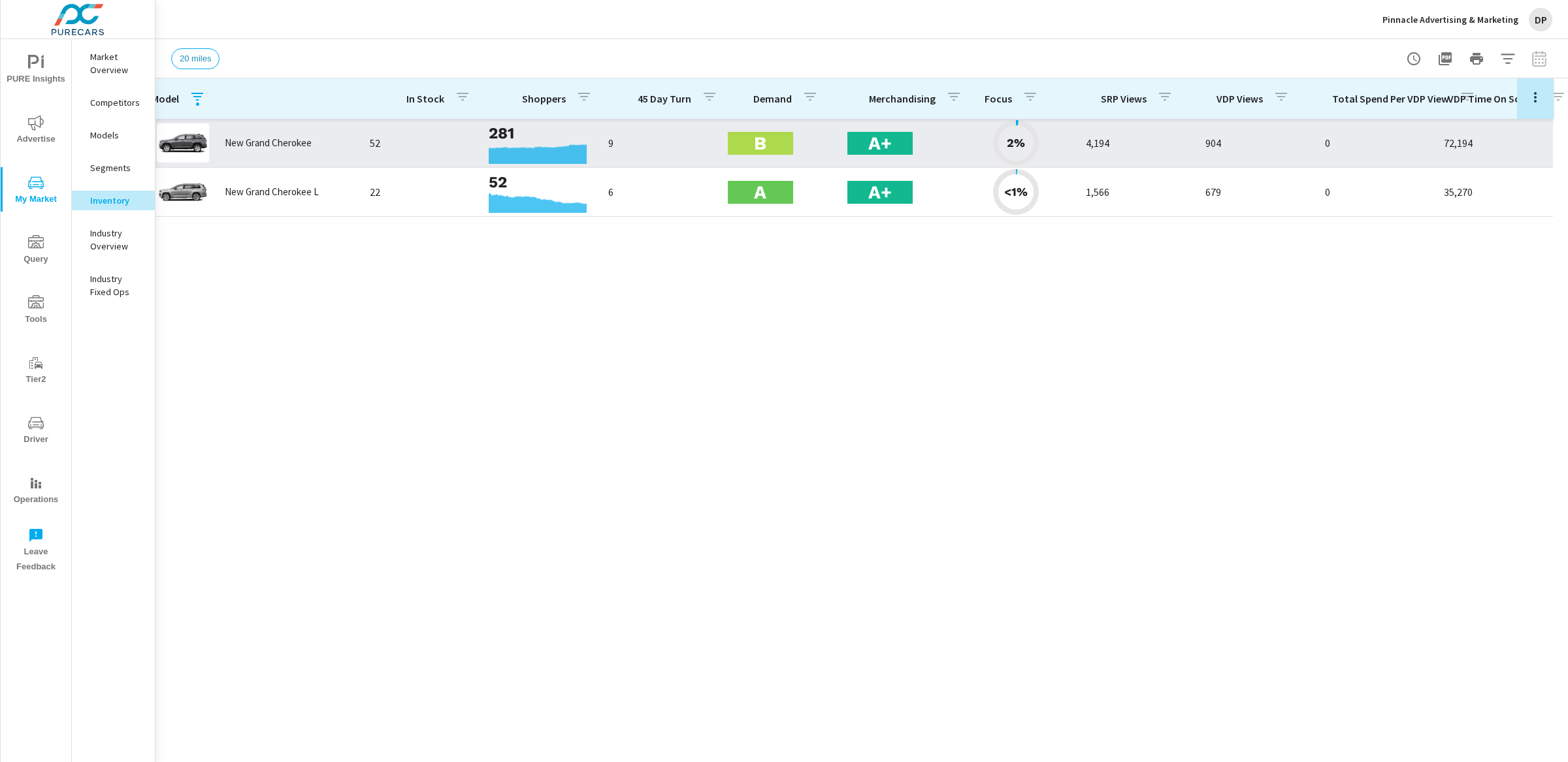
scroll to position [0, 15]
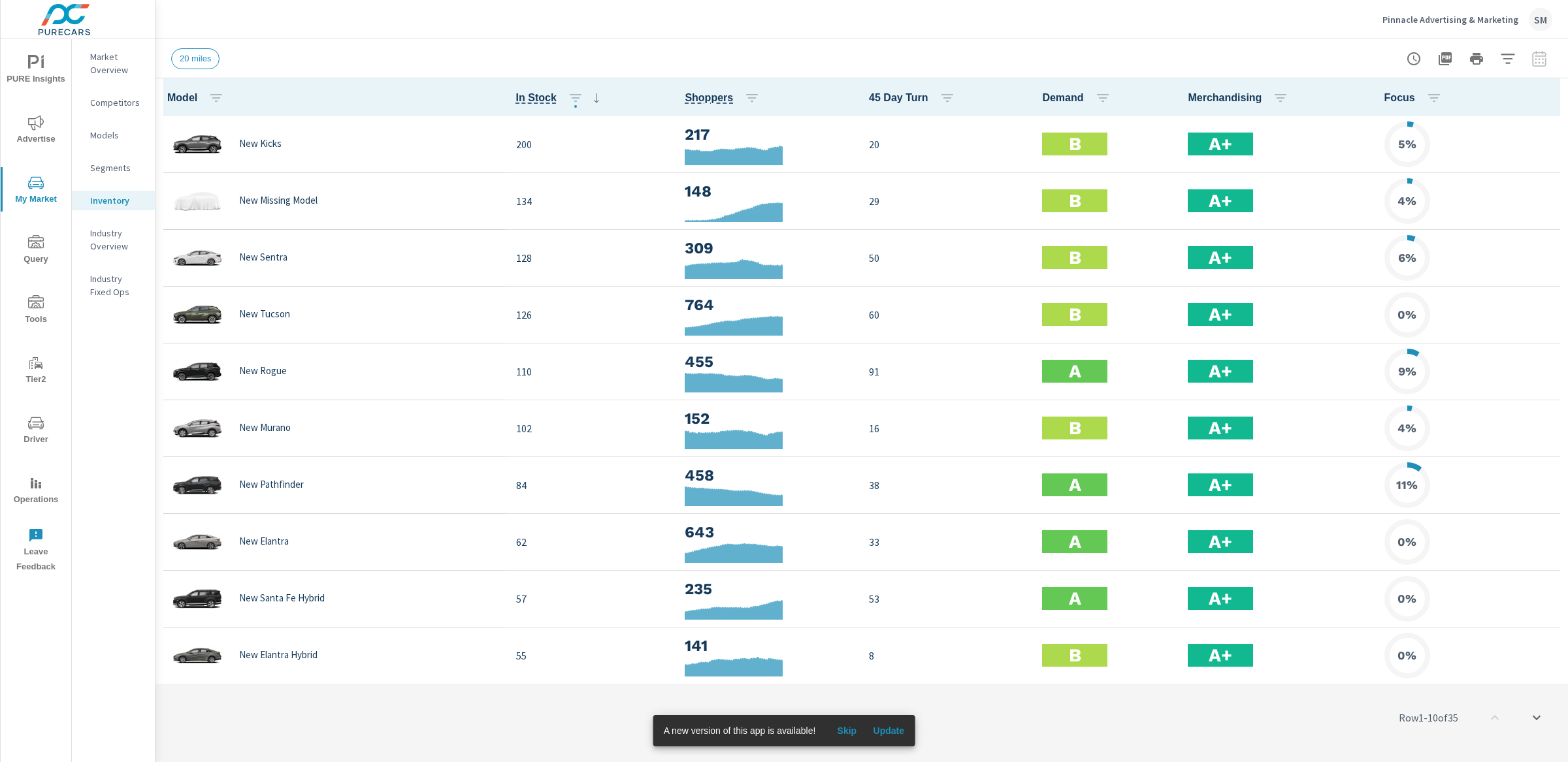
scroll to position [1, 0]
click at [1546, 86] on button "button" at bounding box center [1549, 96] width 26 height 26
click at [1504, 152] on span "Engagement" at bounding box center [1507, 151] width 83 height 13
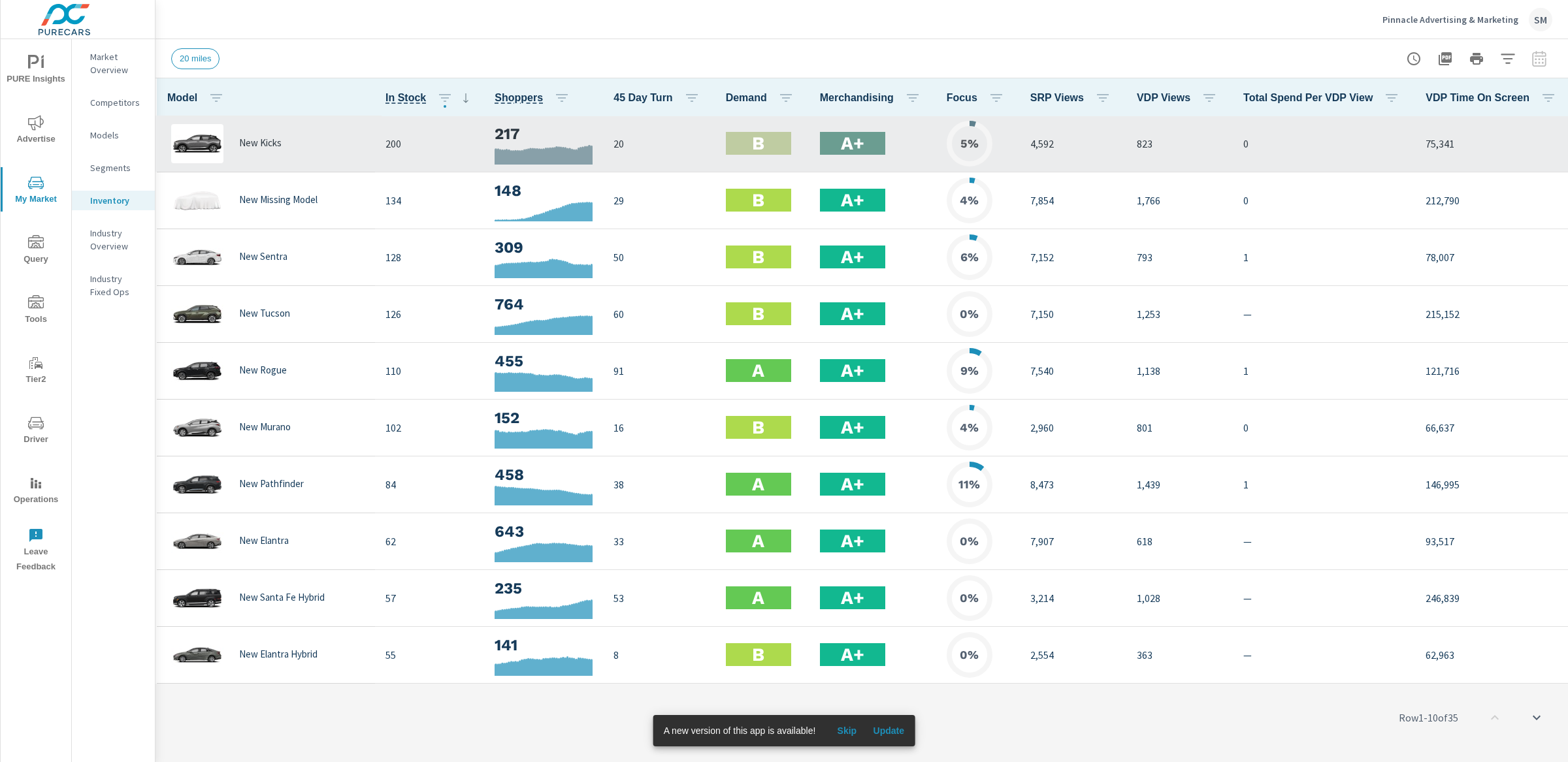
scroll to position [1, 13]
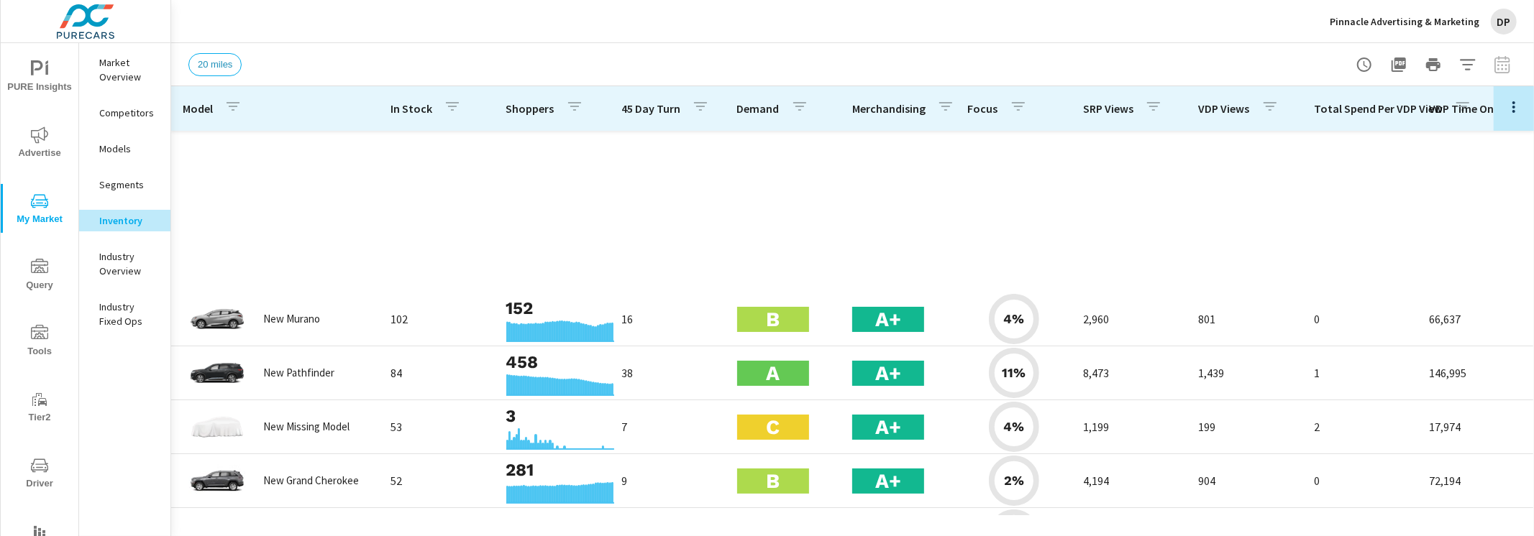
scroll to position [431, 0]
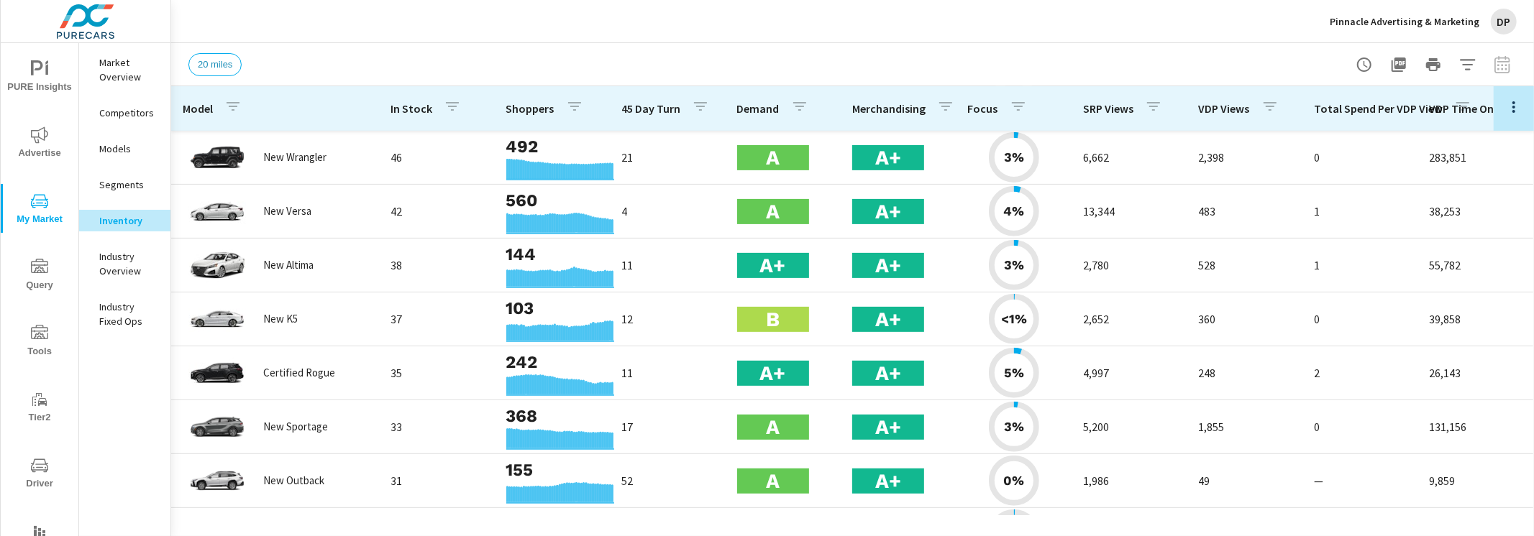
click at [1522, 115] on icon "button" at bounding box center [1513, 107] width 17 height 17
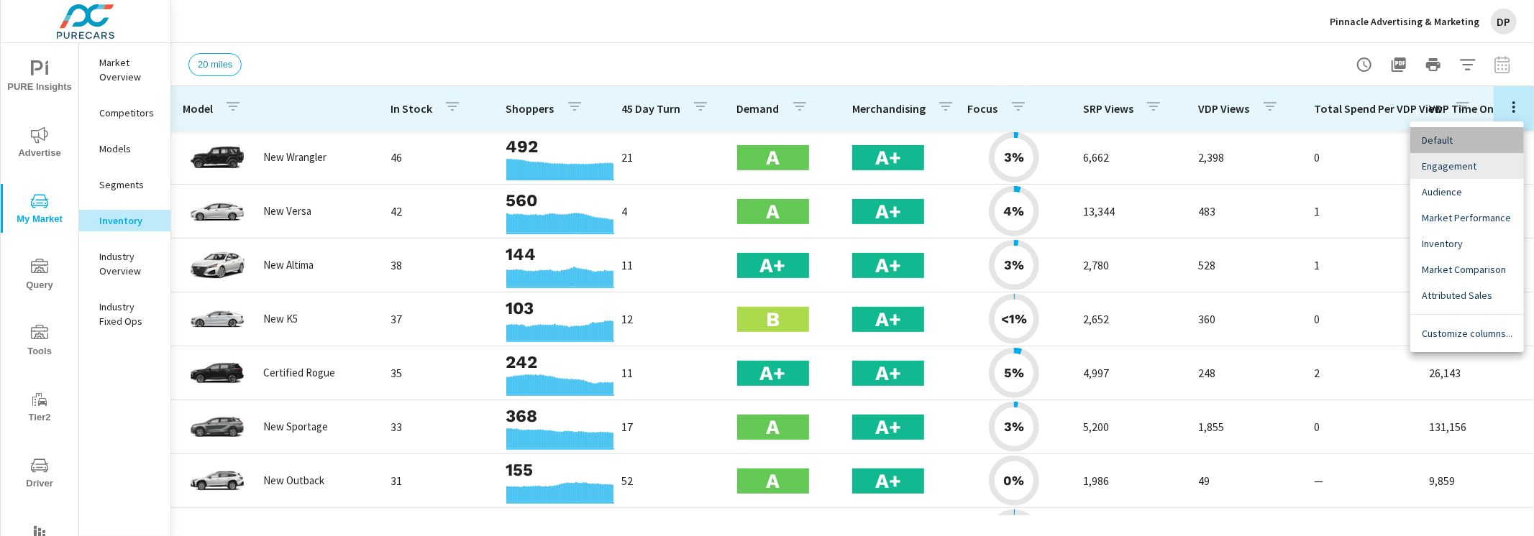
click at [1497, 138] on span "Default" at bounding box center [1467, 140] width 91 height 14
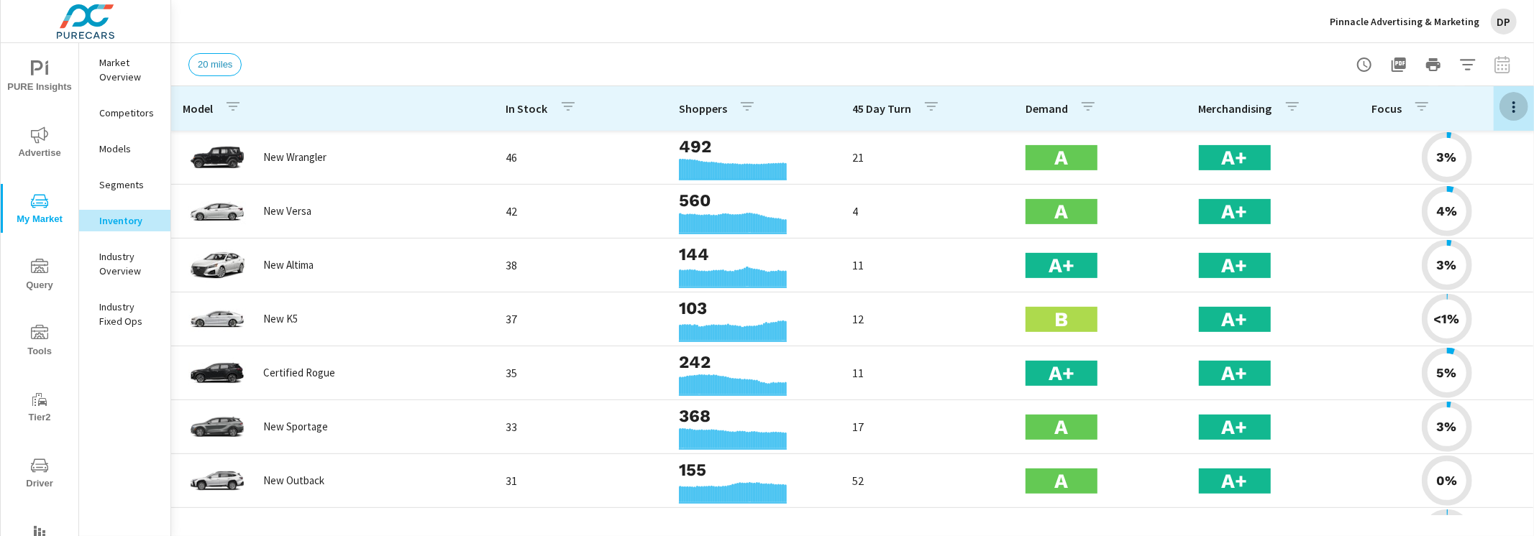
click at [1513, 109] on icon "button" at bounding box center [1513, 107] width 17 height 17
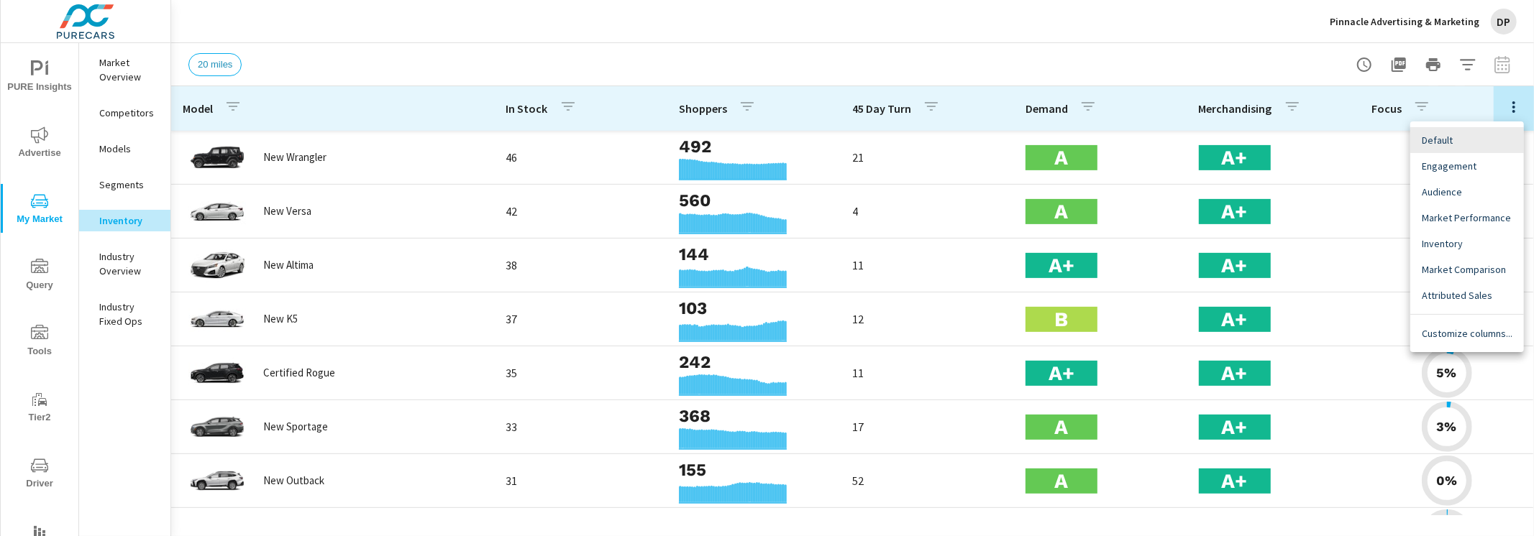
click at [1486, 168] on span "Engagement" at bounding box center [1467, 166] width 91 height 14
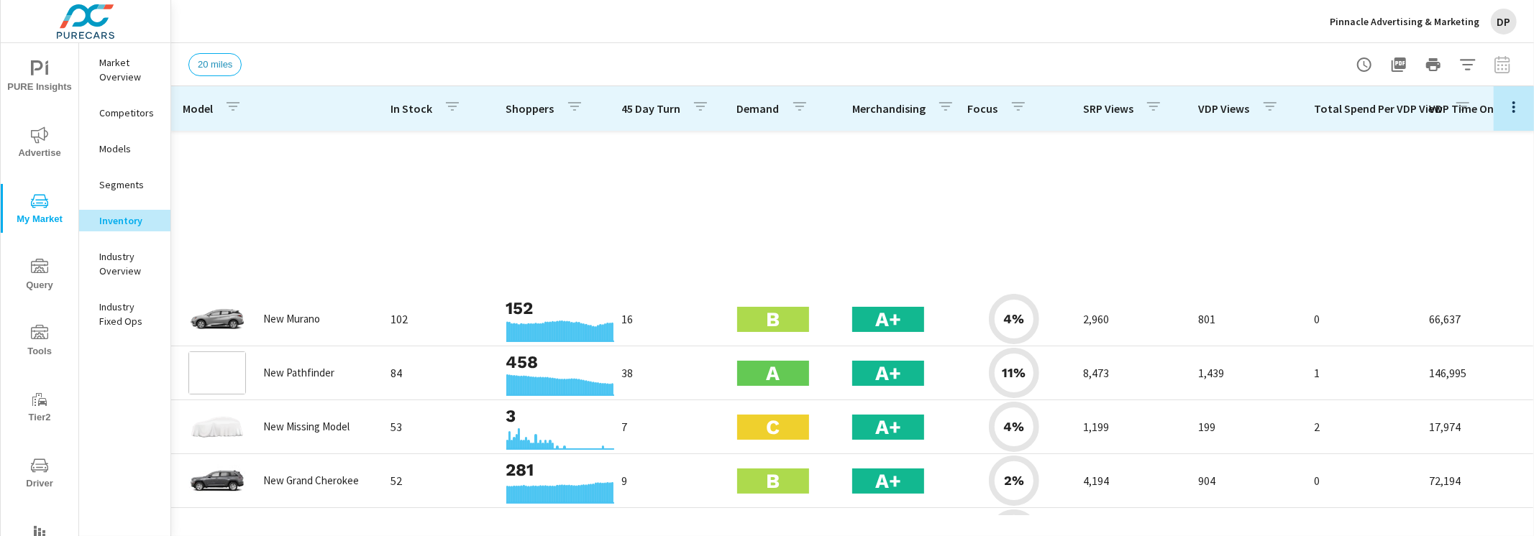
scroll to position [431, 0]
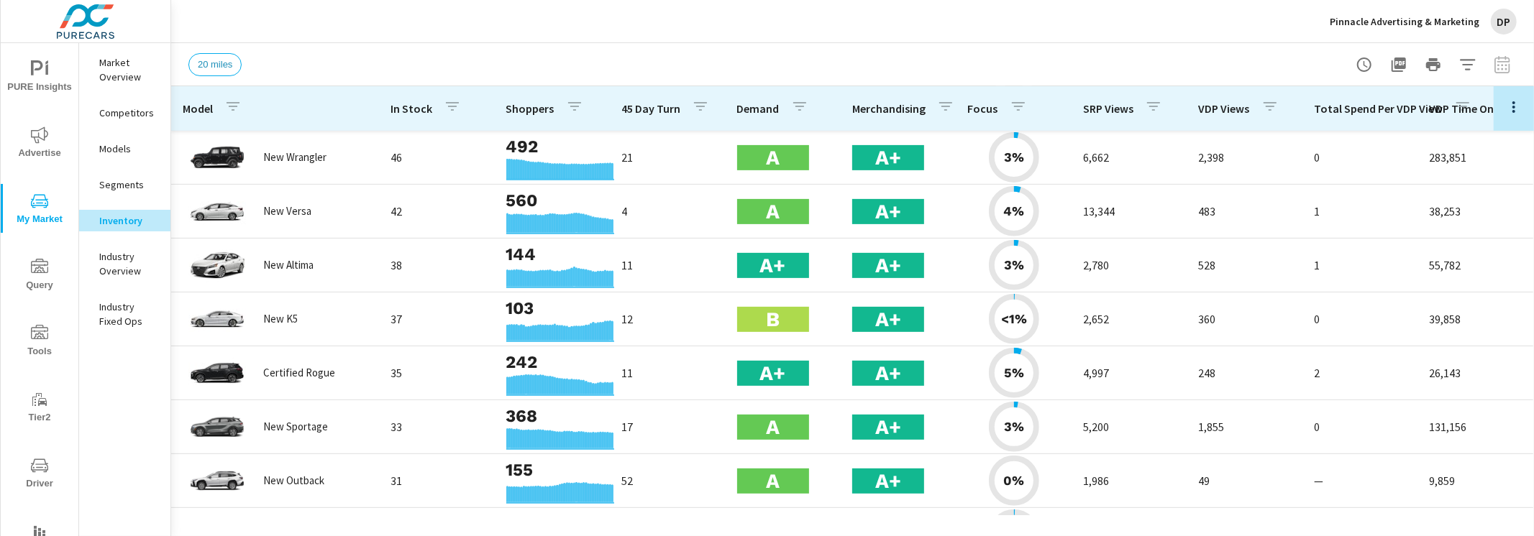
click at [1507, 105] on icon "button" at bounding box center [1513, 107] width 17 height 17
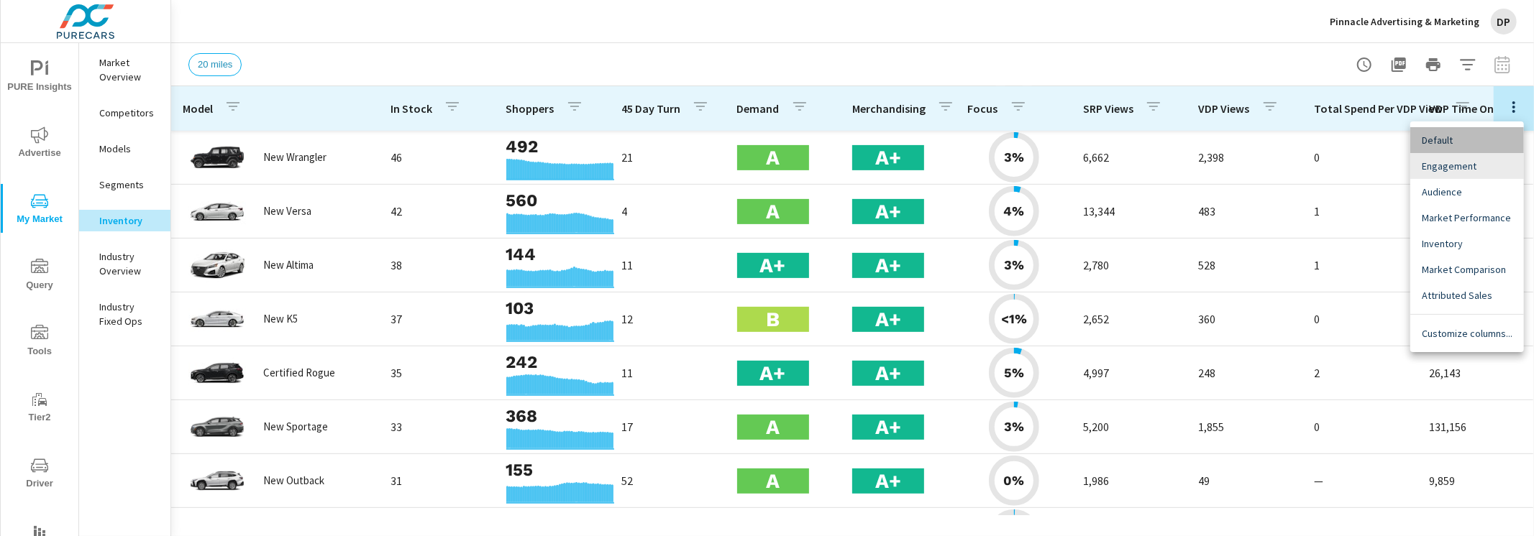
click at [1494, 137] on span "Default" at bounding box center [1467, 140] width 91 height 14
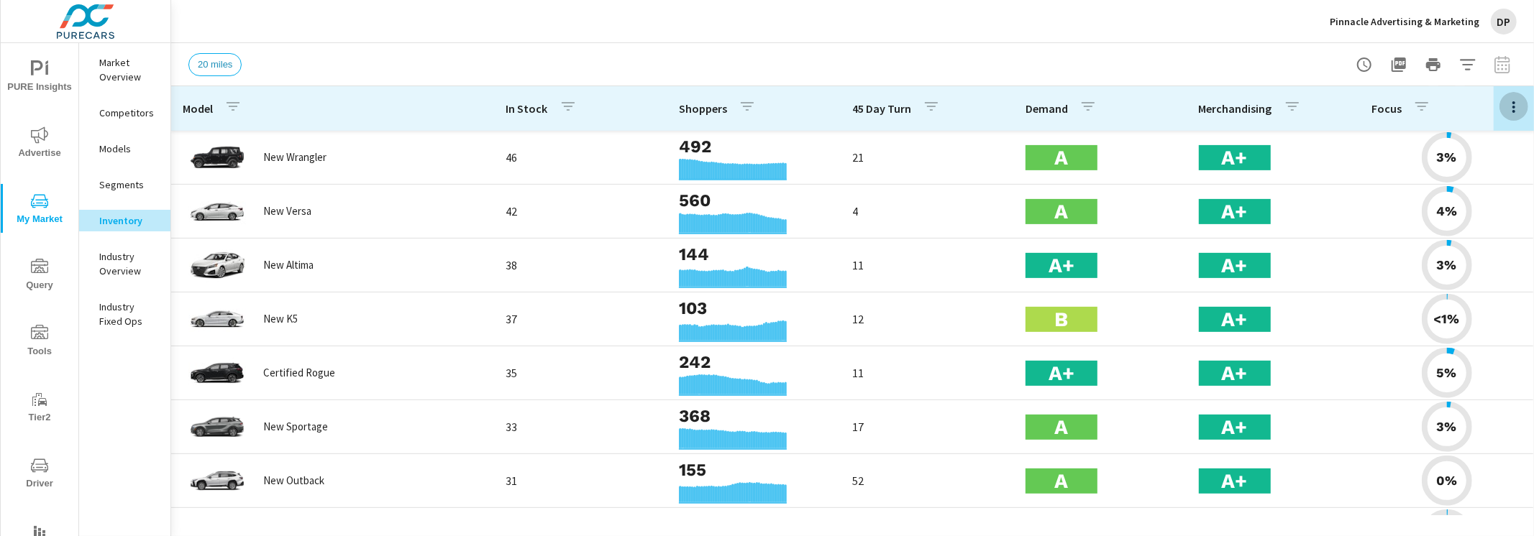
click at [1517, 108] on icon "button" at bounding box center [1513, 107] width 17 height 17
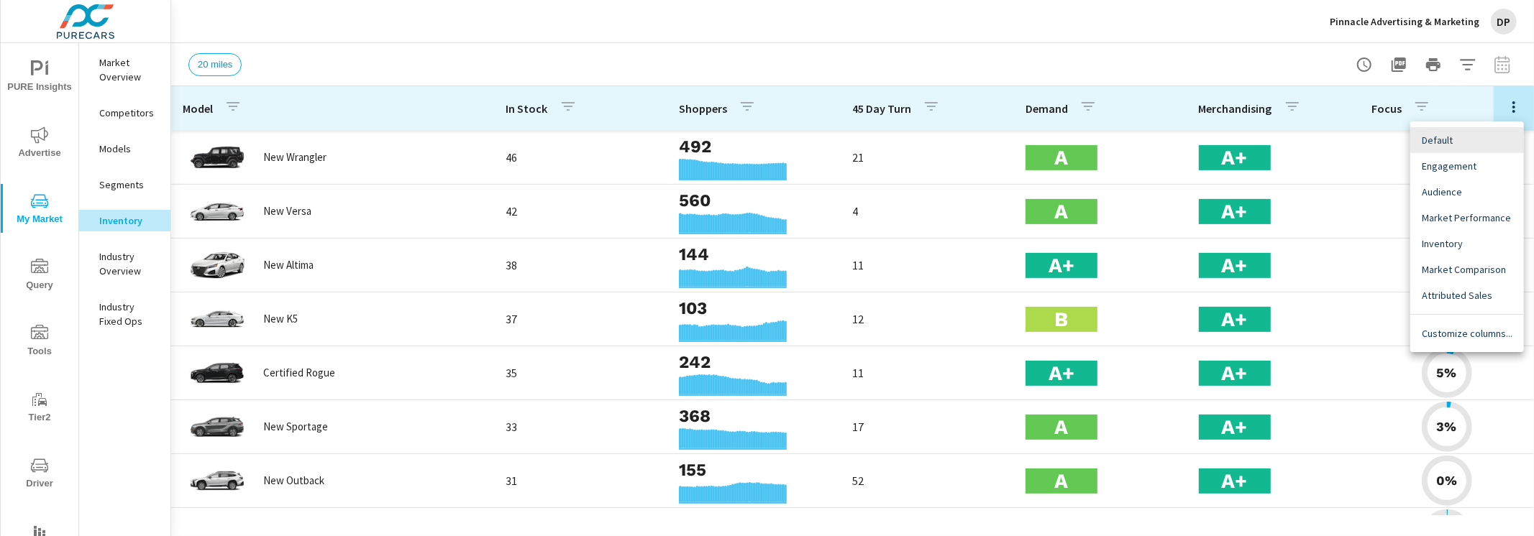
click at [1473, 160] on span "Engagement" at bounding box center [1467, 166] width 91 height 14
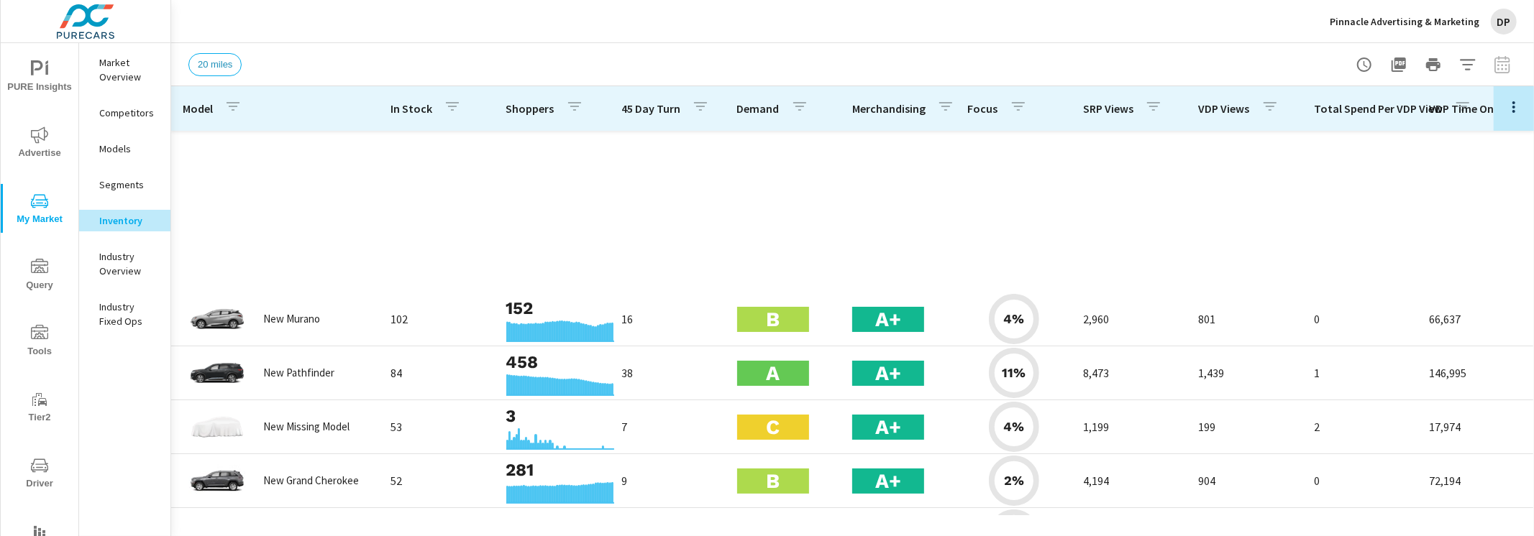
scroll to position [431, 0]
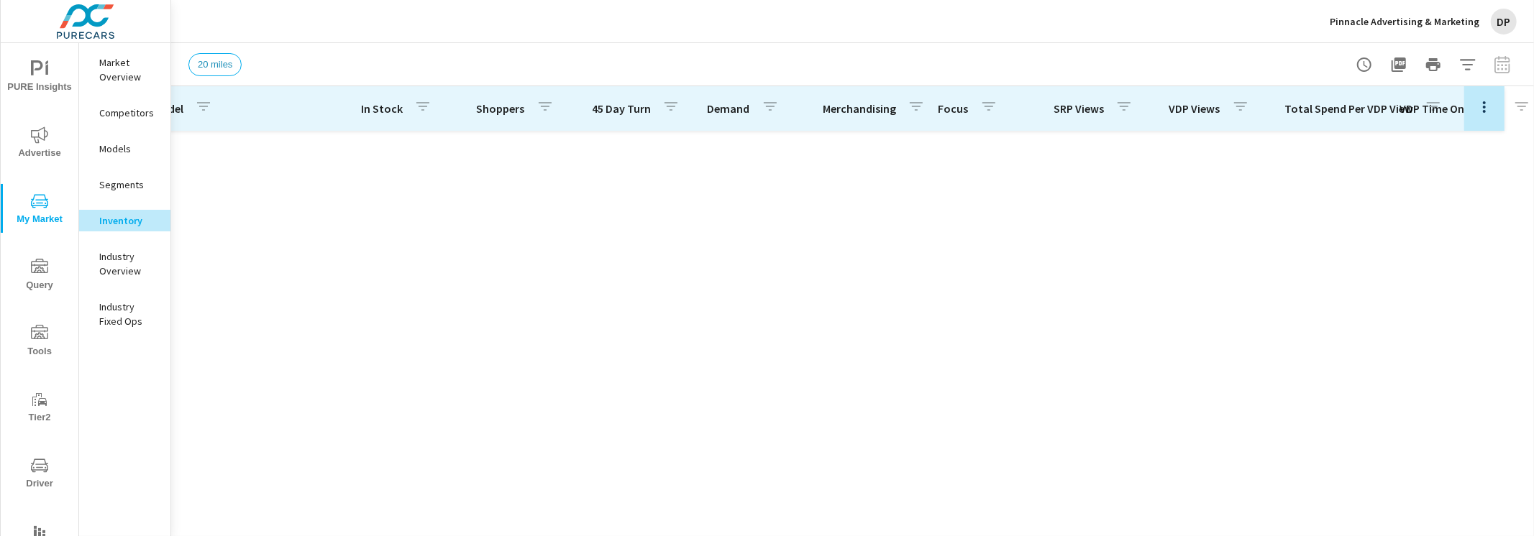
scroll to position [1413, 29]
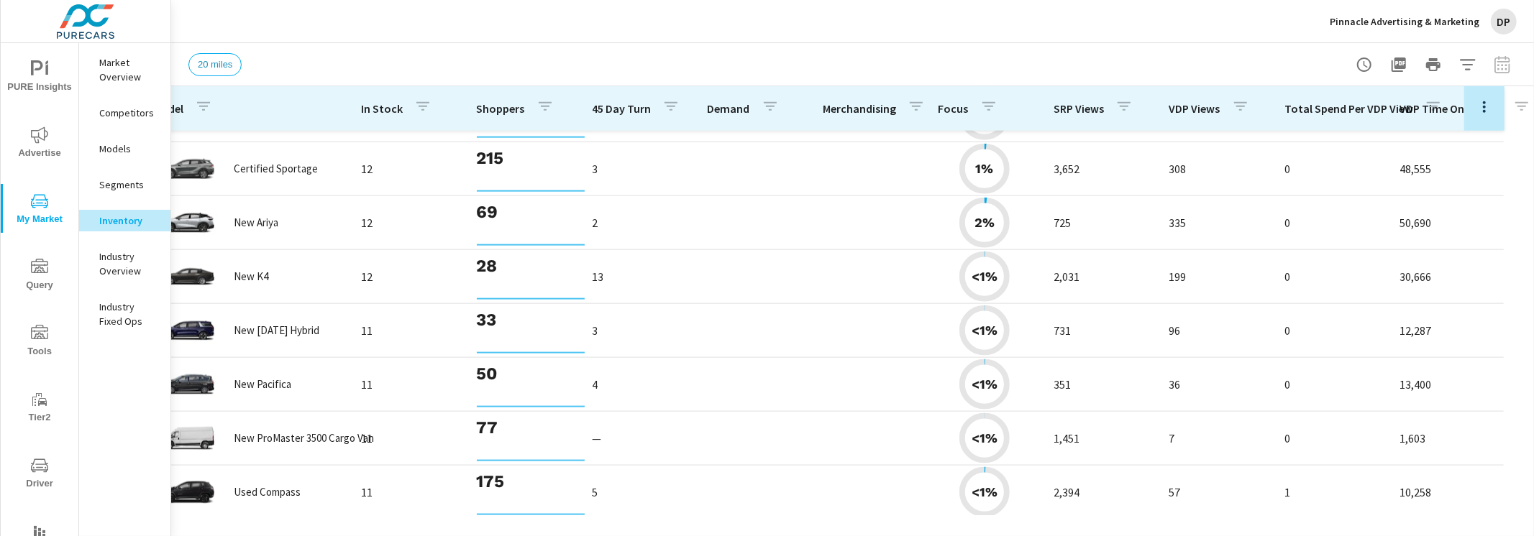
scroll to position [1512, 29]
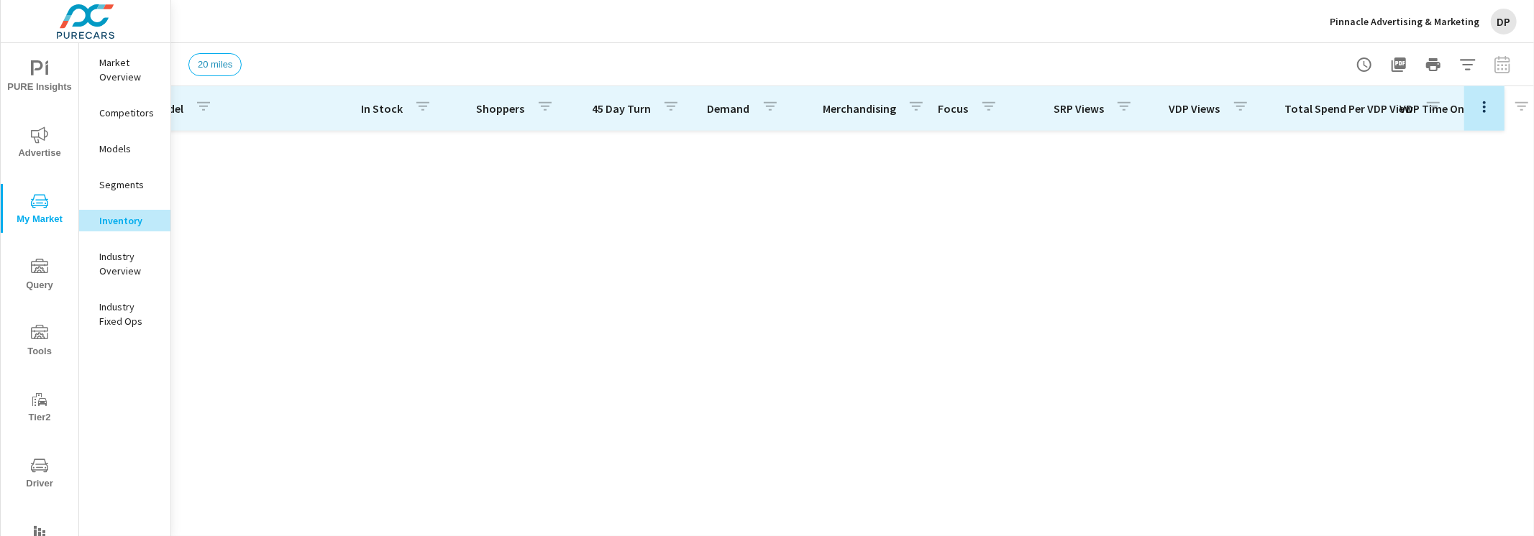
scroll to position [0, 29]
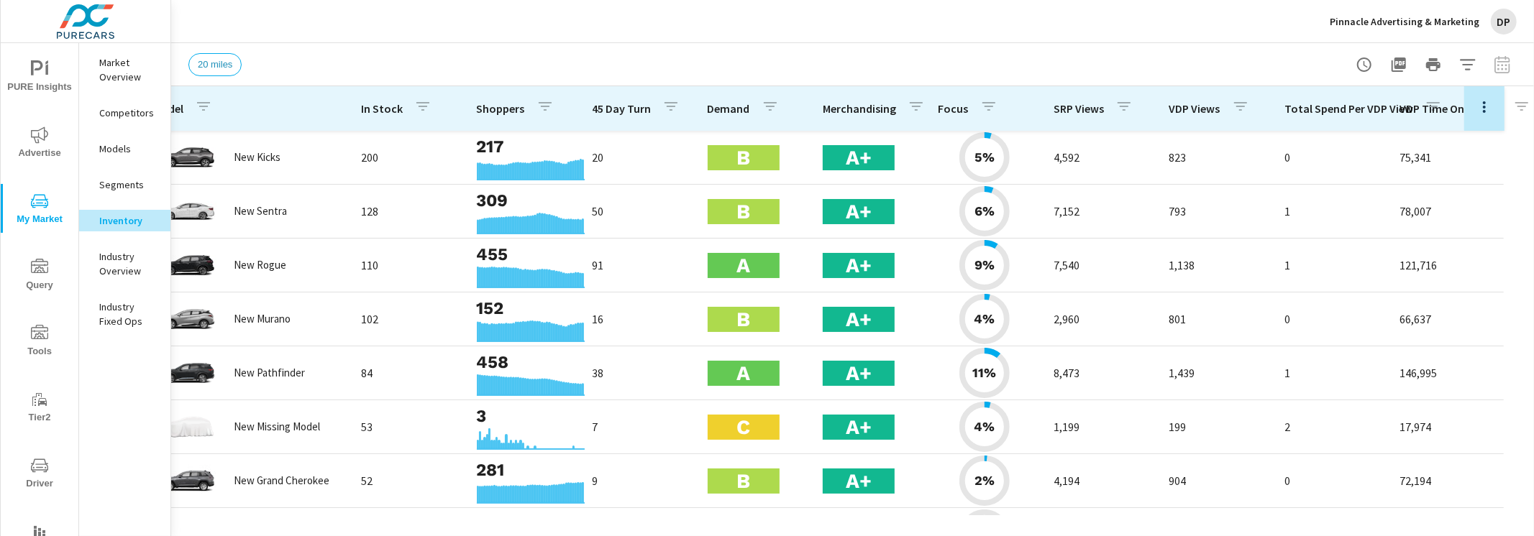
click at [1487, 108] on icon "button" at bounding box center [1484, 107] width 17 height 17
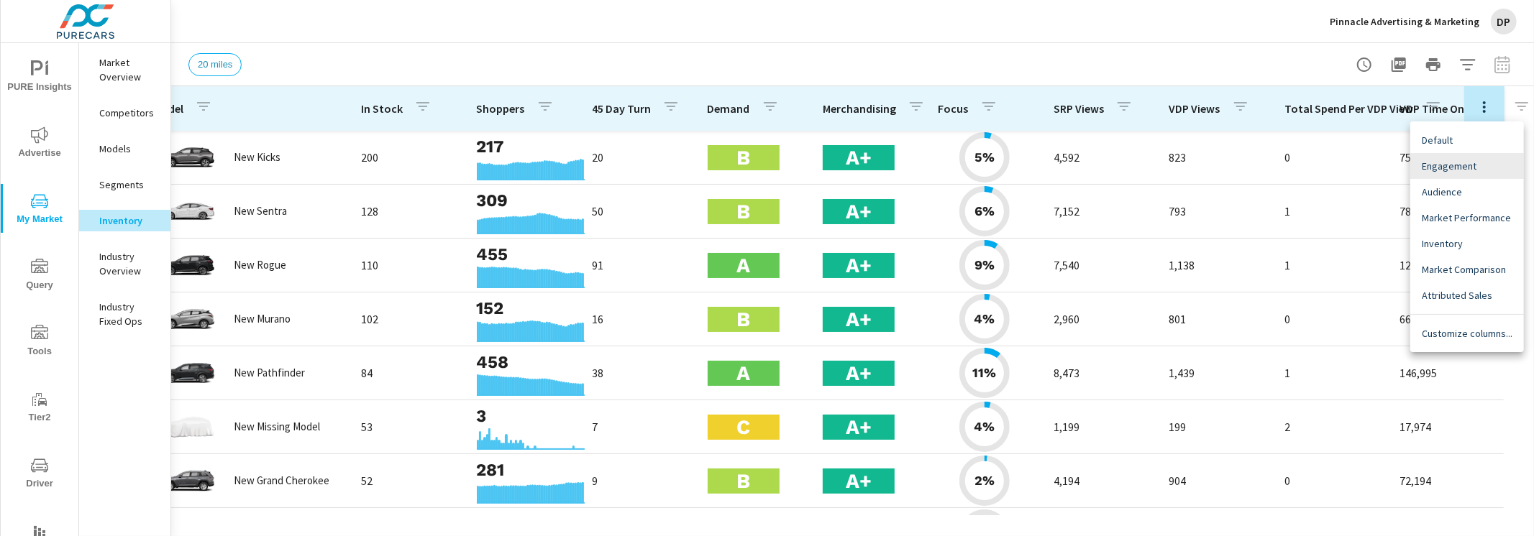
click at [1463, 142] on span "Default" at bounding box center [1467, 140] width 91 height 14
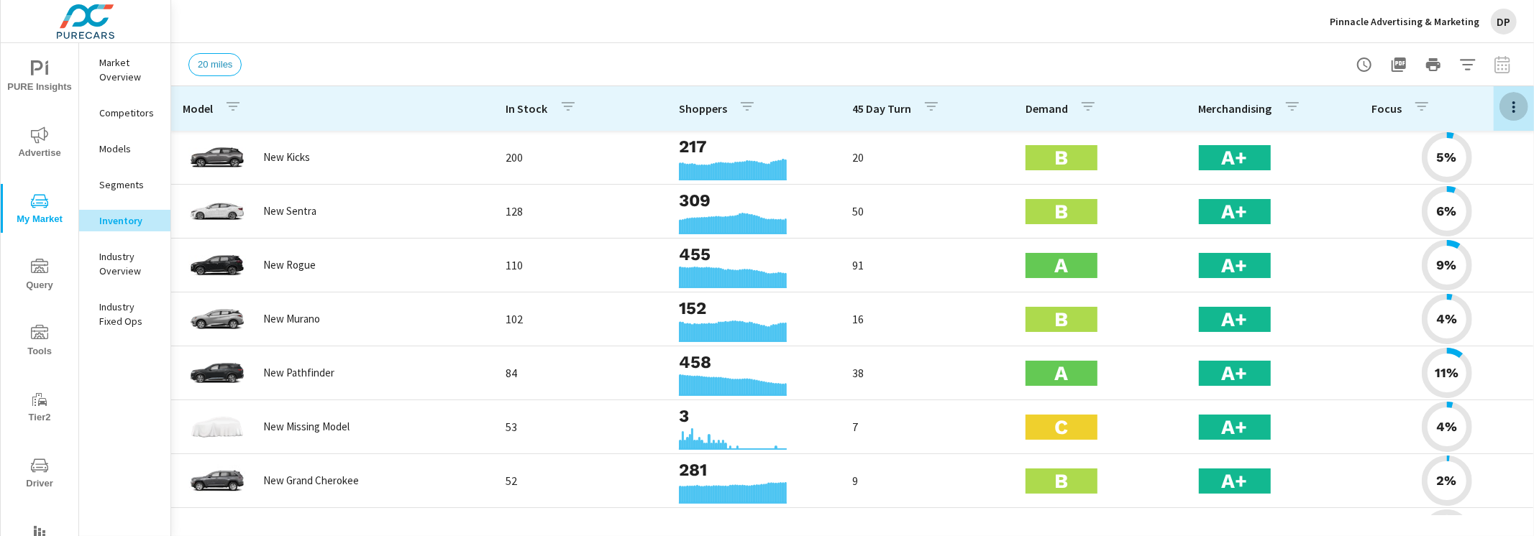
click at [1508, 111] on icon "button" at bounding box center [1513, 107] width 17 height 17
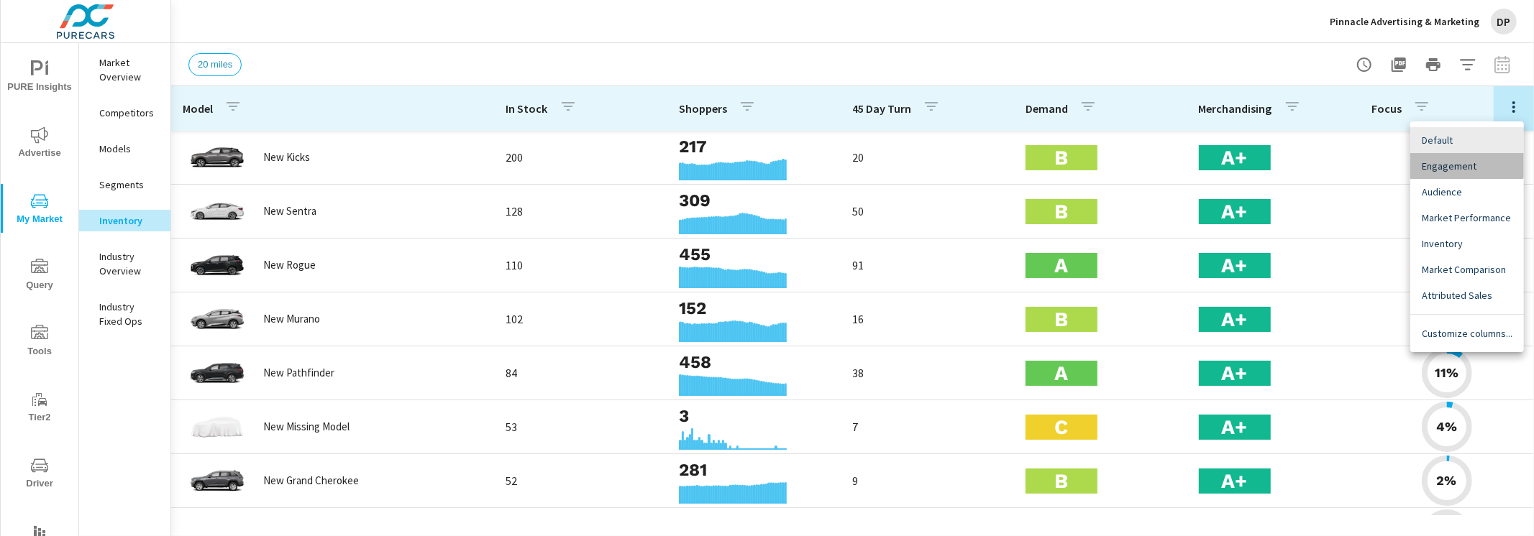
click at [1462, 161] on span "Engagement" at bounding box center [1467, 166] width 91 height 14
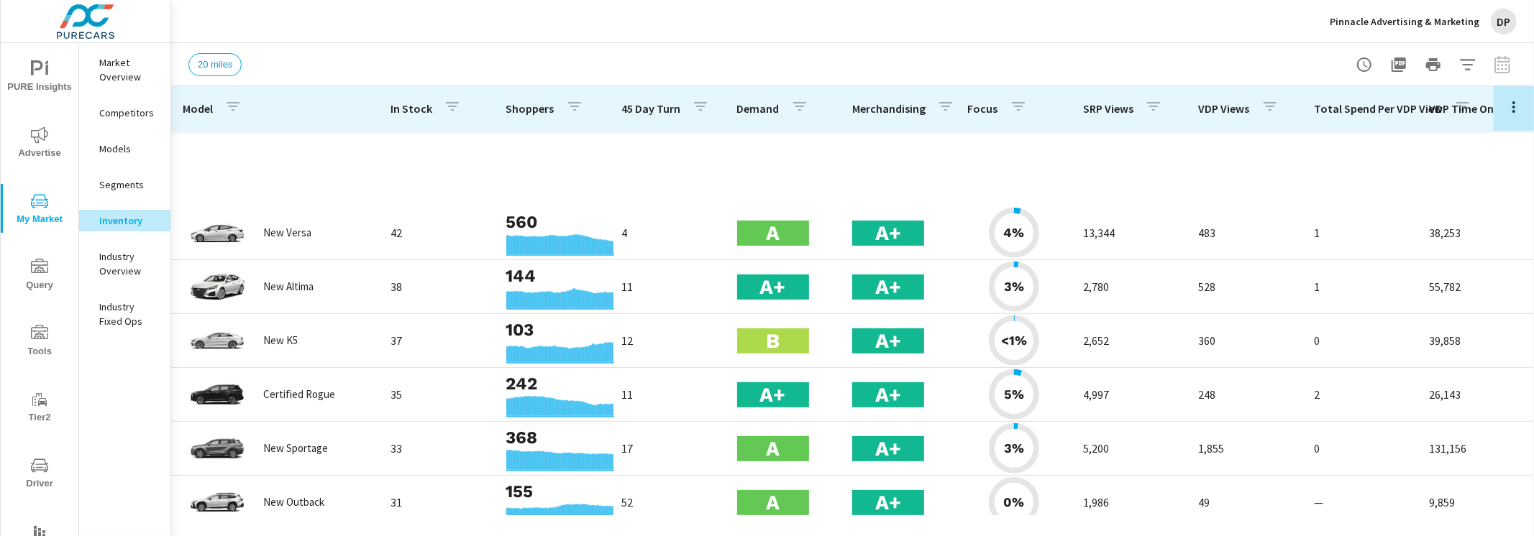
scroll to position [1125, 0]
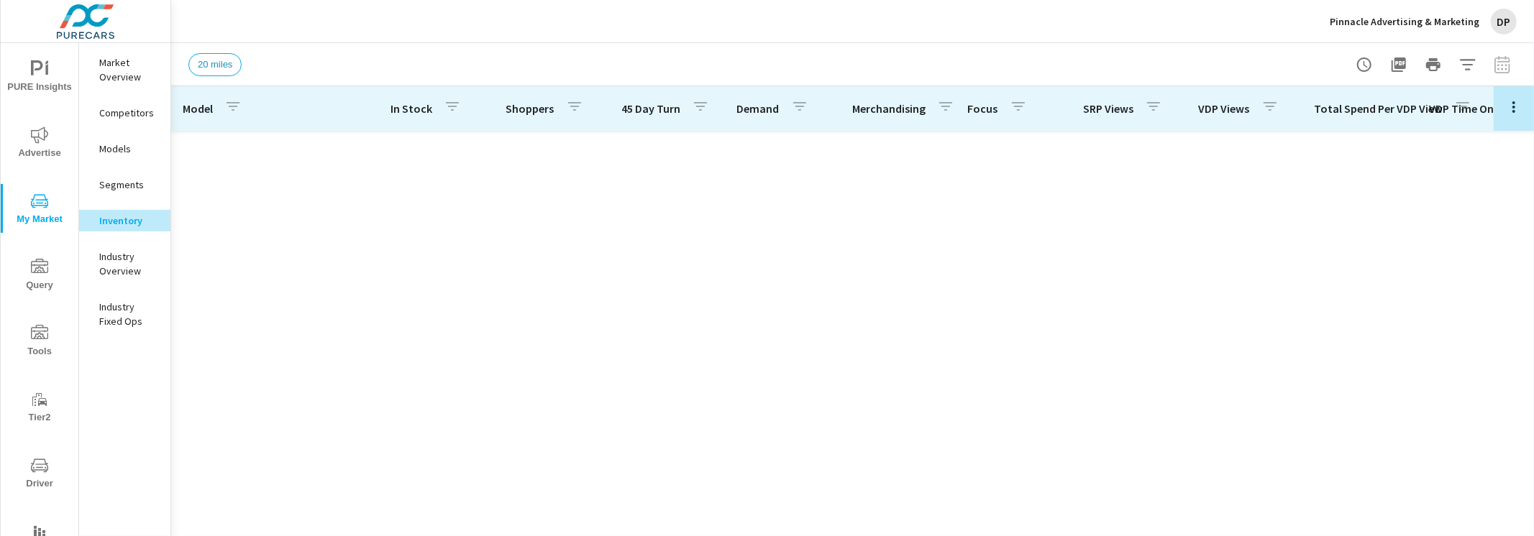
scroll to position [1079, 0]
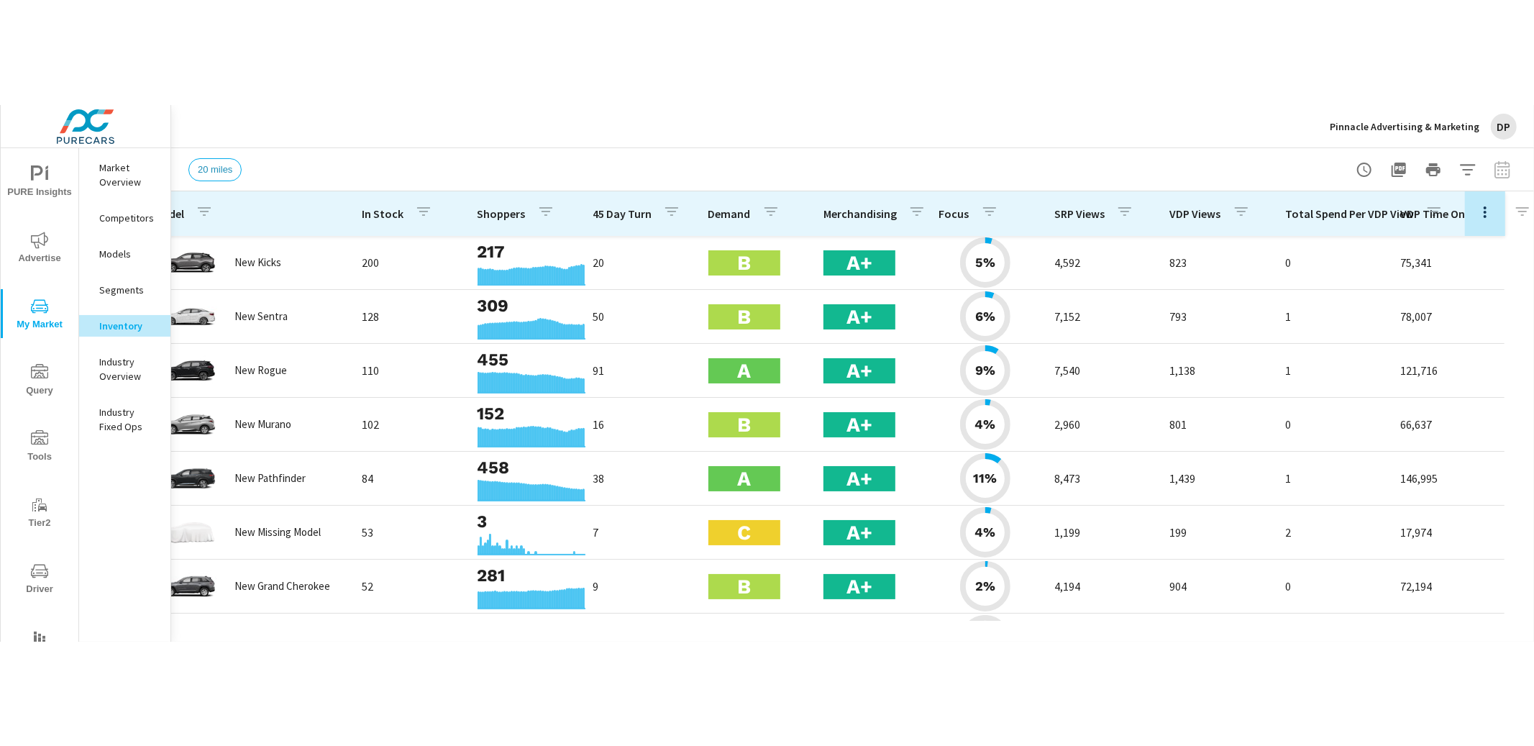
scroll to position [0, 29]
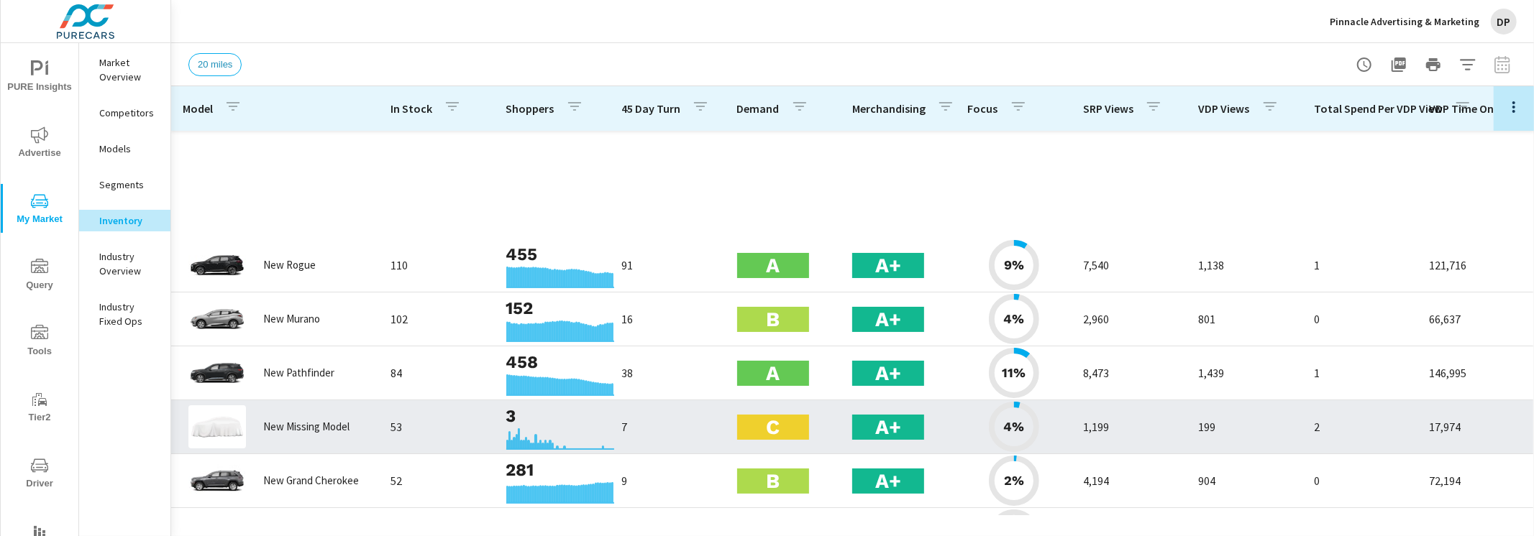
scroll to position [446, 0]
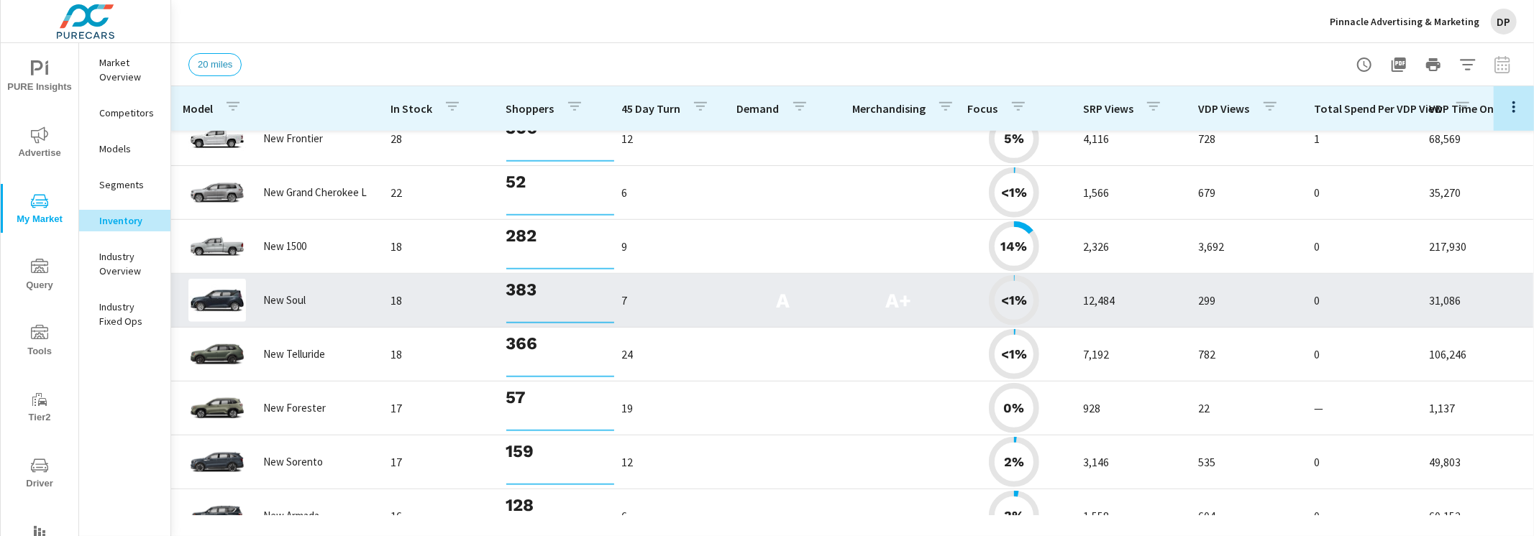
scroll to position [1310, 0]
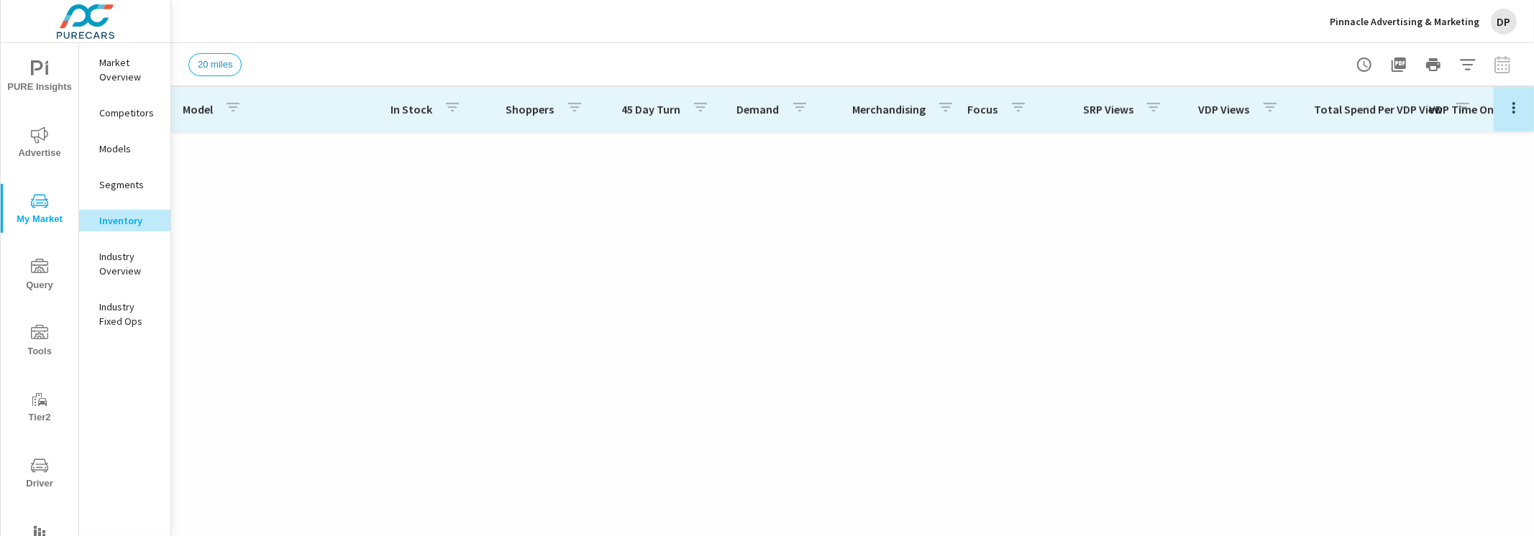
scroll to position [1294, 0]
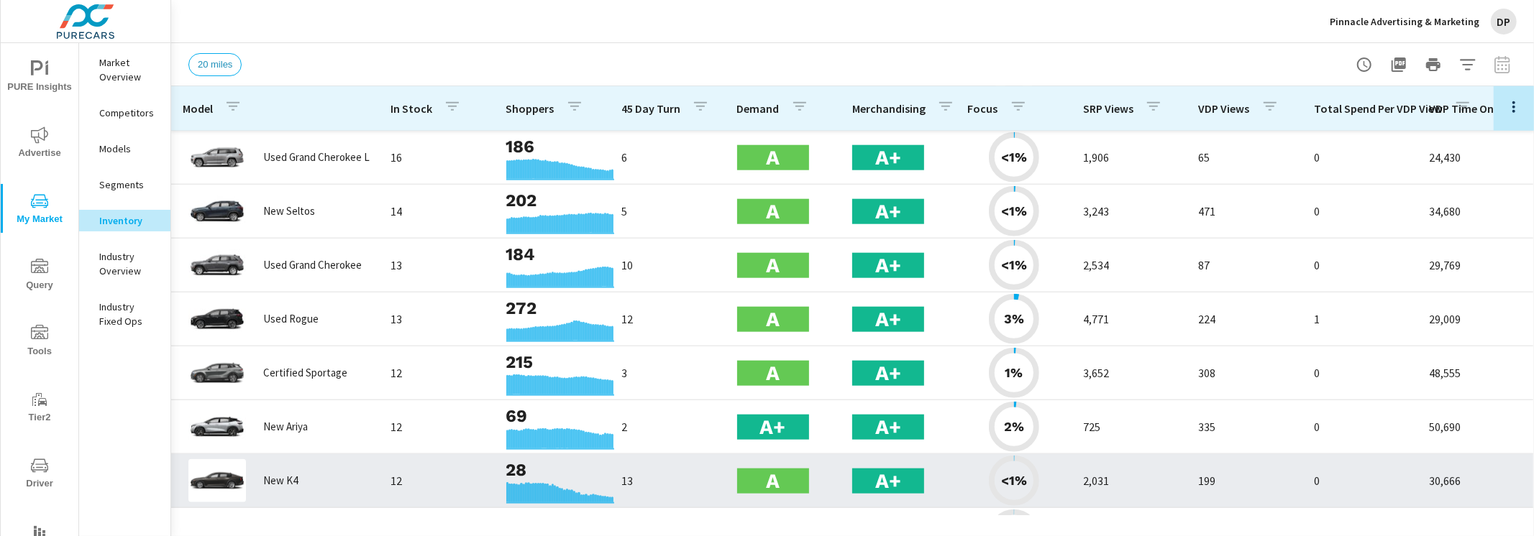
scroll to position [1512, 0]
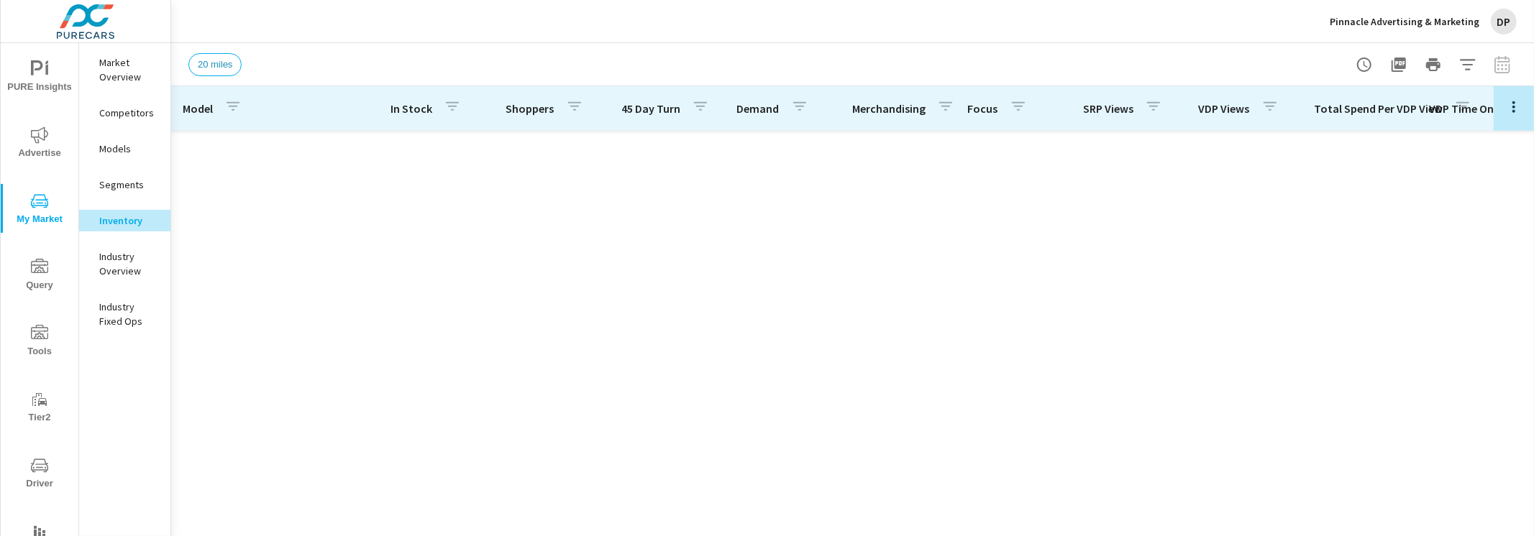
scroll to position [614, 0]
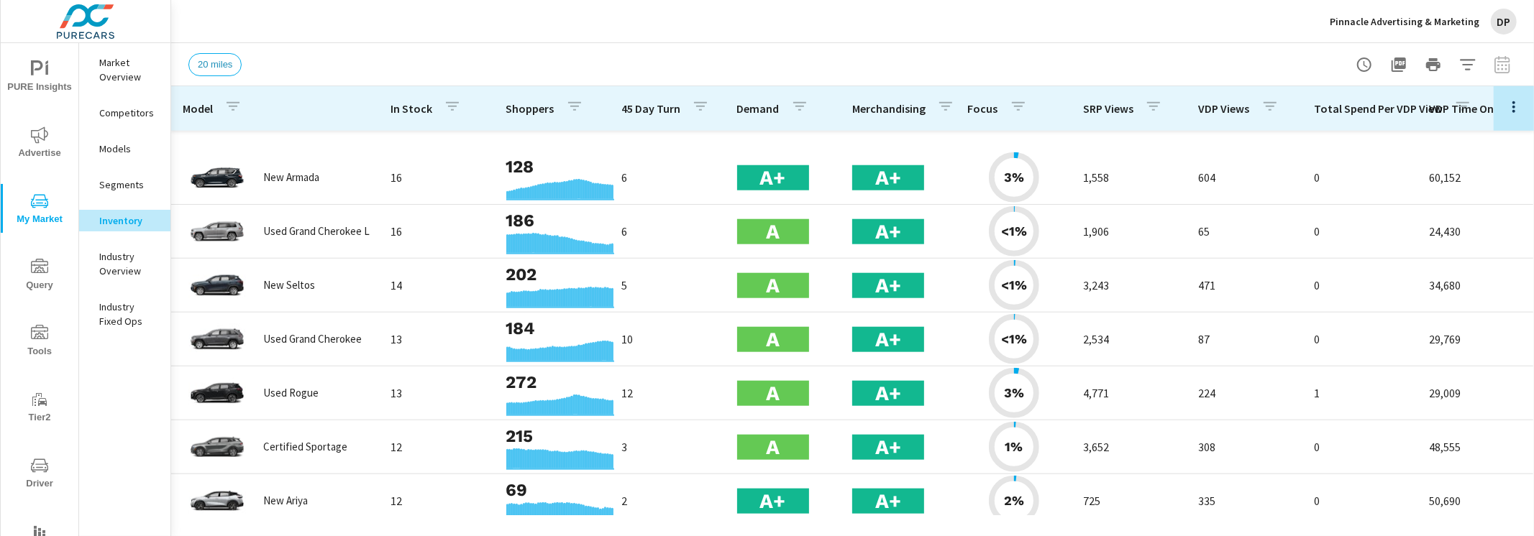
scroll to position [1512, 0]
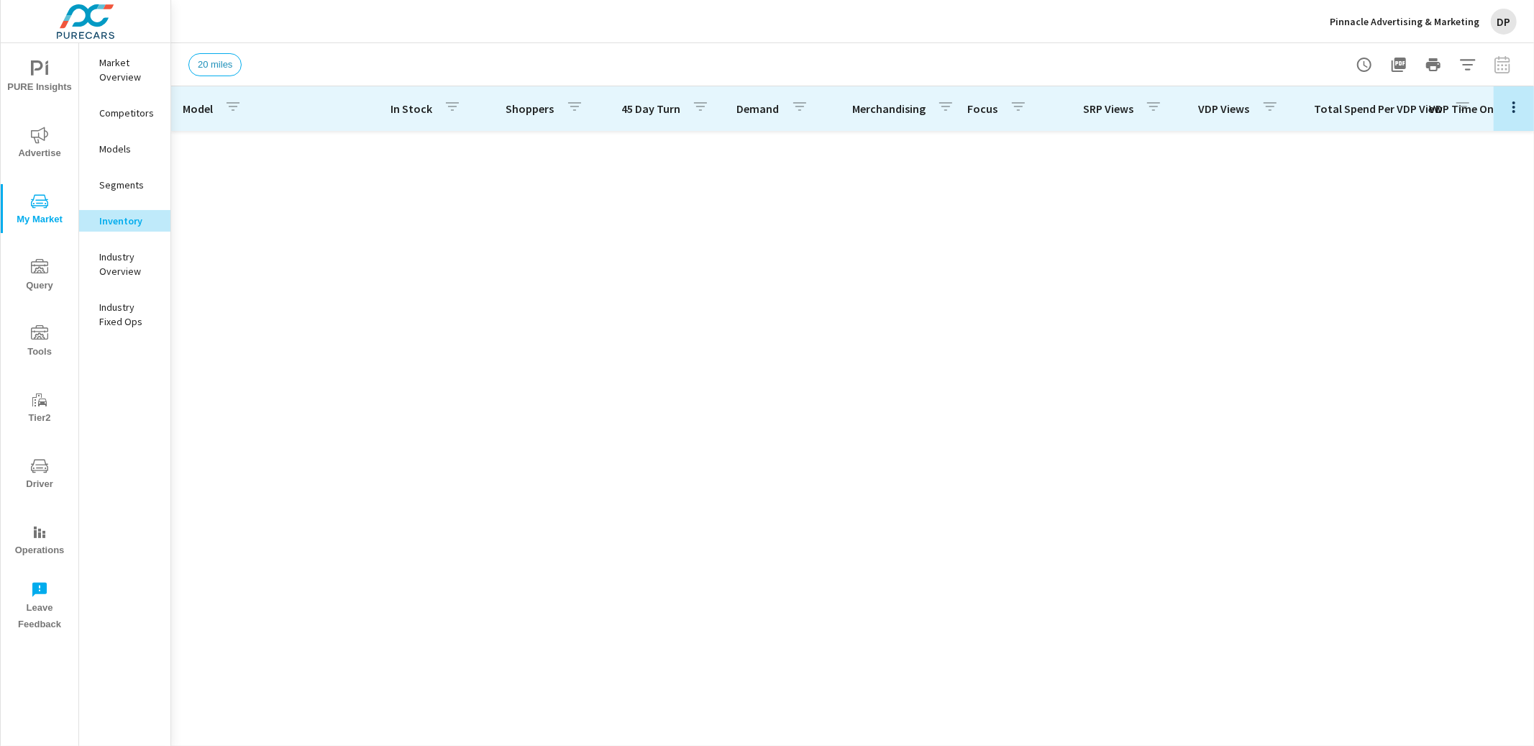
scroll to position [1303, 0]
